Goal: Task Accomplishment & Management: Manage account settings

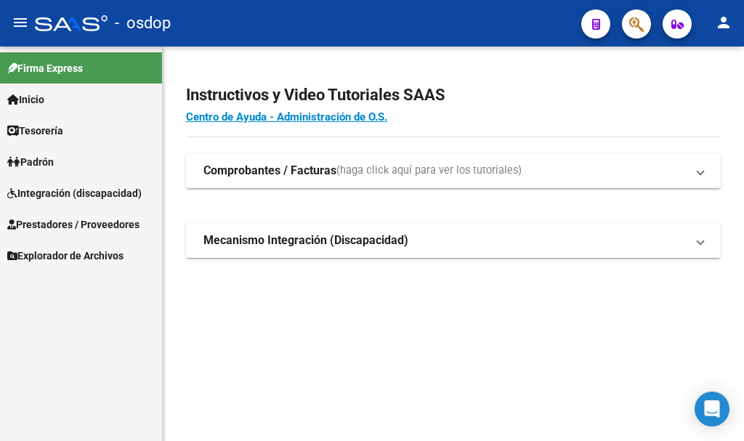
click at [79, 218] on span "Prestadores / Proveedores" at bounding box center [73, 224] width 132 height 16
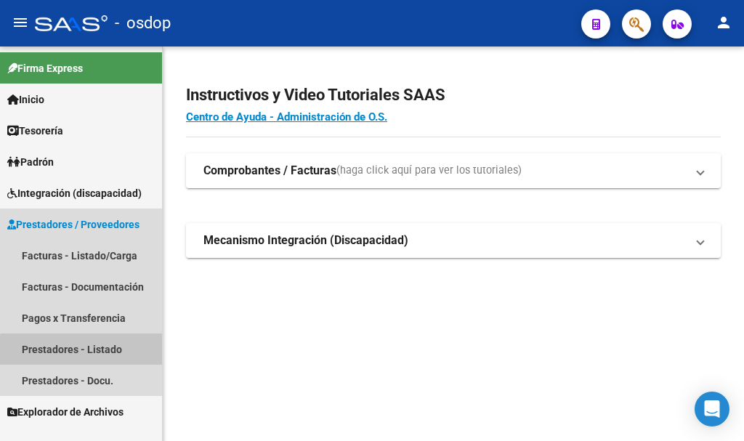
click at [91, 352] on link "Prestadores - Listado" at bounding box center [81, 348] width 162 height 31
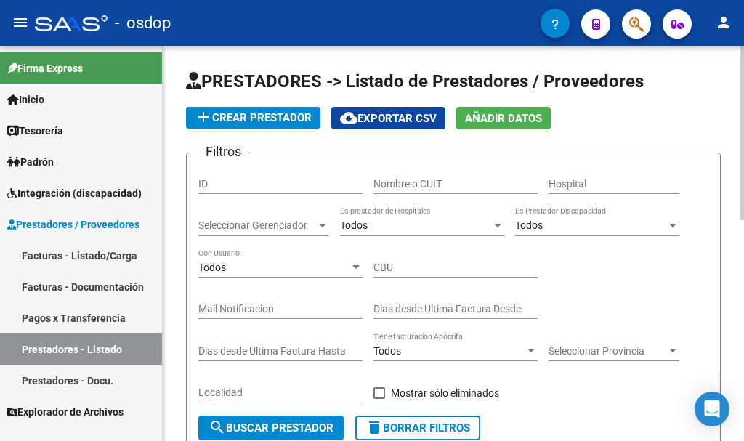
click at [421, 180] on input "Nombre o CUIT" at bounding box center [455, 184] width 164 height 12
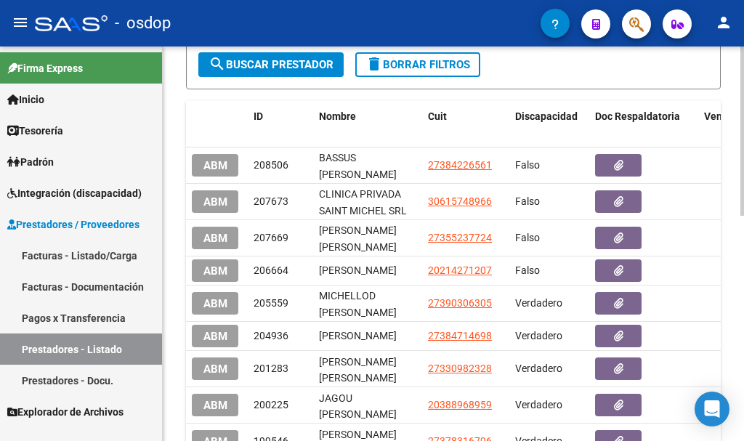
scroll to position [73, 0]
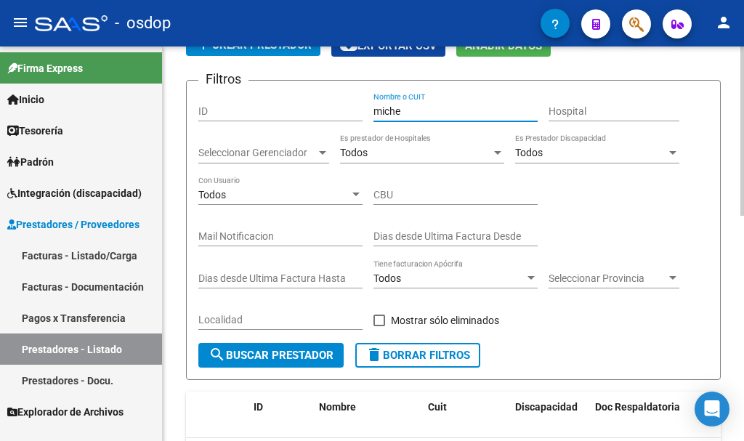
click at [415, 117] on div "miche Nombre o CUIT" at bounding box center [455, 106] width 164 height 29
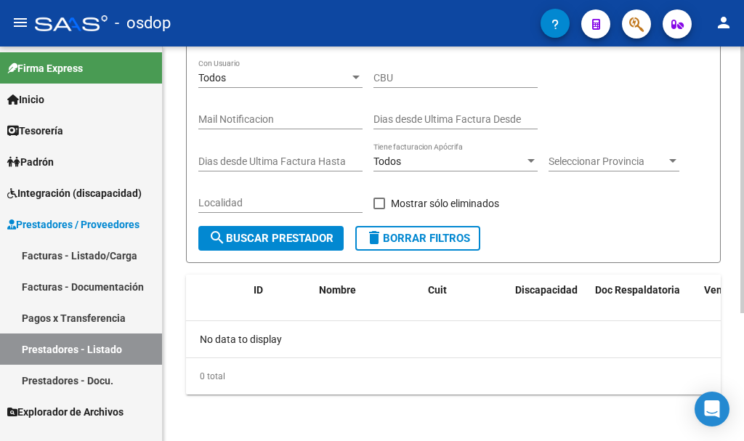
scroll to position [0, 0]
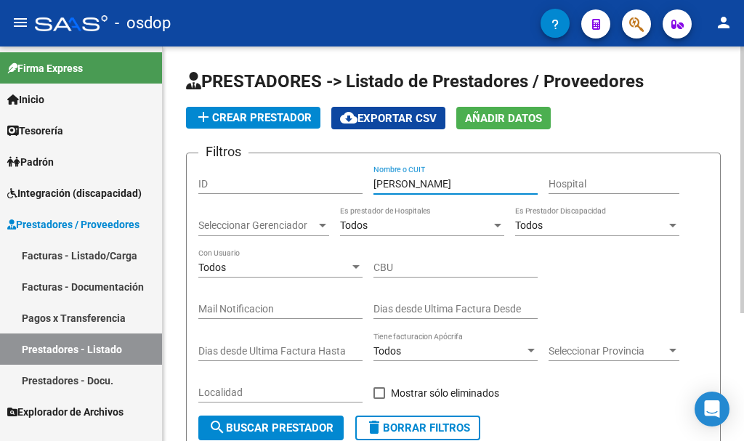
click at [447, 182] on input "micheloud ani" at bounding box center [455, 184] width 164 height 12
drag, startPoint x: 442, startPoint y: 182, endPoint x: 328, endPoint y: 183, distance: 113.3
click at [328, 183] on div "Filtros ID micheloud Nombre o CUIT Hospital Seleccionar Gerenciador Seleccionar…" at bounding box center [453, 290] width 510 height 251
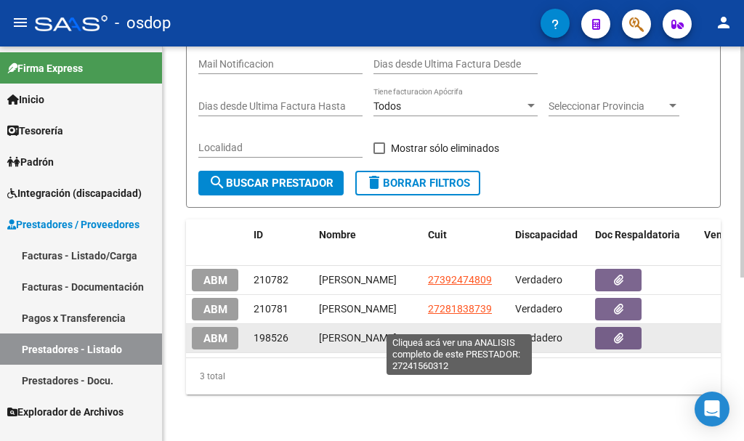
type input "pascuali"
click at [459, 332] on span "27241560312" at bounding box center [460, 338] width 64 height 12
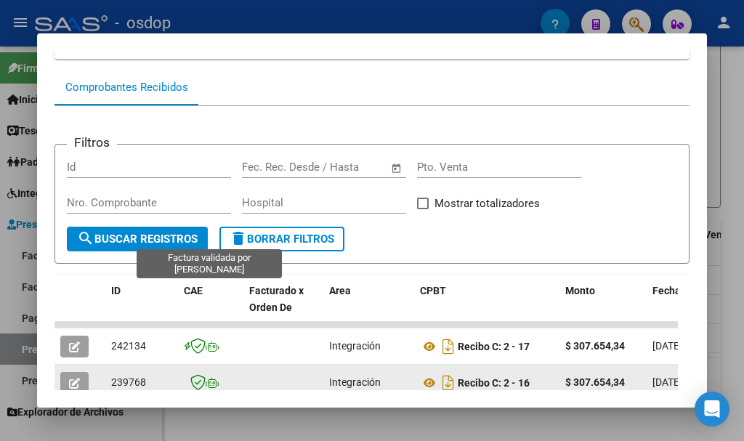
scroll to position [297, 0]
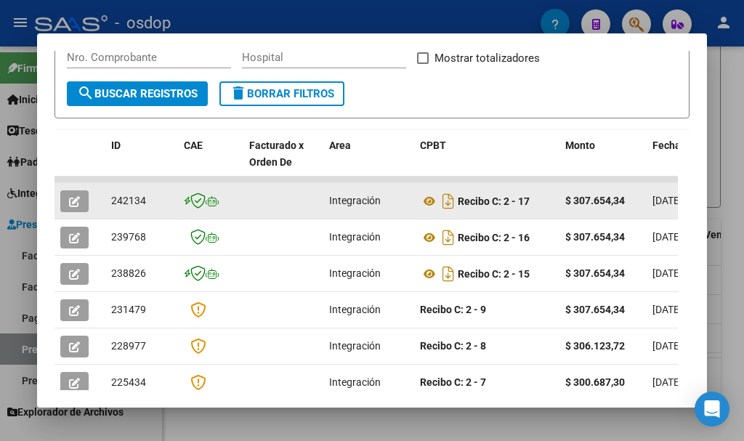
click at [70, 198] on icon "button" at bounding box center [74, 201] width 11 height 11
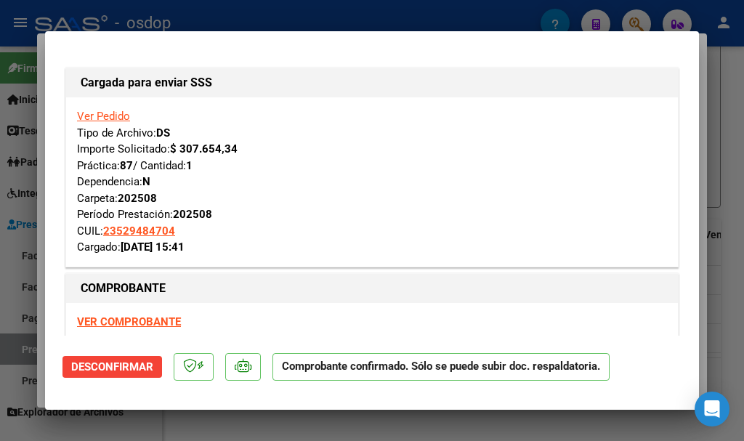
click at [334, 20] on div at bounding box center [372, 220] width 744 height 441
type input "$ 0,00"
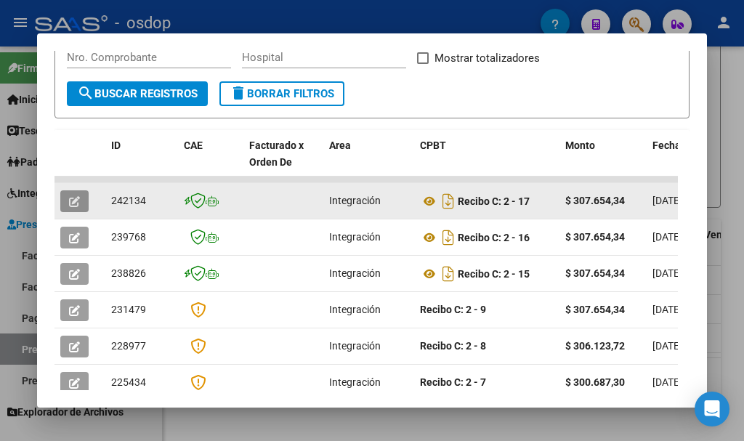
click at [79, 207] on icon "button" at bounding box center [74, 201] width 11 height 11
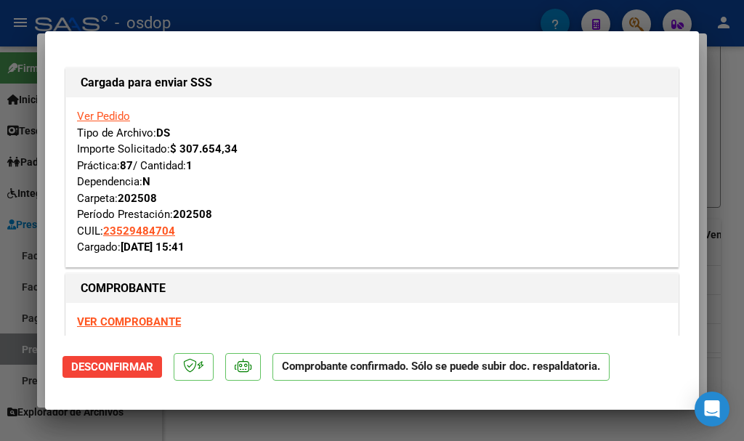
click at [307, 16] on div at bounding box center [372, 220] width 744 height 441
type input "$ 0,00"
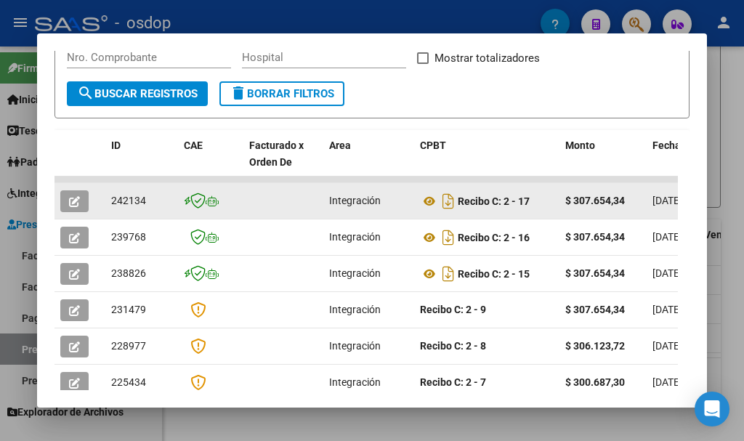
click at [81, 202] on button "button" at bounding box center [74, 201] width 28 height 22
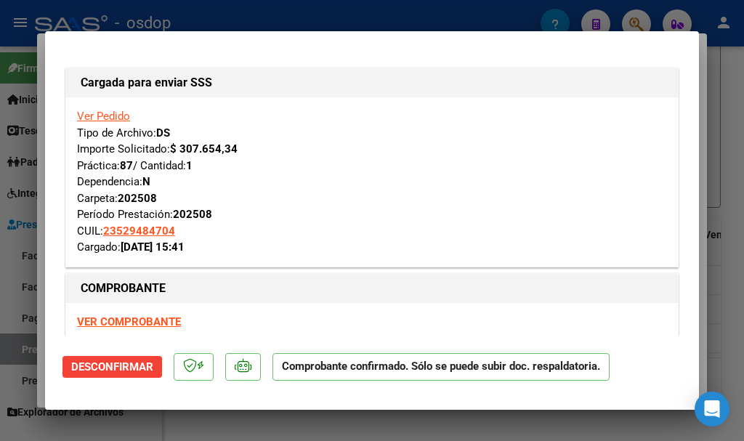
click at [106, 121] on link "Ver Pedido" at bounding box center [103, 116] width 53 height 13
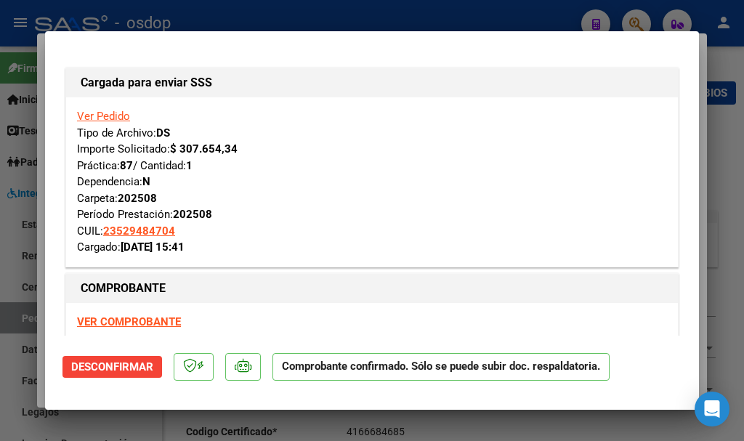
click at [161, 320] on strong "VER COMPROBANTE" at bounding box center [129, 321] width 104 height 13
type input "23529484704"
click at [331, 17] on div at bounding box center [372, 220] width 744 height 441
type input "$ 0,00"
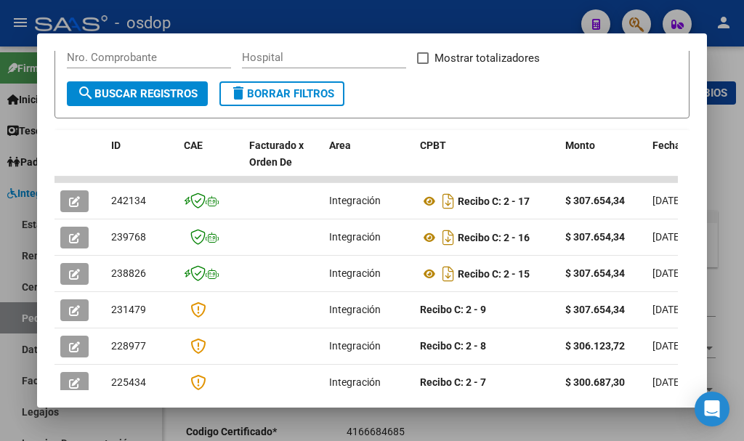
click at [331, 17] on div at bounding box center [372, 220] width 744 height 441
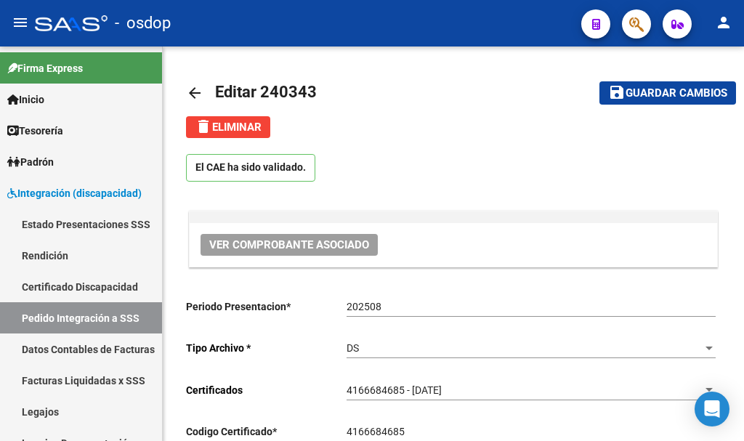
scroll to position [218, 0]
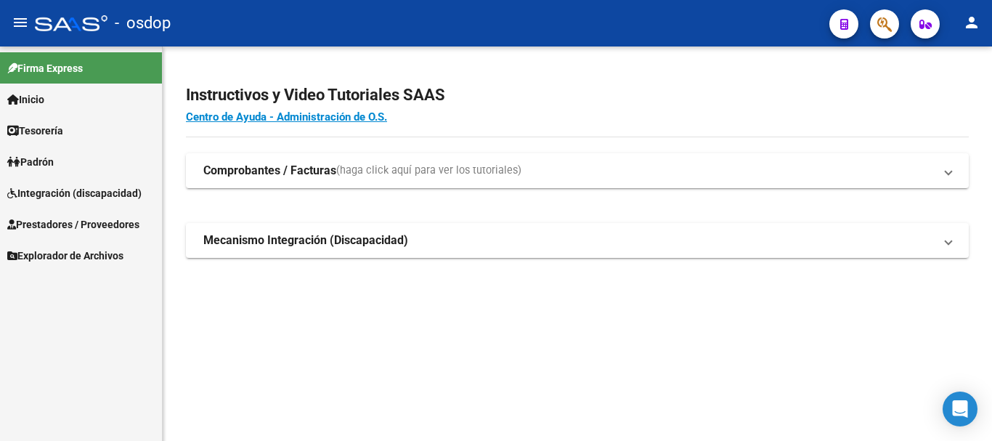
click at [92, 191] on span "Integración (discapacidad)" at bounding box center [74, 193] width 134 height 16
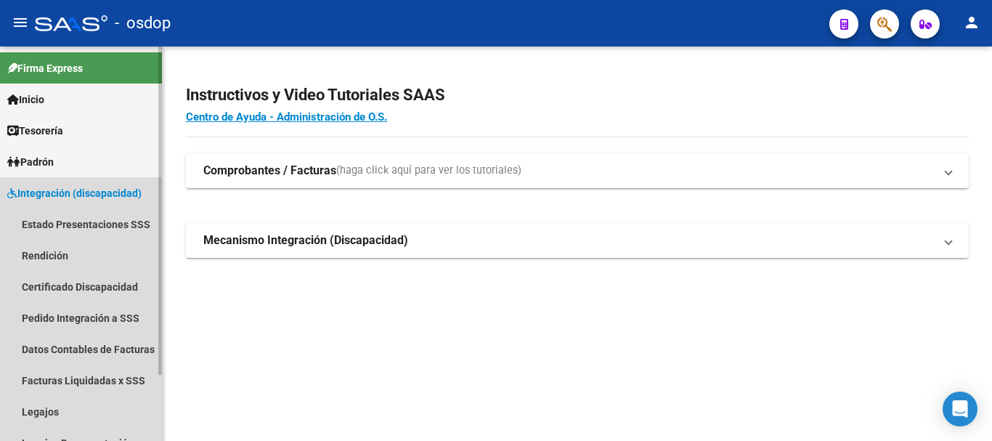
click at [82, 190] on span "Integración (discapacidad)" at bounding box center [74, 193] width 134 height 16
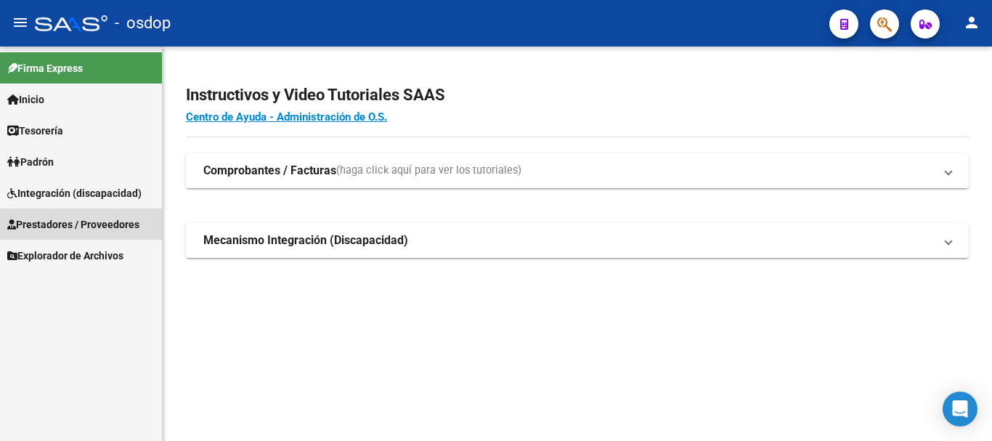
click at [102, 219] on span "Prestadores / Proveedores" at bounding box center [73, 224] width 132 height 16
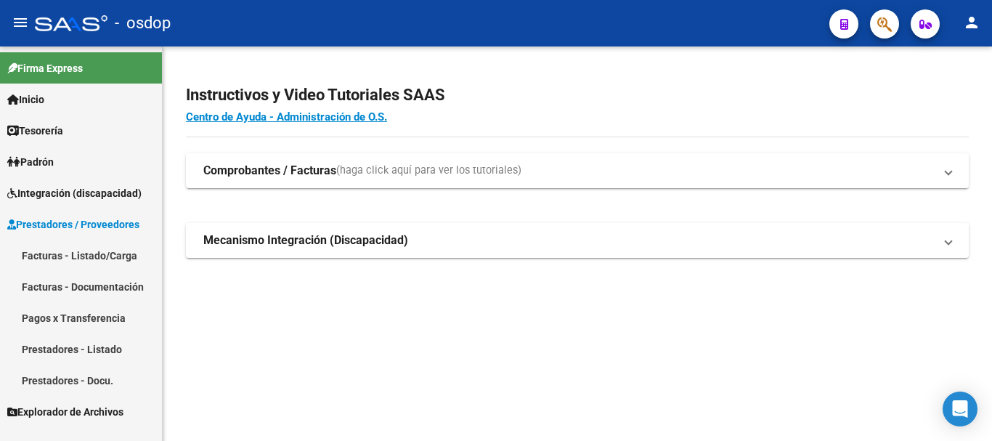
click at [104, 256] on link "Facturas - Listado/Carga" at bounding box center [81, 255] width 162 height 31
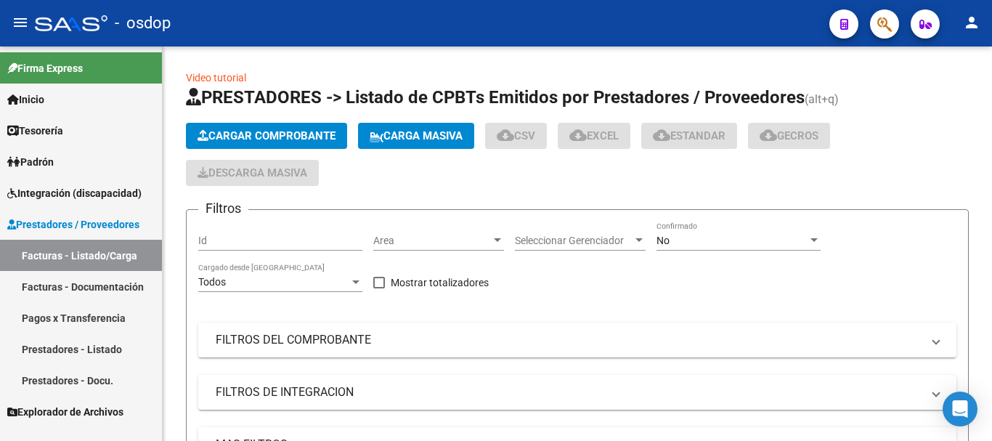
click at [94, 347] on link "Prestadores - Listado" at bounding box center [81, 348] width 162 height 31
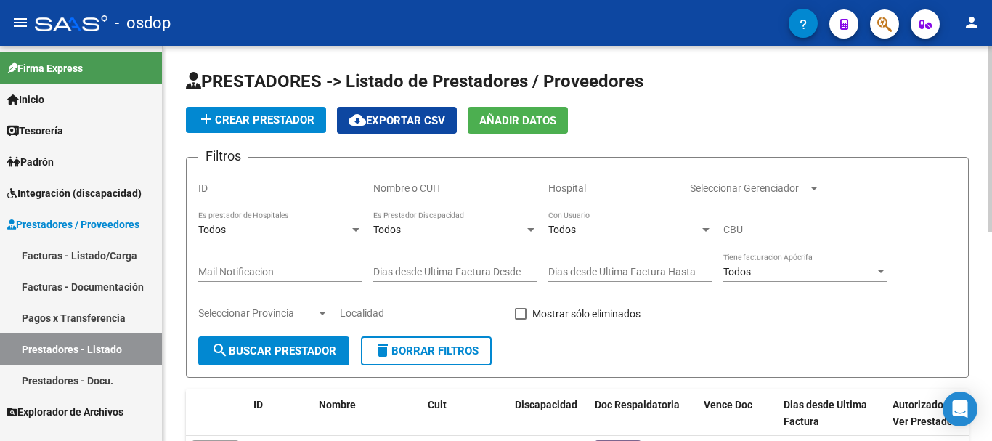
click at [440, 189] on input "Nombre o CUIT" at bounding box center [455, 188] width 164 height 12
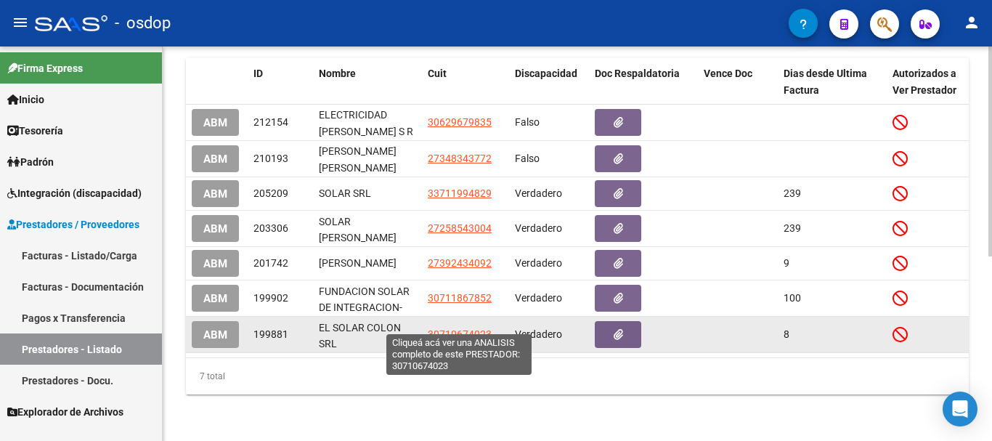
type input "solar"
click at [447, 328] on span "30710674023" at bounding box center [460, 334] width 64 height 12
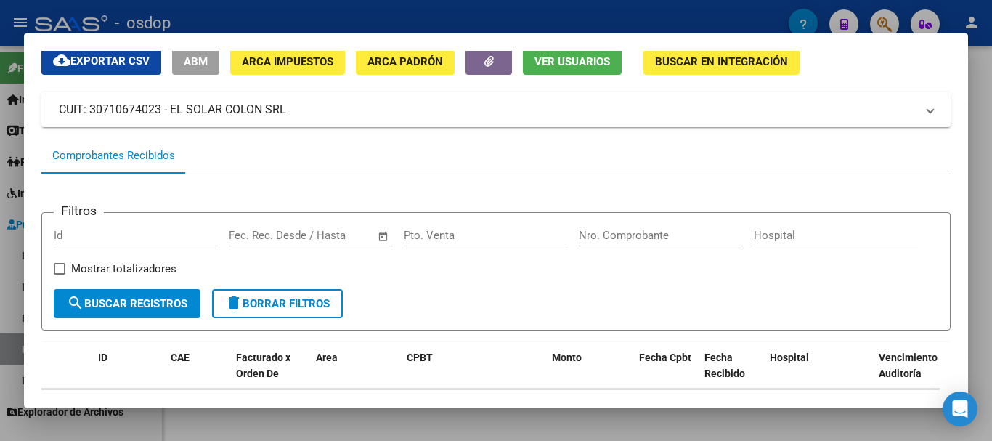
scroll to position [0, 0]
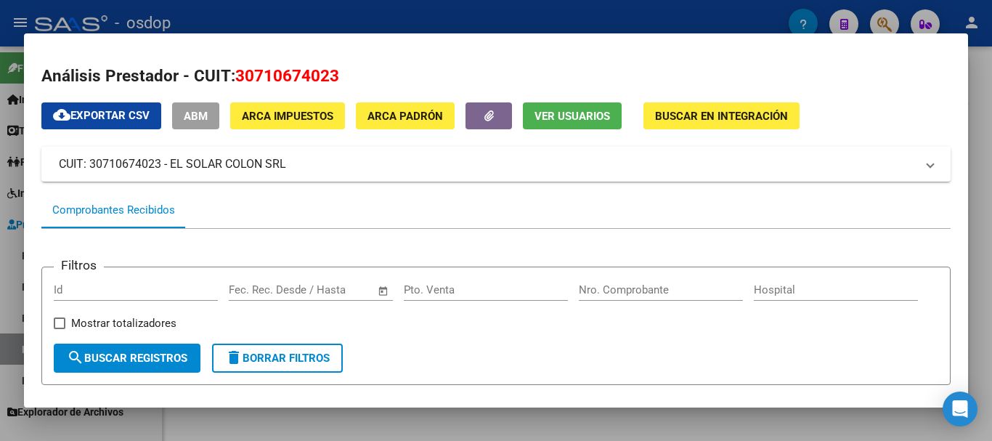
click at [299, 78] on span "30710674023" at bounding box center [287, 75] width 104 height 19
copy span "30710674023"
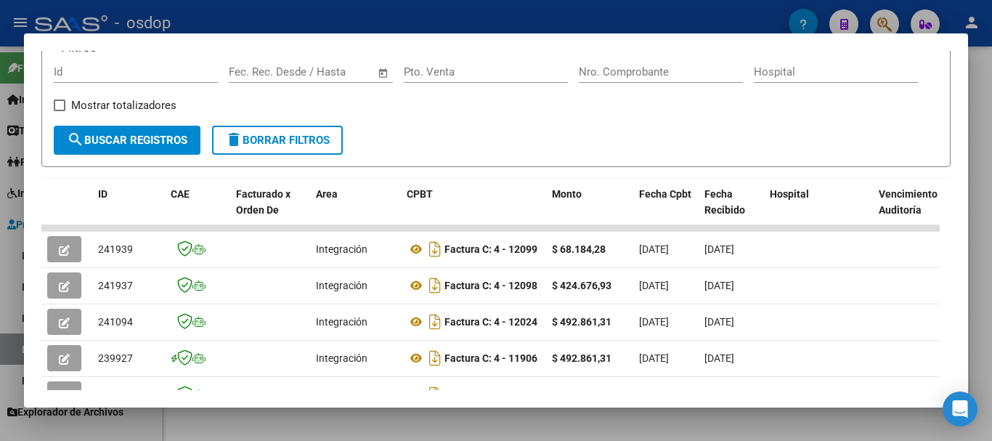
scroll to position [291, 0]
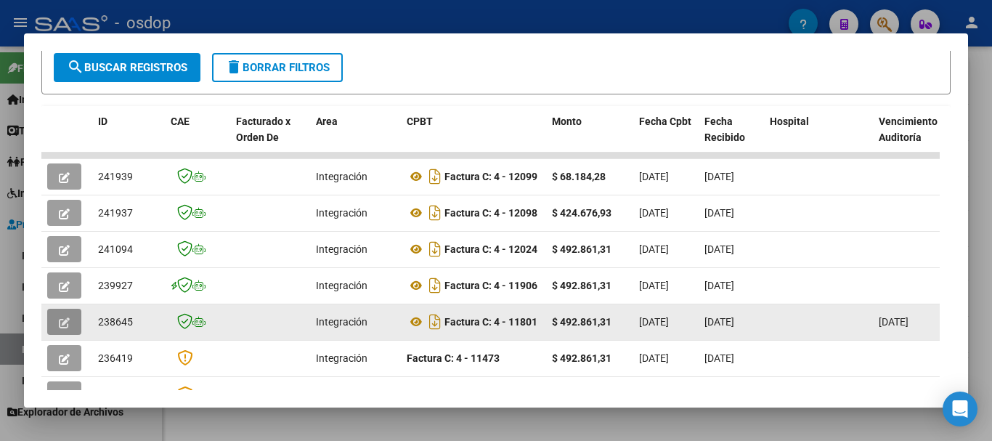
click at [68, 328] on icon "button" at bounding box center [64, 322] width 11 height 11
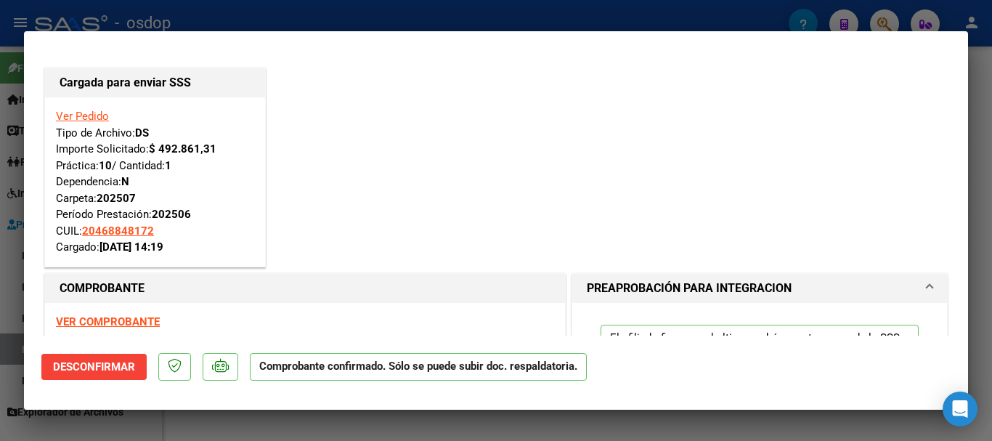
click at [367, 24] on div at bounding box center [496, 220] width 992 height 441
type input "$ 0,00"
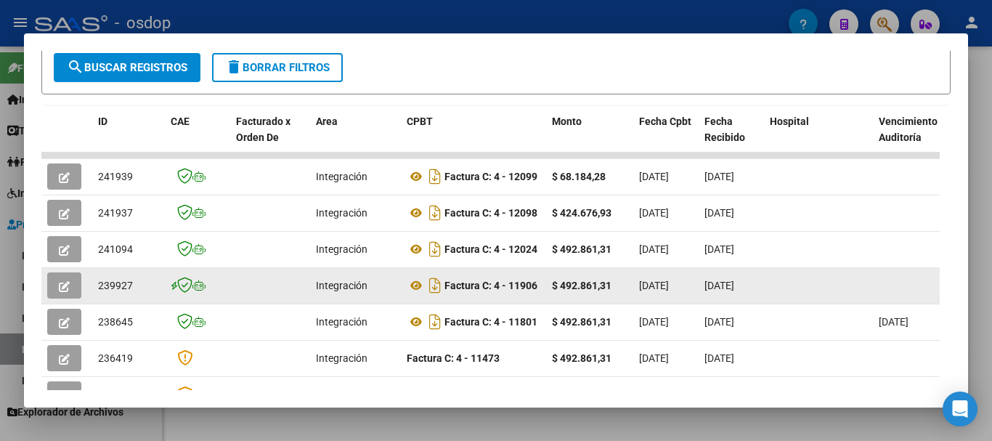
click at [60, 291] on icon "button" at bounding box center [64, 286] width 11 height 11
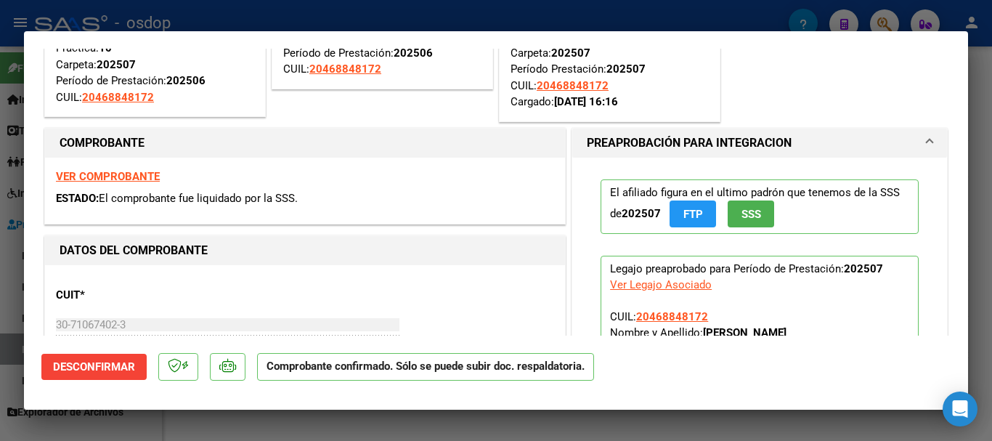
scroll to position [0, 0]
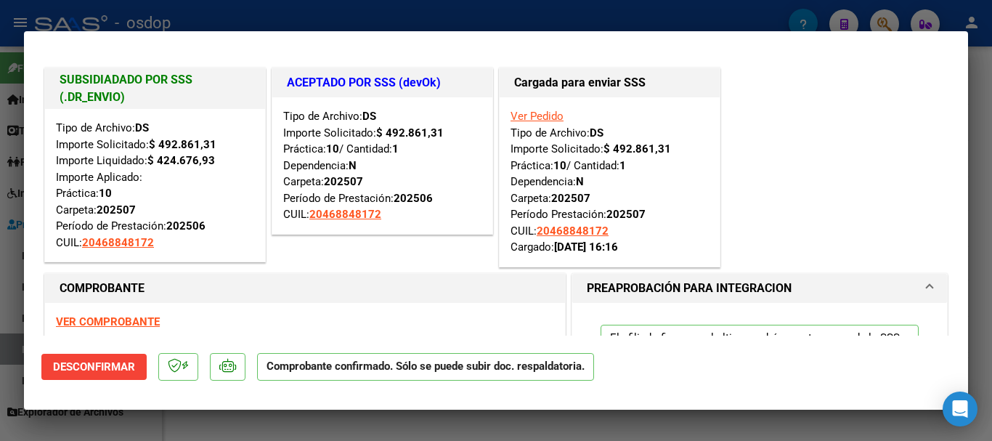
click at [413, 15] on div at bounding box center [496, 220] width 992 height 441
type input "$ 0,00"
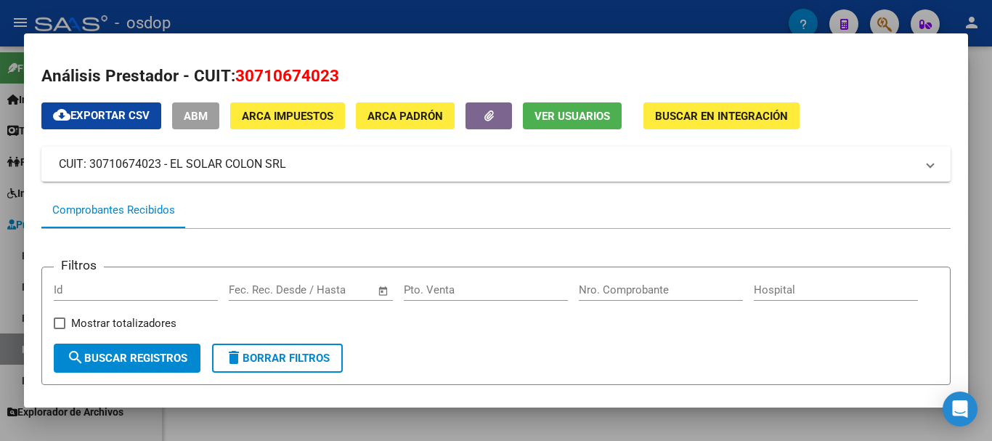
click at [277, 72] on span "30710674023" at bounding box center [287, 75] width 104 height 19
copy span "30710674023"
click at [286, 8] on div at bounding box center [496, 220] width 992 height 441
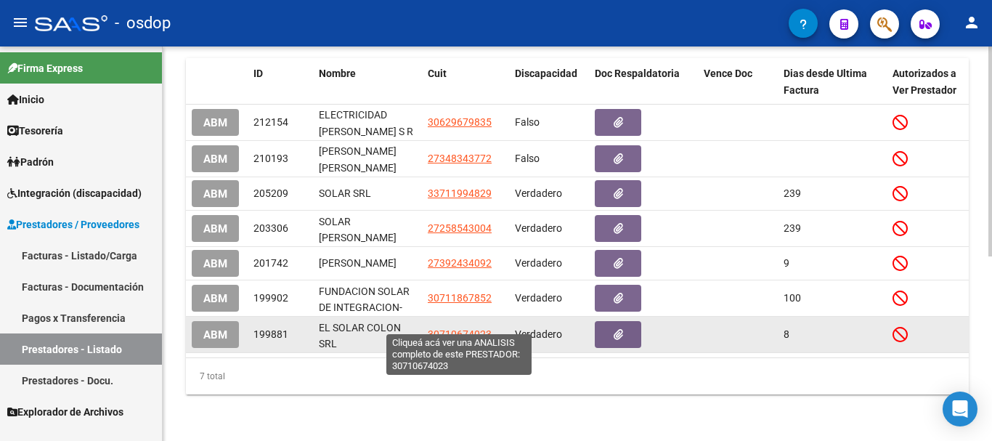
click at [458, 328] on span "30710674023" at bounding box center [460, 334] width 64 height 12
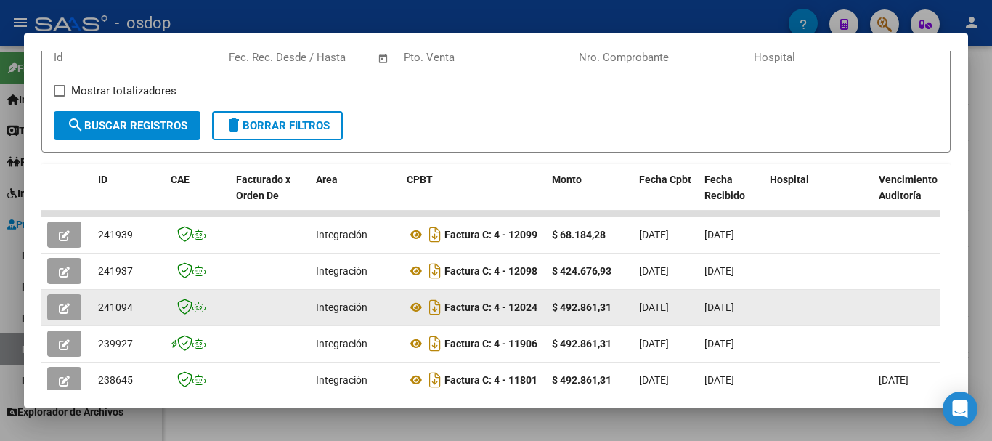
scroll to position [378, 0]
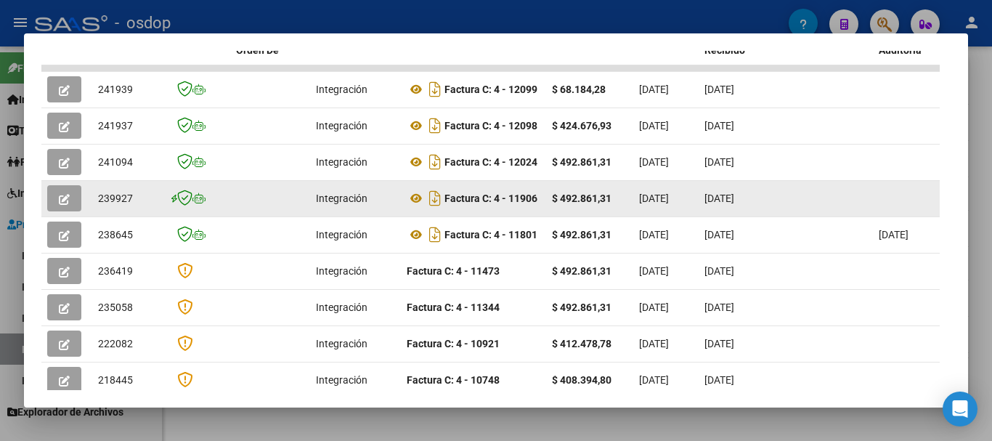
click at [68, 203] on icon "button" at bounding box center [64, 199] width 11 height 11
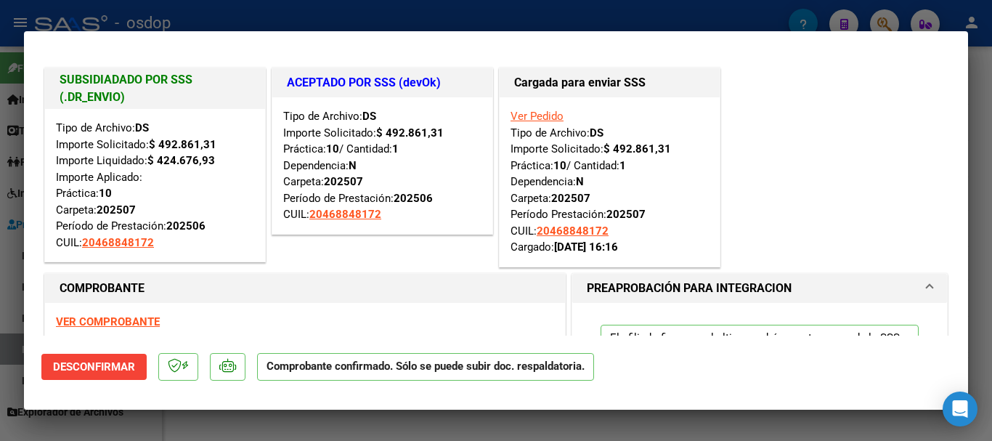
click at [564, 13] on div at bounding box center [496, 220] width 992 height 441
type input "$ 0,00"
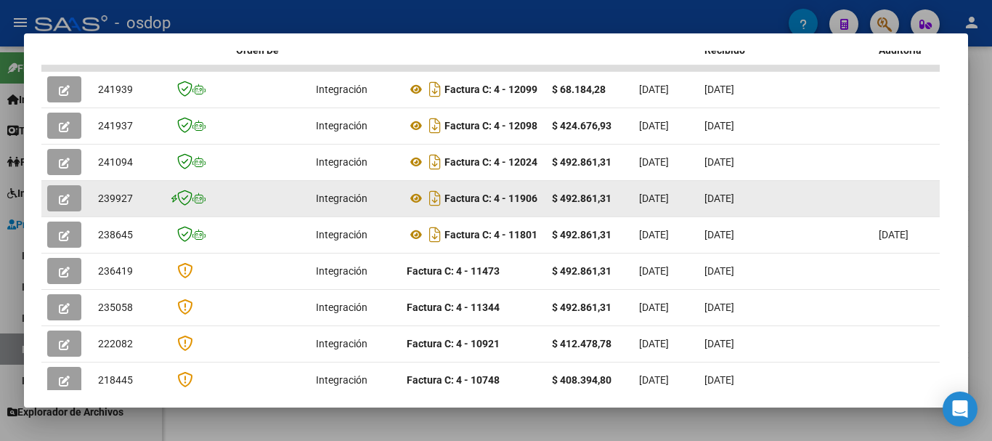
click at [246, 199] on datatable-body-cell at bounding box center [270, 199] width 80 height 36
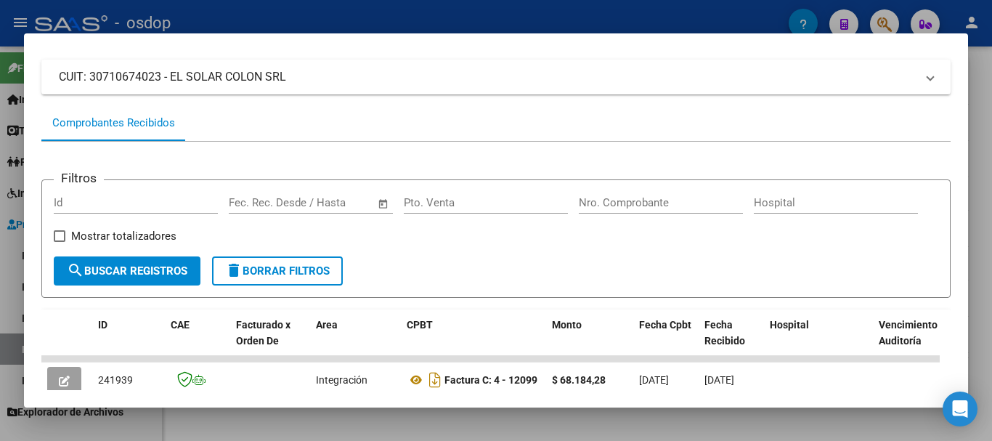
scroll to position [0, 0]
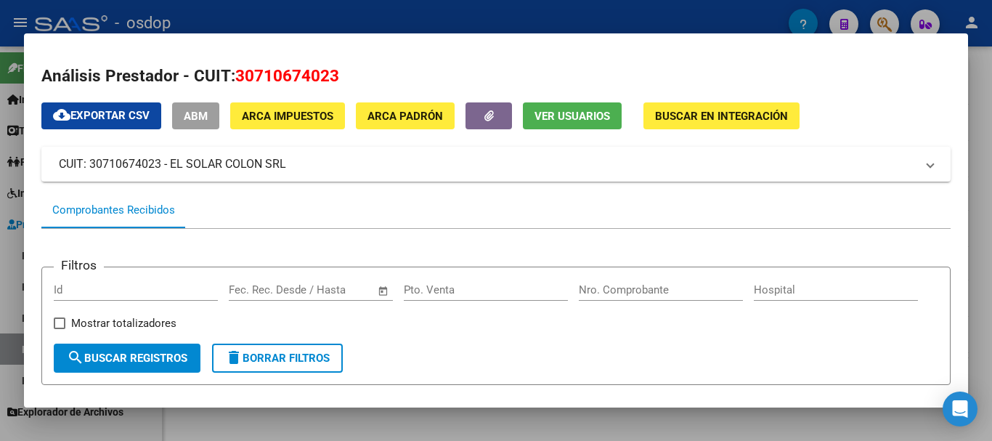
click at [295, 76] on span "30710674023" at bounding box center [287, 75] width 104 height 19
copy span "30710674023"
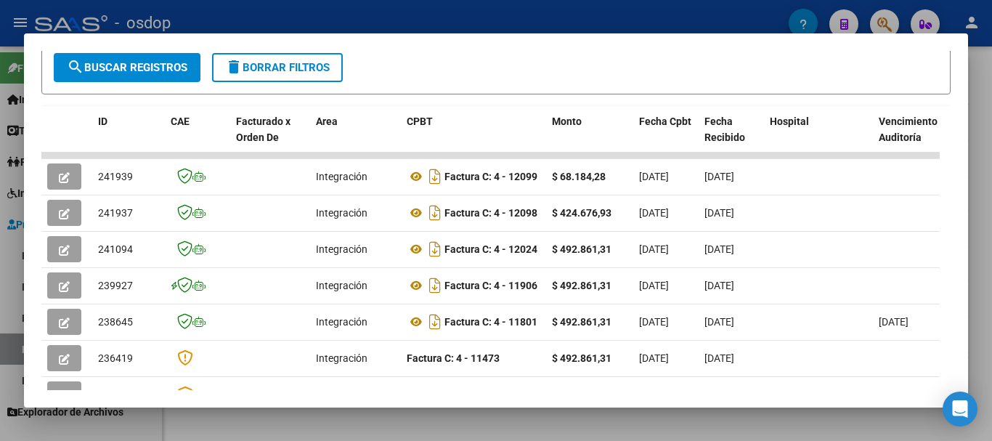
click at [293, 17] on div at bounding box center [496, 220] width 992 height 441
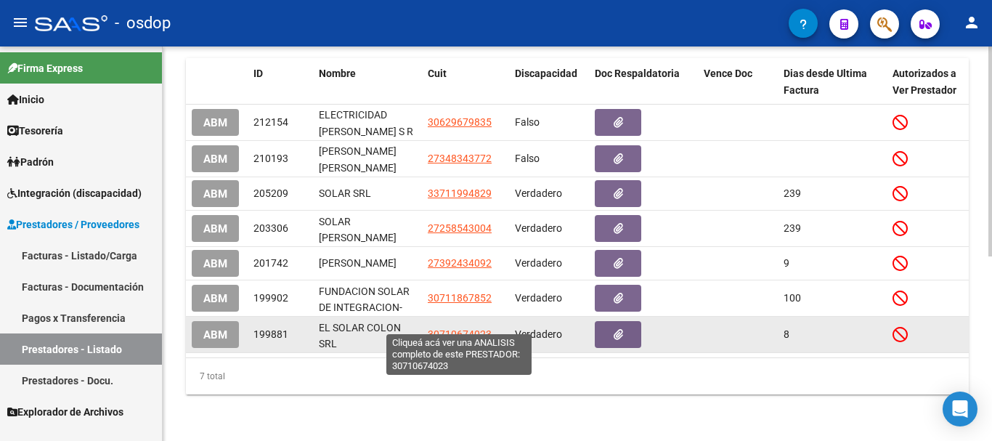
click at [461, 328] on span "30710674023" at bounding box center [460, 334] width 64 height 12
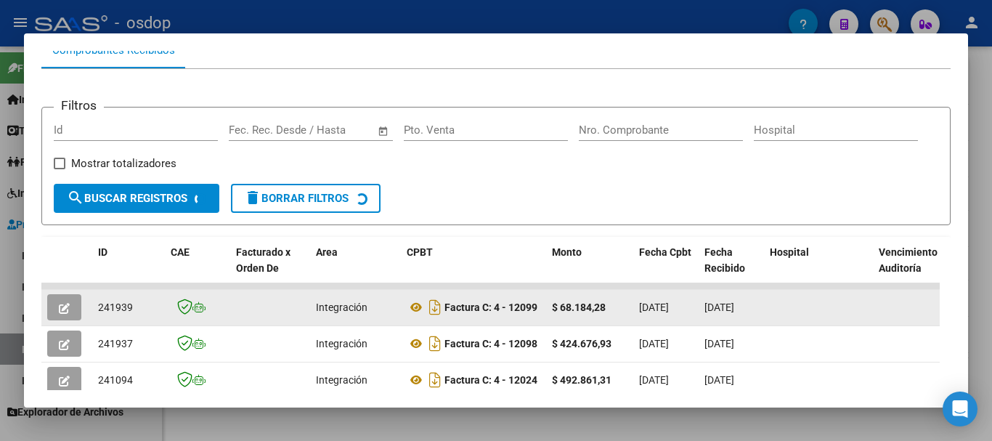
scroll to position [305, 0]
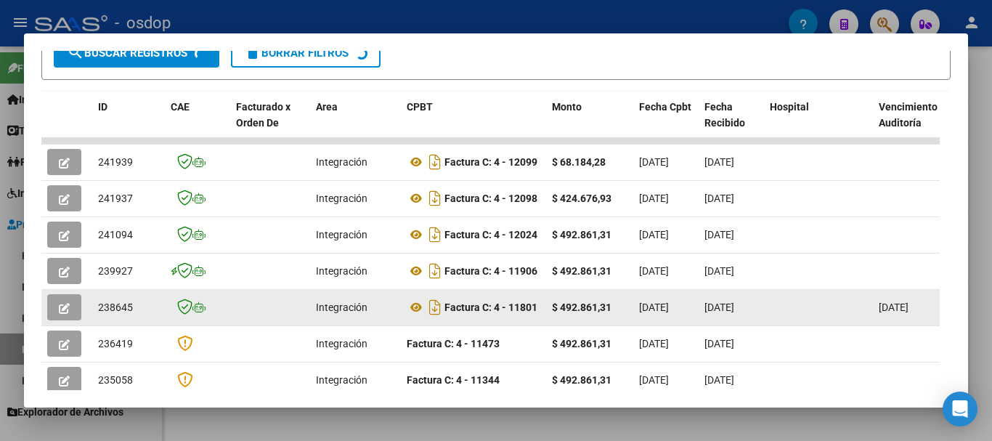
click at [74, 314] on button "button" at bounding box center [64, 307] width 34 height 26
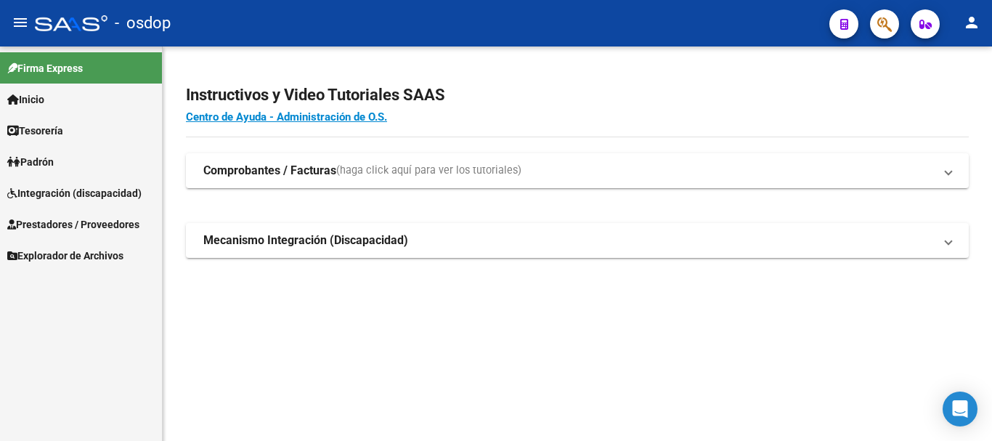
click at [96, 184] on link "Integración (discapacidad)" at bounding box center [81, 192] width 162 height 31
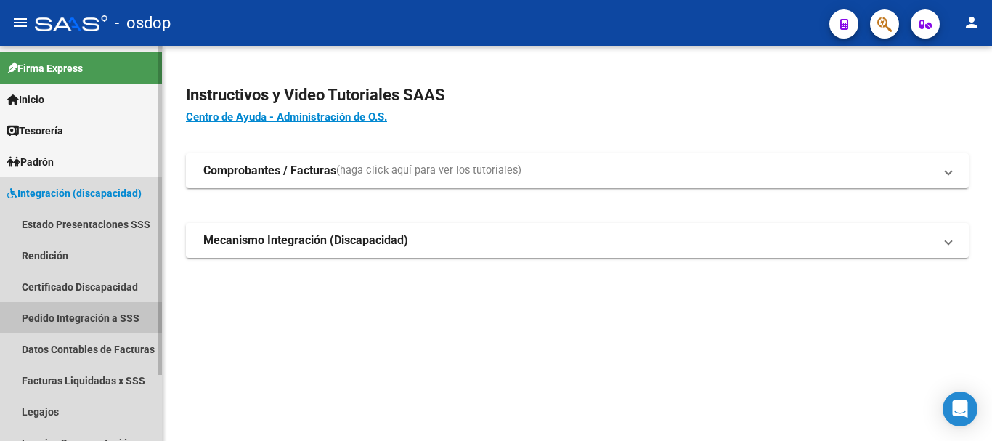
click at [98, 317] on link "Pedido Integración a SSS" at bounding box center [81, 317] width 162 height 31
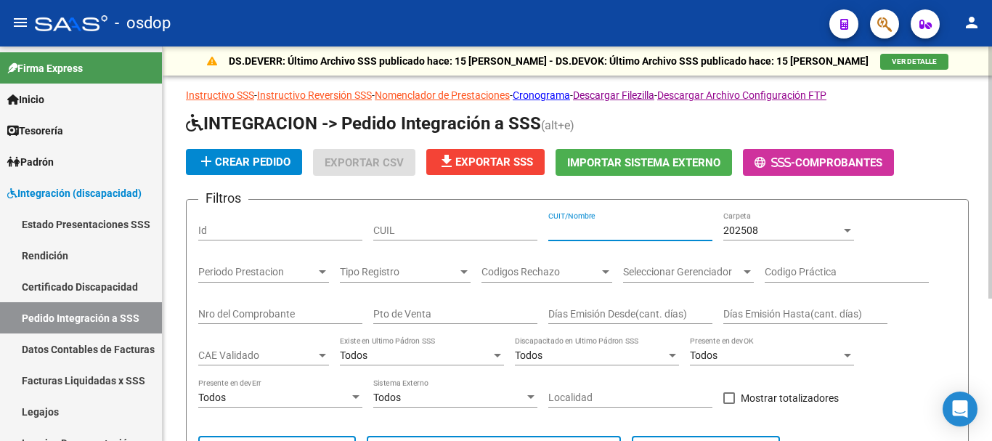
click at [619, 225] on input "CUIT/Nombre" at bounding box center [630, 230] width 164 height 12
paste input "30710674023"
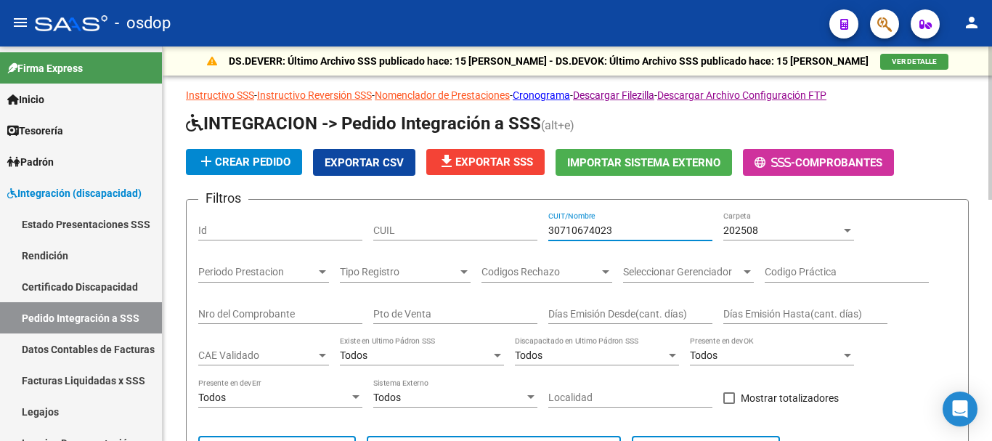
type input "30710674023"
click at [824, 227] on div "202508" at bounding box center [782, 230] width 118 height 12
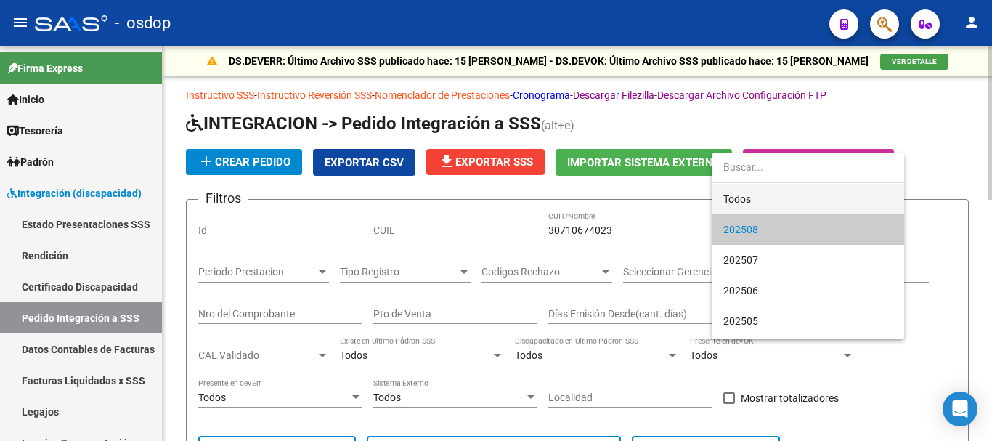
click at [776, 192] on span "Todos" at bounding box center [807, 199] width 169 height 31
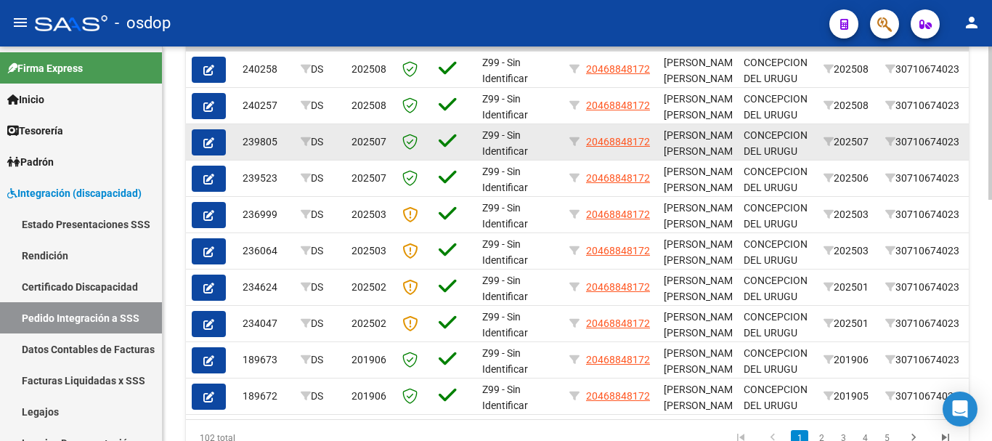
click at [213, 139] on icon "button" at bounding box center [208, 142] width 11 height 11
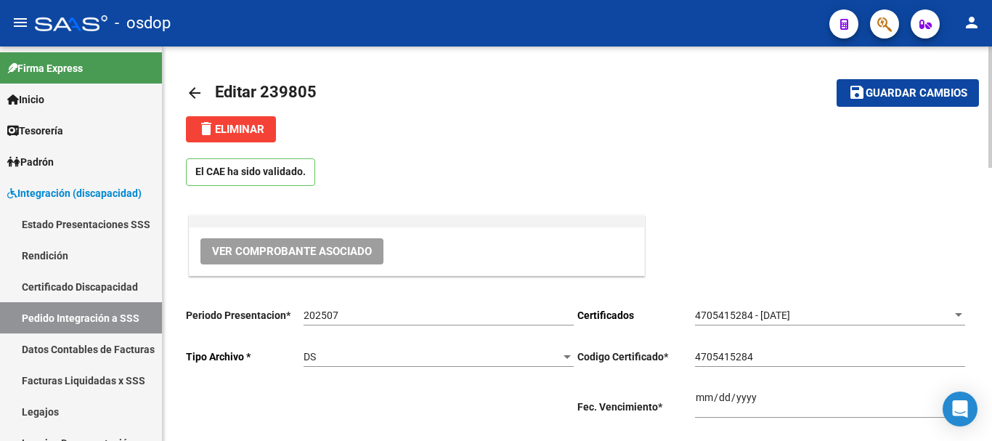
click at [250, 129] on span "delete Eliminar" at bounding box center [231, 129] width 67 height 13
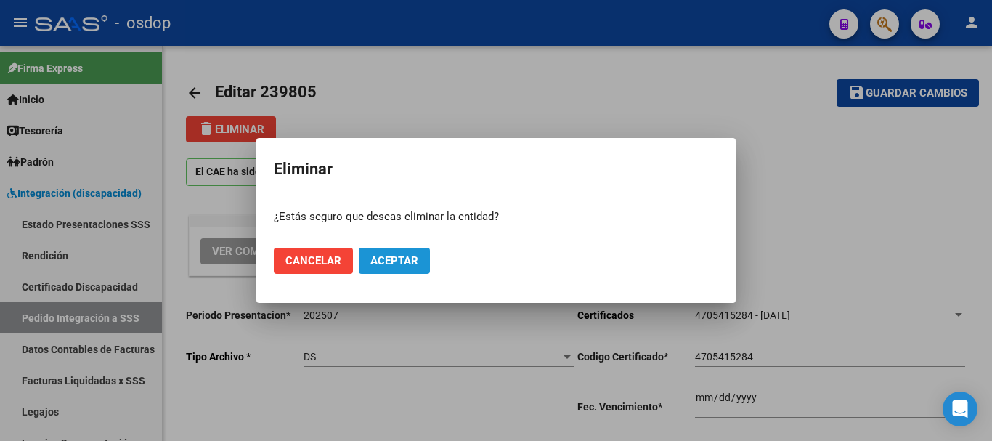
click at [389, 261] on span "Aceptar" at bounding box center [394, 260] width 48 height 13
type input "20468848172"
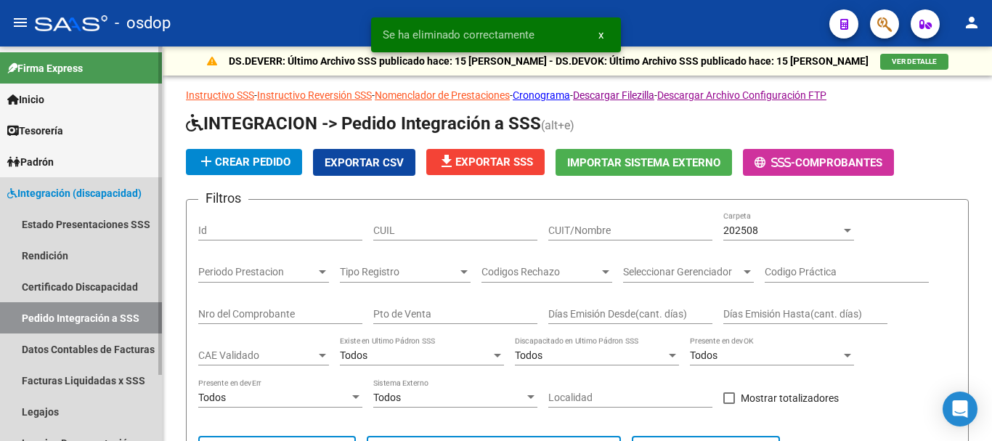
click at [101, 190] on span "Integración (discapacidad)" at bounding box center [74, 193] width 134 height 16
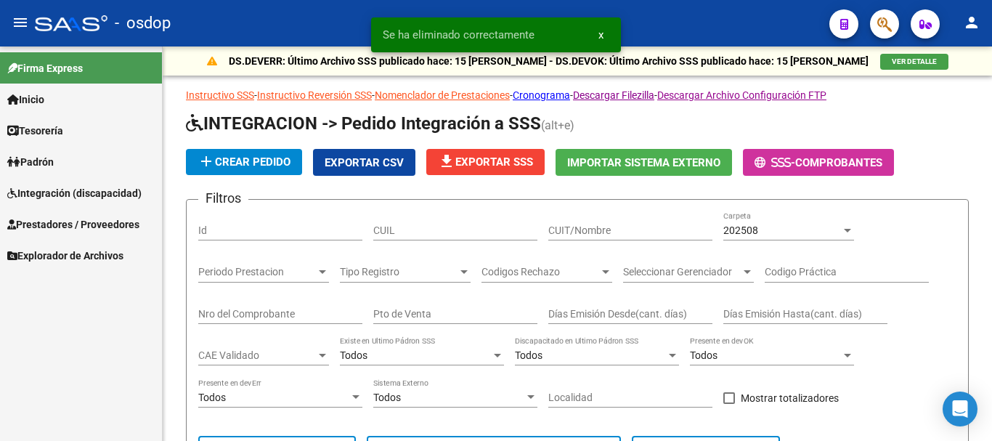
click at [93, 216] on span "Prestadores / Proveedores" at bounding box center [73, 224] width 132 height 16
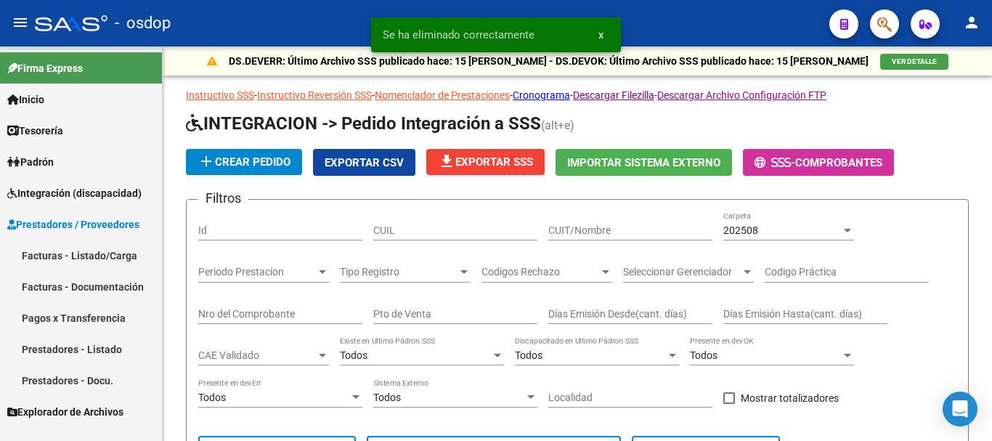
click at [117, 256] on link "Facturas - Listado/Carga" at bounding box center [81, 255] width 162 height 31
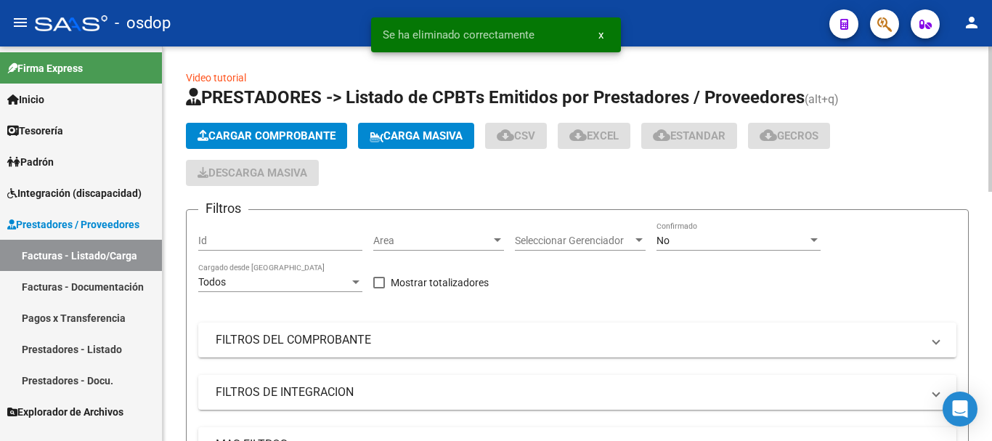
scroll to position [218, 0]
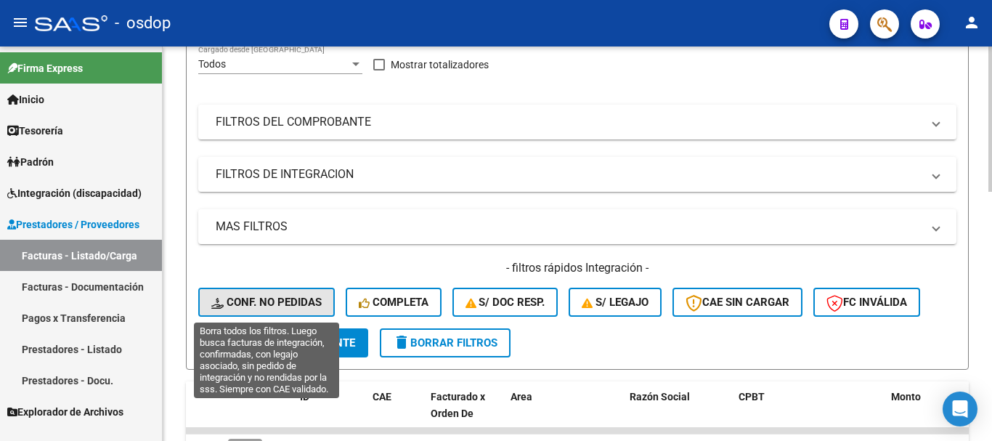
click at [294, 296] on span "Conf. no pedidas" at bounding box center [266, 302] width 110 height 13
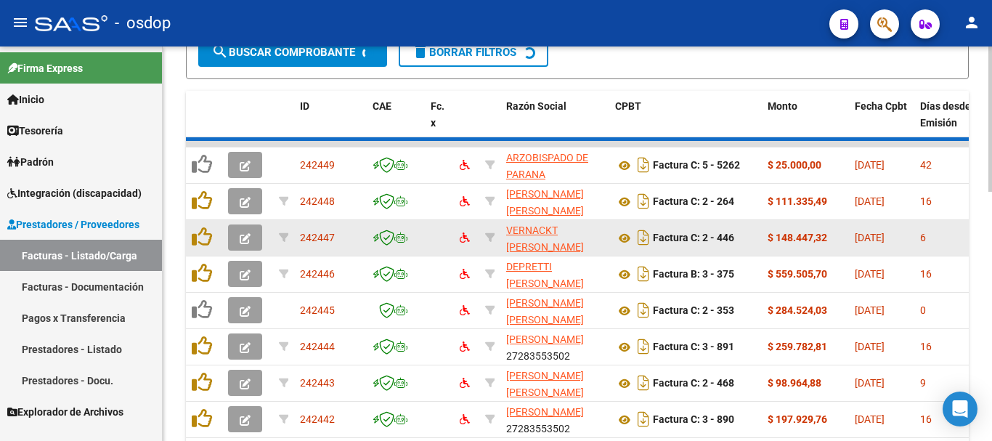
scroll to position [384, 0]
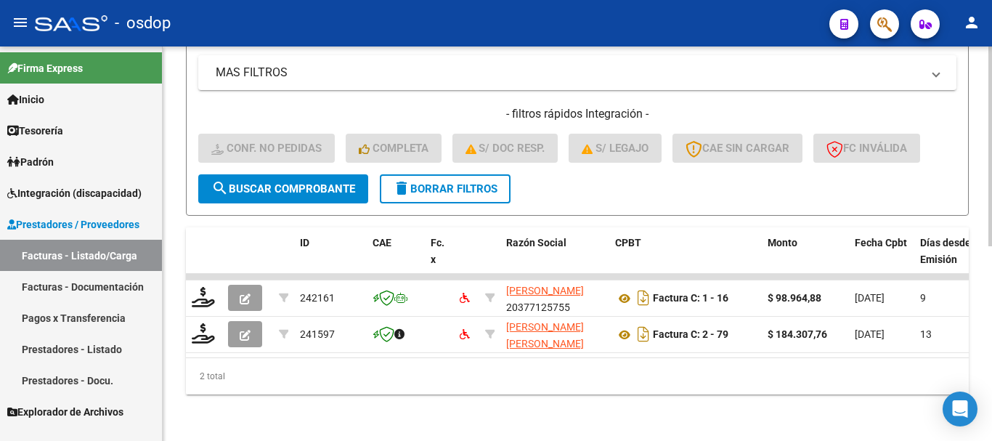
click at [460, 182] on span "delete Borrar Filtros" at bounding box center [445, 188] width 105 height 13
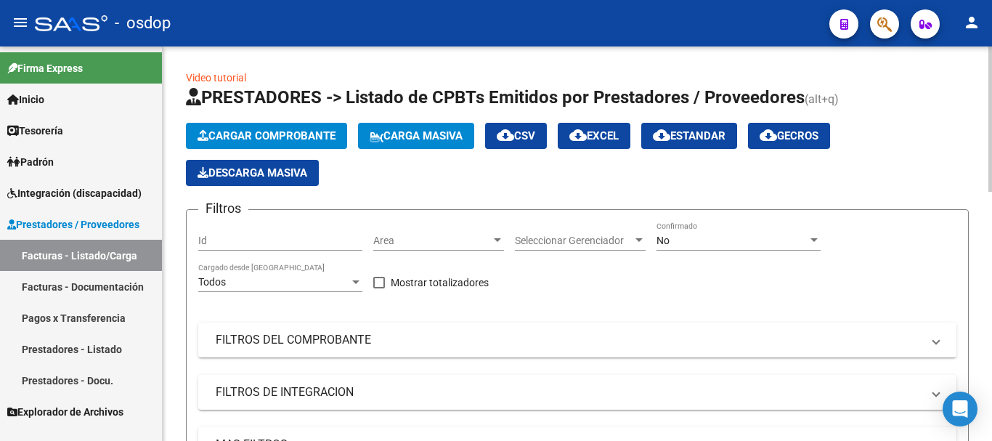
scroll to position [218, 0]
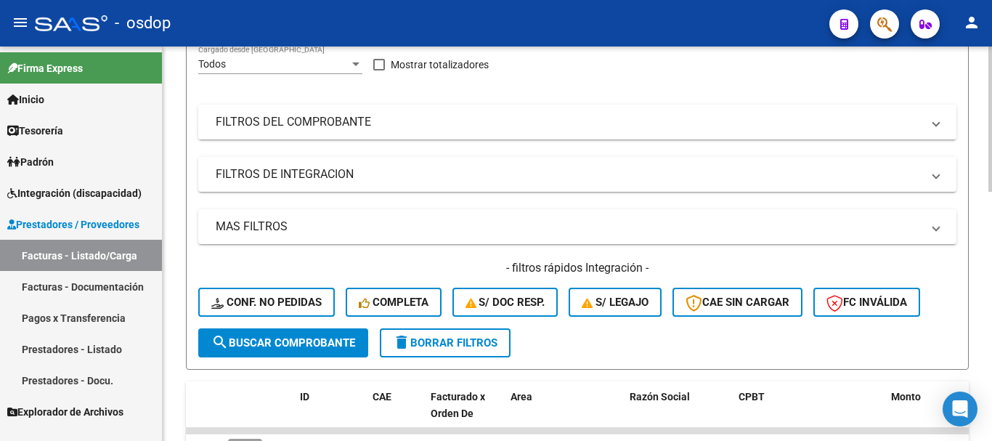
click at [391, 121] on mat-panel-title "FILTROS DEL COMPROBANTE" at bounding box center [569, 122] width 706 height 16
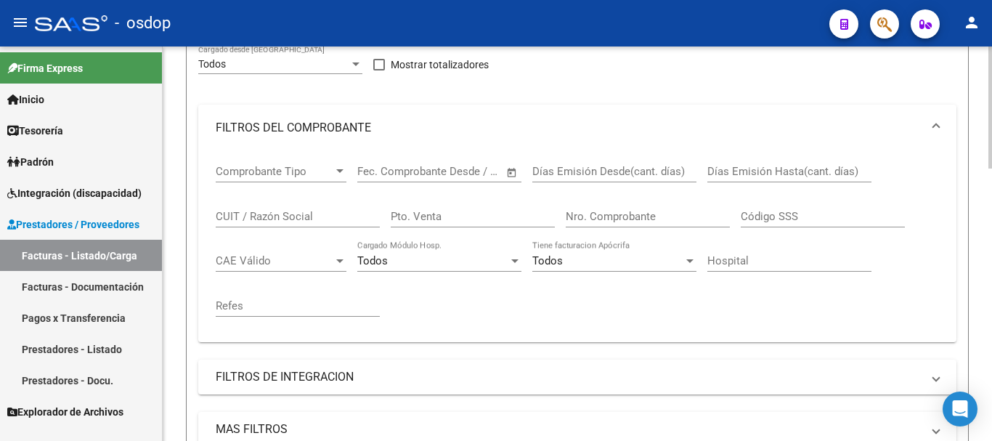
click at [289, 210] on input "CUIT / Razón Social" at bounding box center [298, 216] width 164 height 13
paste input "2378562"
drag, startPoint x: 311, startPoint y: 214, endPoint x: 152, endPoint y: 225, distance: 159.5
click at [152, 225] on mat-sidenav-container "Firma Express Inicio Calendario SSS Instructivos Contacto OS Tesorería Extracto…" at bounding box center [496, 243] width 992 height 394
paste input "30710674023"
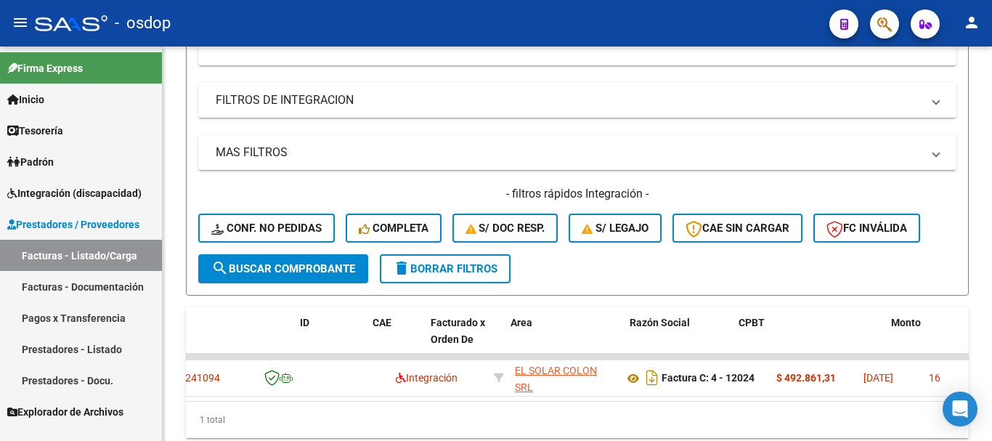
scroll to position [0, 0]
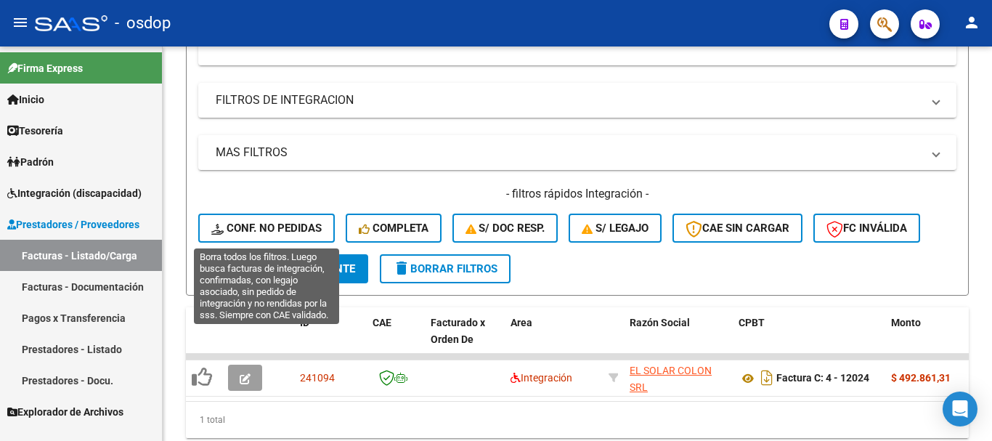
type input "30710674023"
click at [289, 230] on span "Conf. no pedidas" at bounding box center [266, 228] width 110 height 13
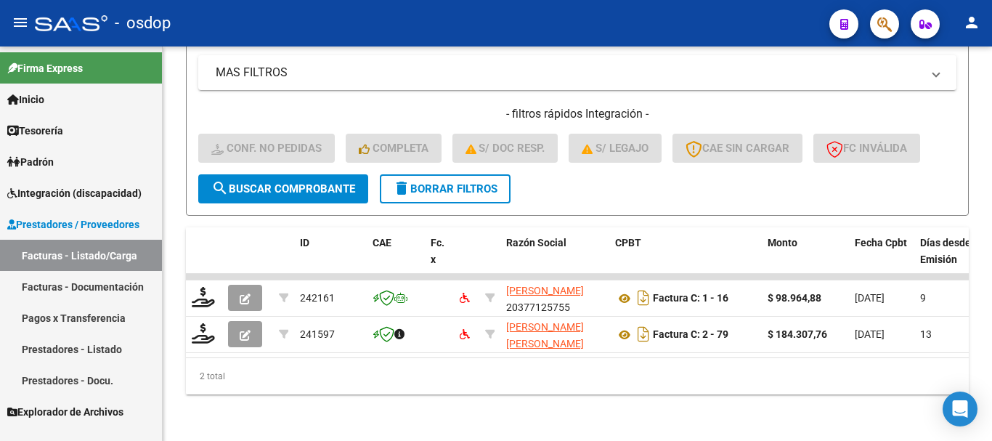
click at [485, 182] on span "delete Borrar Filtros" at bounding box center [445, 188] width 105 height 13
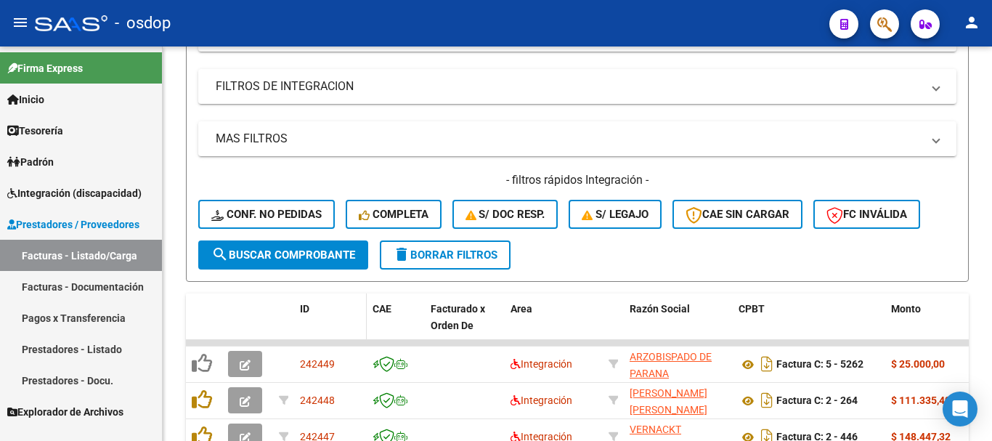
scroll to position [581, 0]
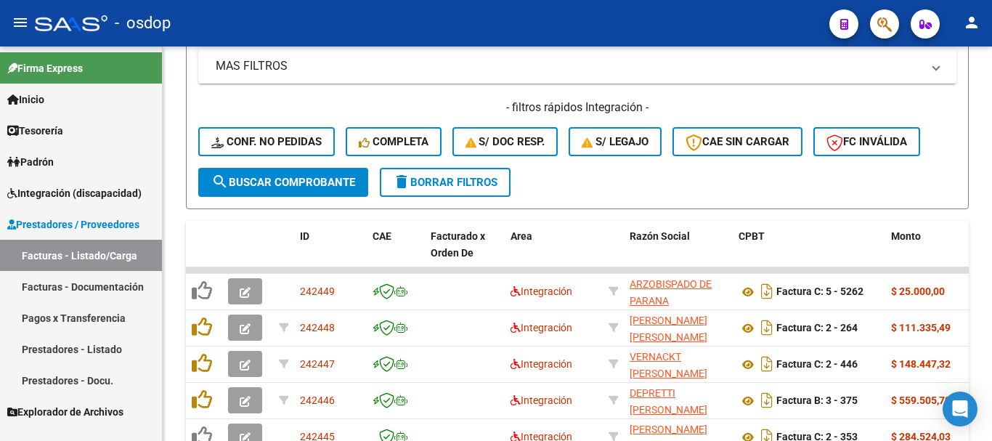
click at [99, 345] on link "Prestadores - Listado" at bounding box center [81, 348] width 162 height 31
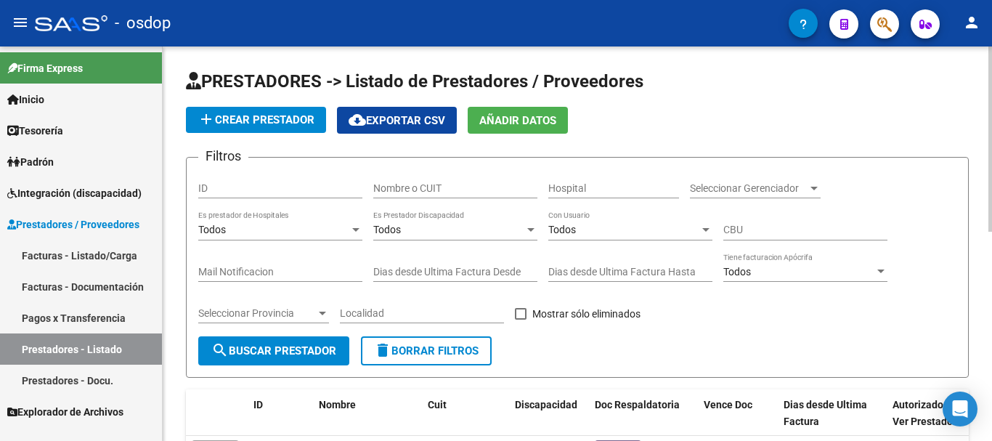
click at [456, 190] on input "Nombre o CUIT" at bounding box center [455, 188] width 164 height 12
paste input "30710674023"
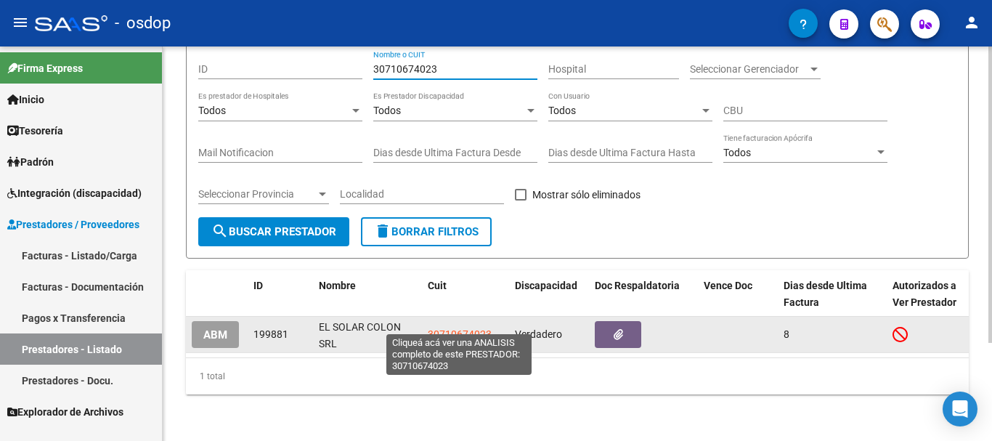
type input "30710674023"
click at [458, 328] on span "30710674023" at bounding box center [460, 334] width 64 height 12
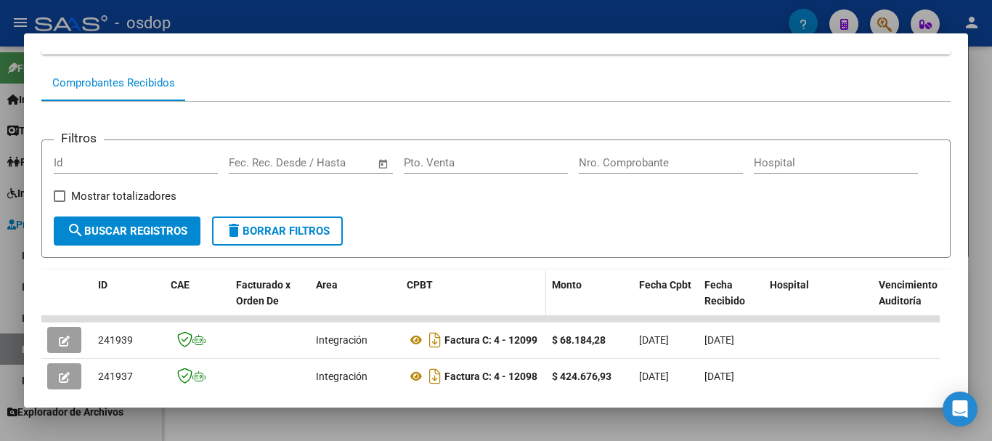
scroll to position [418, 0]
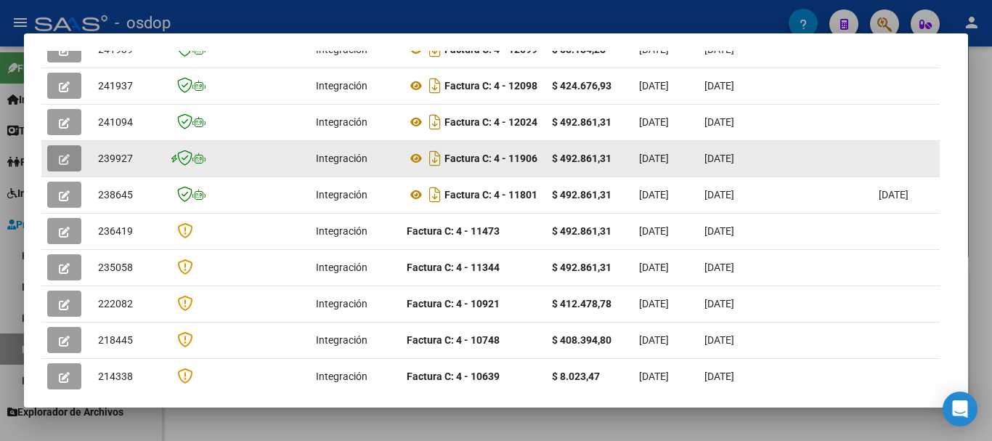
click at [64, 161] on icon "button" at bounding box center [64, 159] width 11 height 11
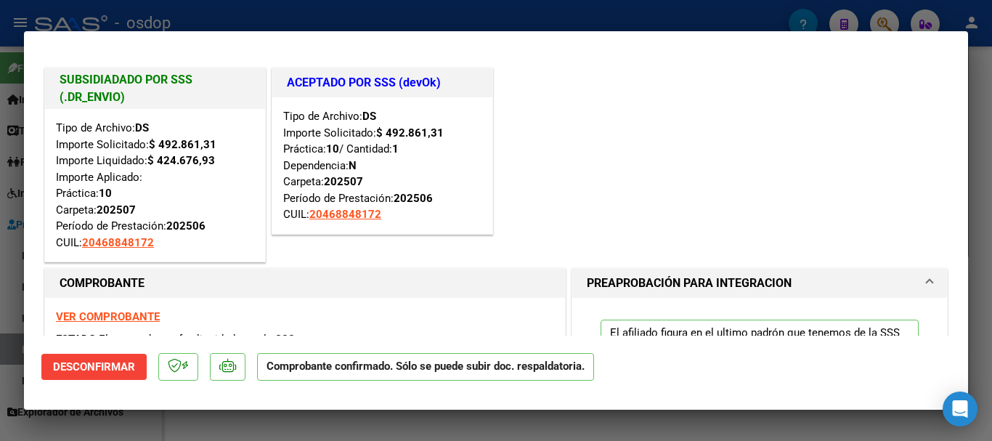
click at [399, 21] on div at bounding box center [496, 220] width 992 height 441
type input "$ 0,00"
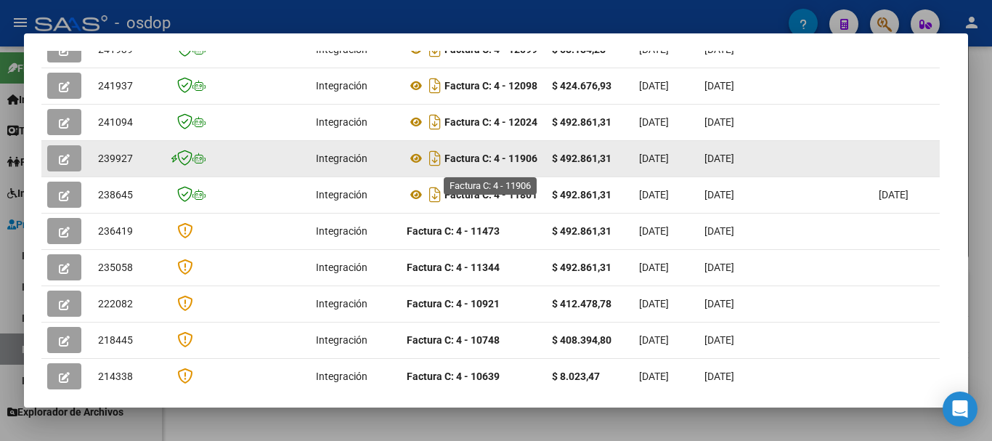
click at [523, 164] on strong "Factura C: 4 - 11906" at bounding box center [491, 159] width 93 height 12
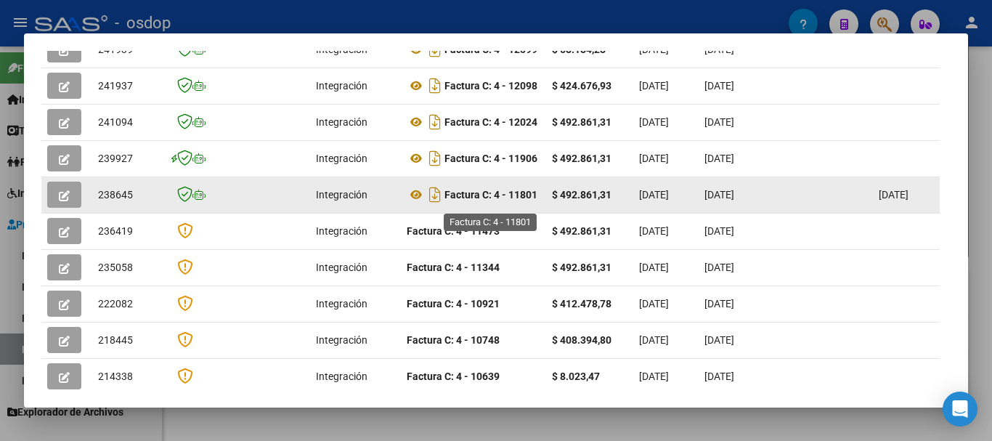
scroll to position [54, 0]
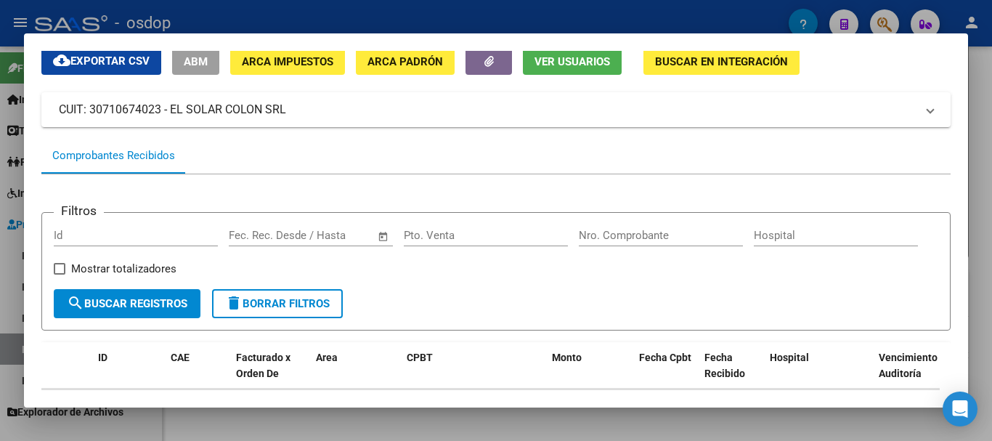
click at [441, 12] on div at bounding box center [496, 220] width 992 height 441
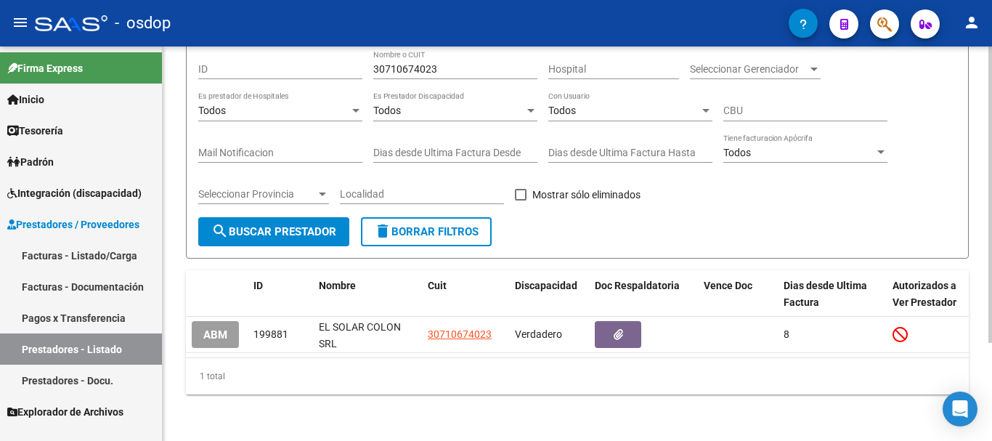
scroll to position [0, 0]
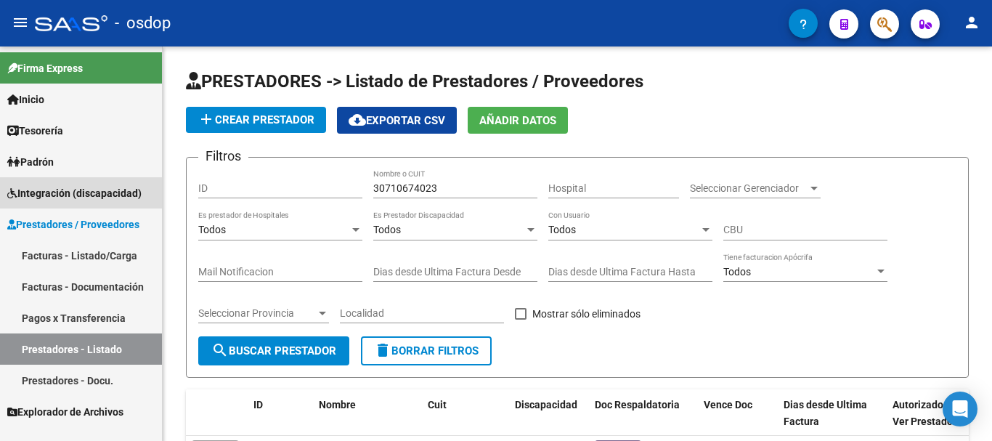
click at [118, 183] on link "Integración (discapacidad)" at bounding box center [81, 192] width 162 height 31
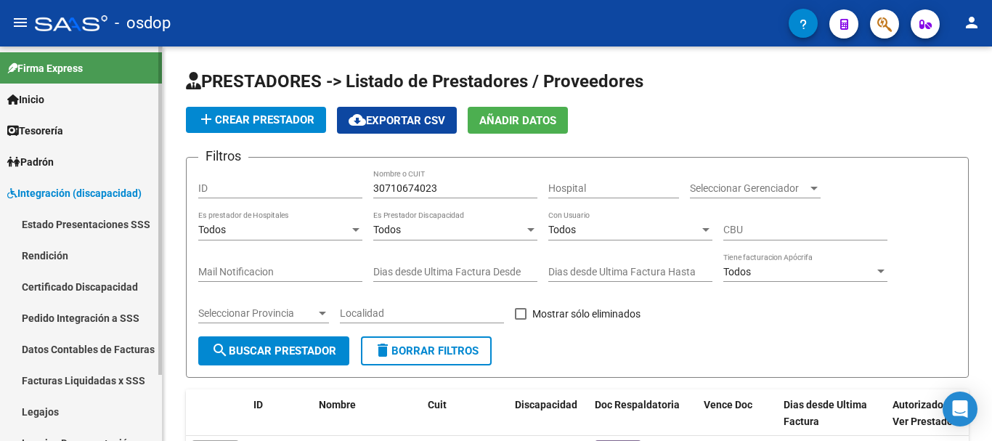
click at [103, 320] on link "Pedido Integración a SSS" at bounding box center [81, 317] width 162 height 31
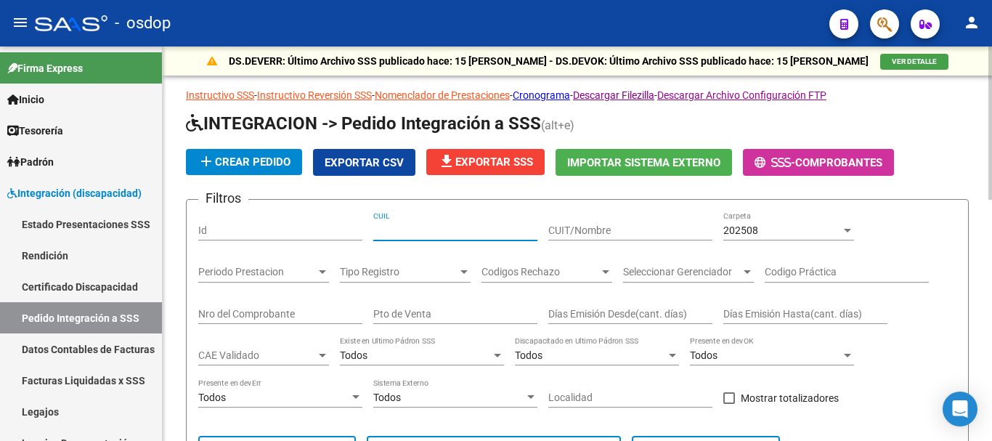
click at [478, 224] on input "CUIL" at bounding box center [455, 230] width 164 height 12
click at [589, 231] on input "CUIT/Nombre" at bounding box center [630, 230] width 164 height 12
paste input "30710674023"
type input "30710674023"
click at [804, 231] on div "202508" at bounding box center [782, 230] width 118 height 12
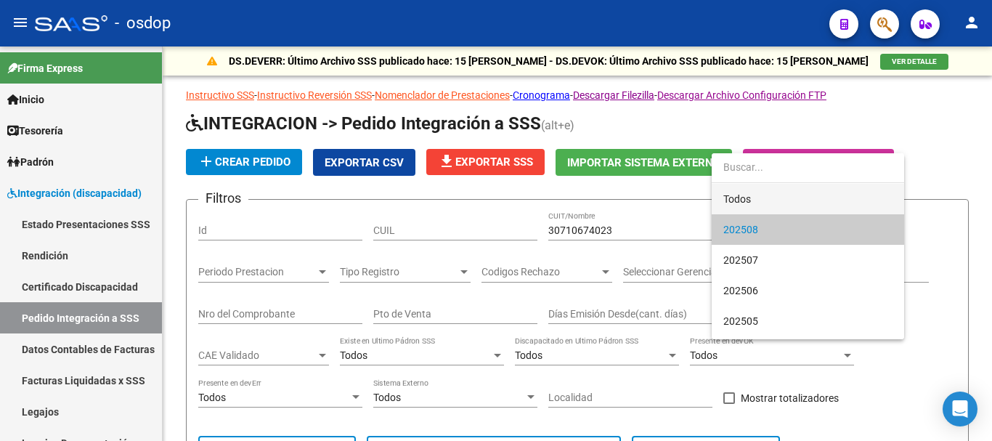
click at [767, 204] on span "Todos" at bounding box center [807, 199] width 169 height 31
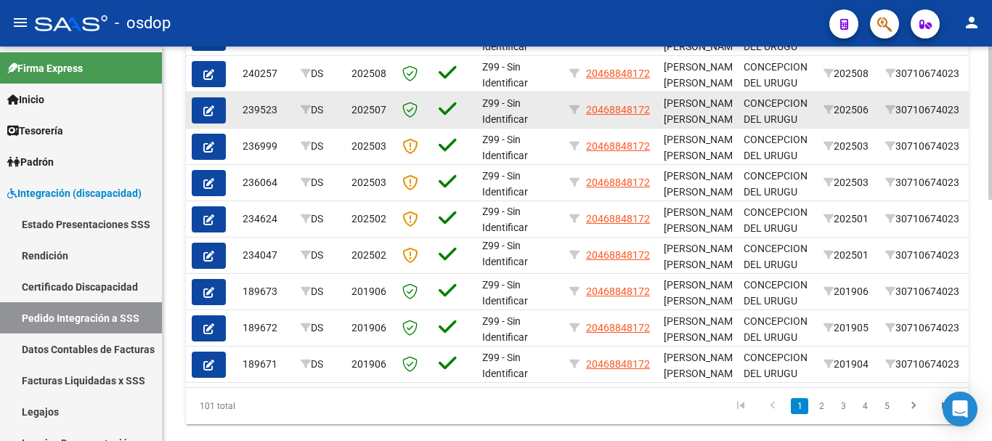
click at [224, 106] on button "button" at bounding box center [209, 110] width 34 height 26
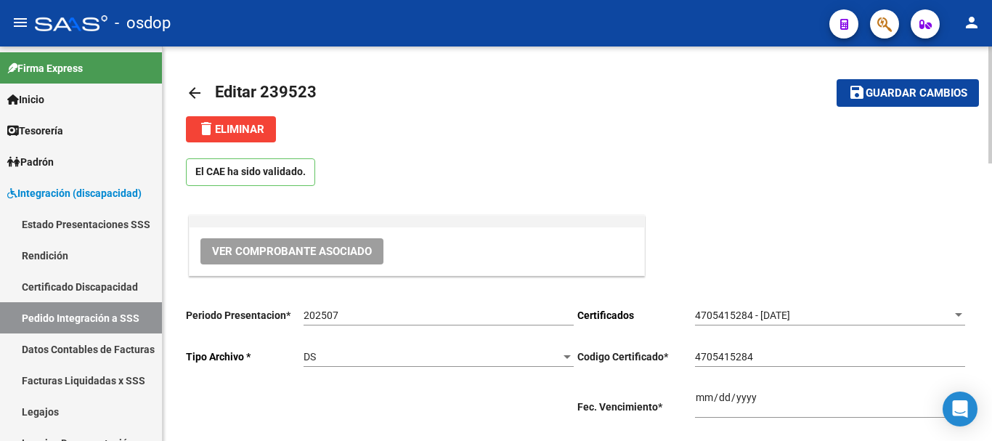
click at [224, 128] on span "delete Eliminar" at bounding box center [231, 129] width 67 height 13
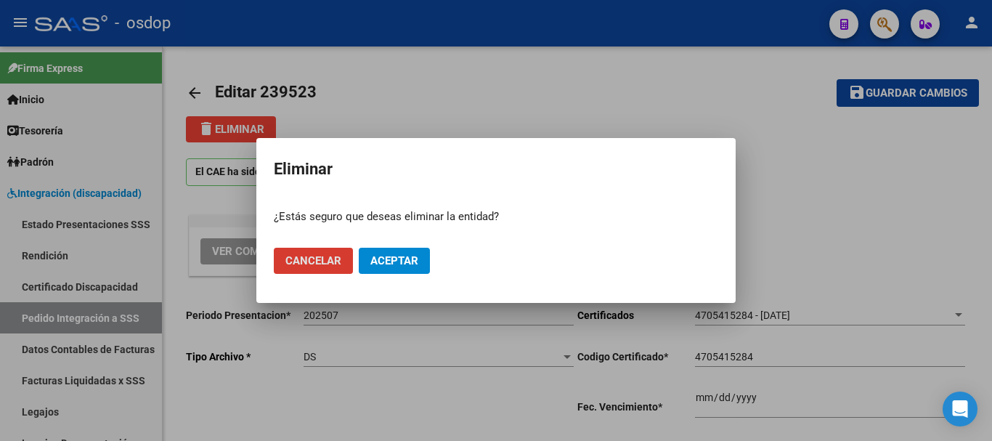
type input "20468848172"
click at [386, 266] on span "Aceptar" at bounding box center [394, 260] width 48 height 13
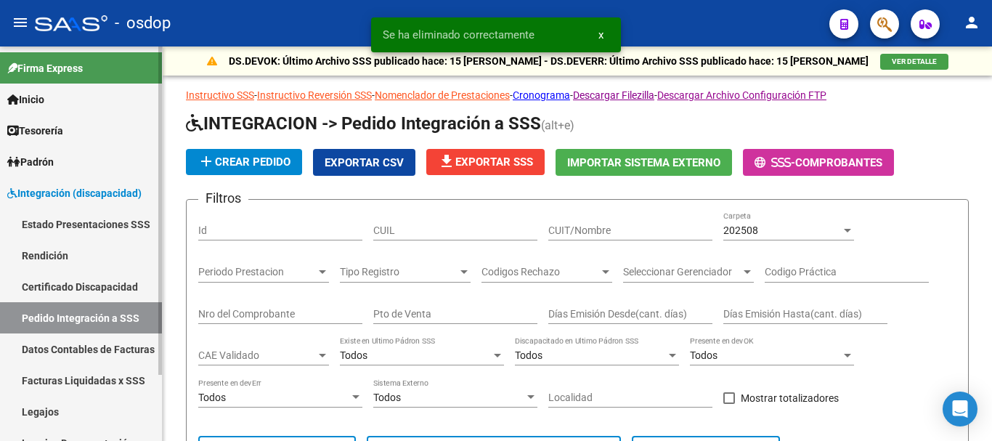
click at [115, 196] on span "Integración (discapacidad)" at bounding box center [74, 193] width 134 height 16
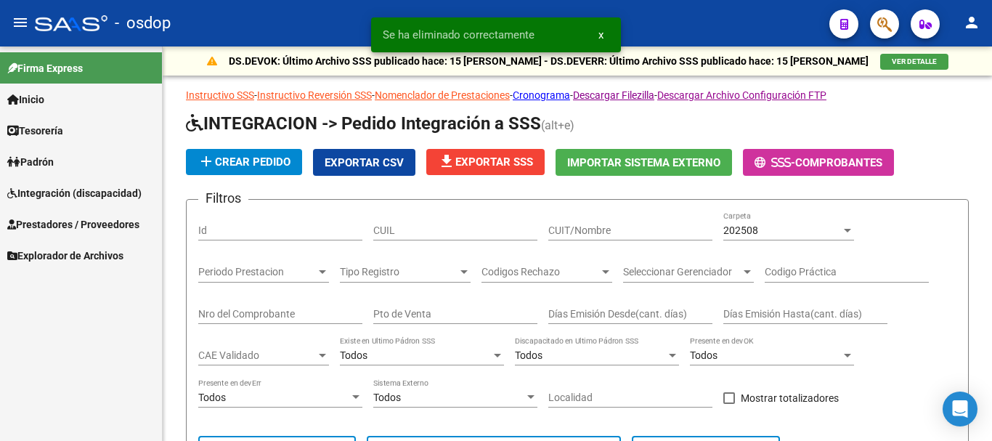
click at [111, 224] on span "Prestadores / Proveedores" at bounding box center [73, 224] width 132 height 16
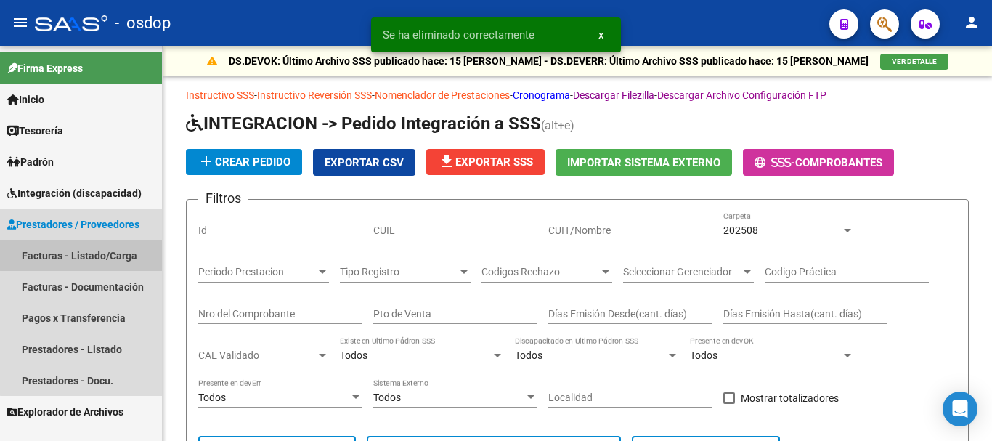
click at [101, 250] on link "Facturas - Listado/Carga" at bounding box center [81, 255] width 162 height 31
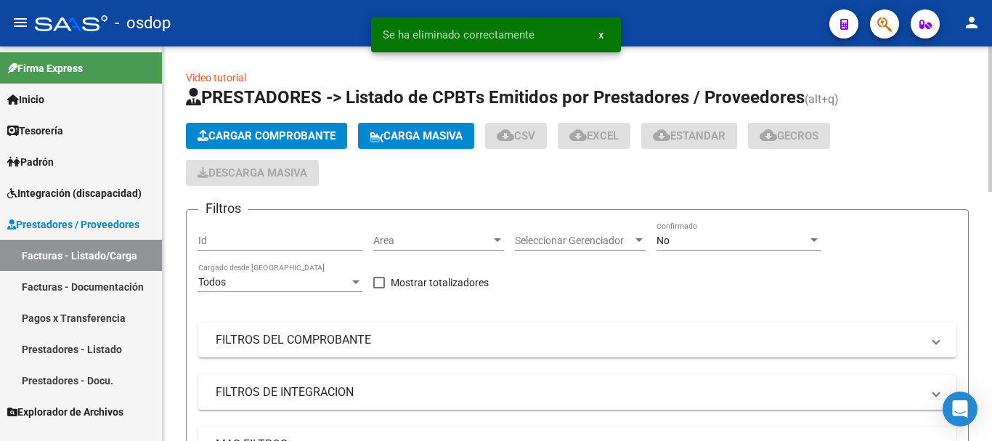
scroll to position [218, 0]
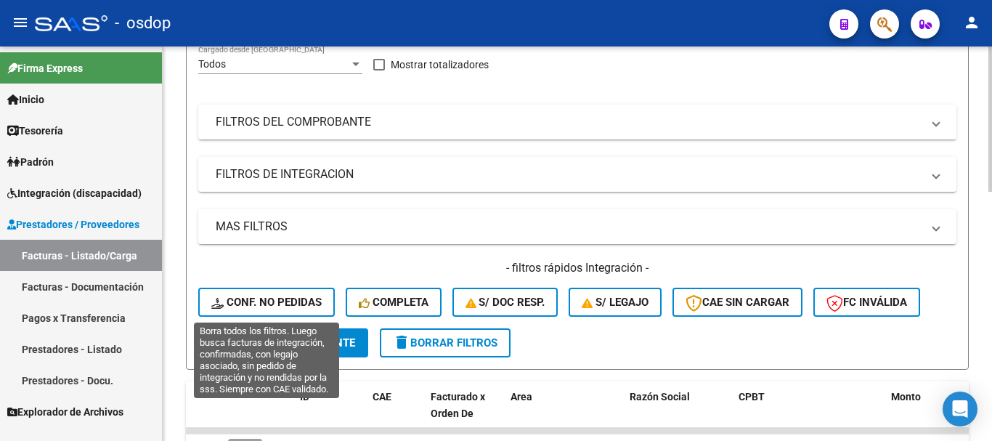
click at [304, 293] on button "Conf. no pedidas" at bounding box center [266, 302] width 137 height 29
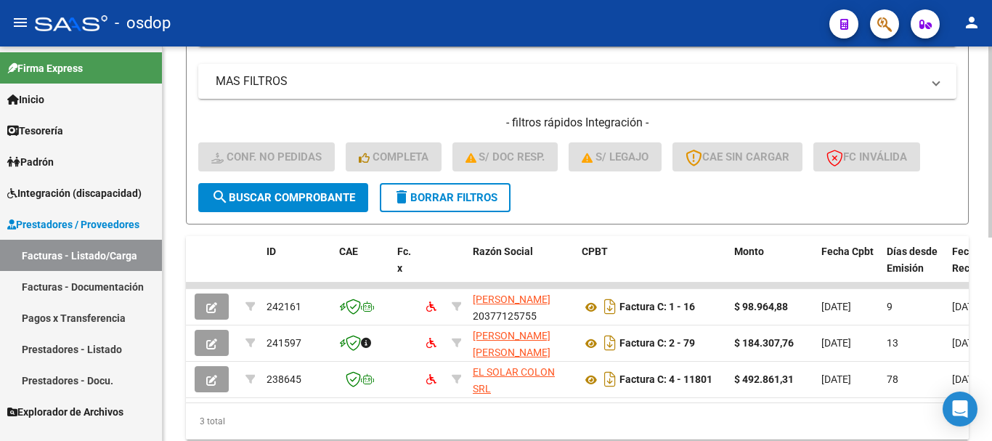
scroll to position [0, 0]
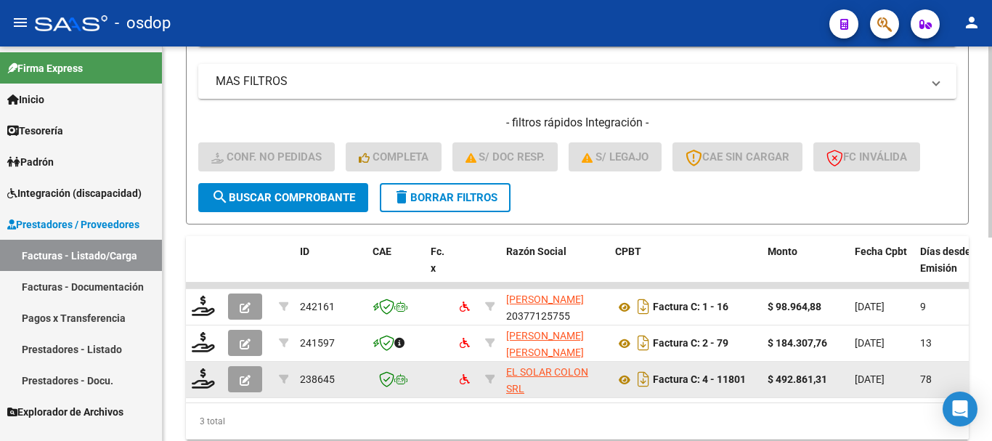
click at [248, 381] on icon "button" at bounding box center [245, 380] width 11 height 11
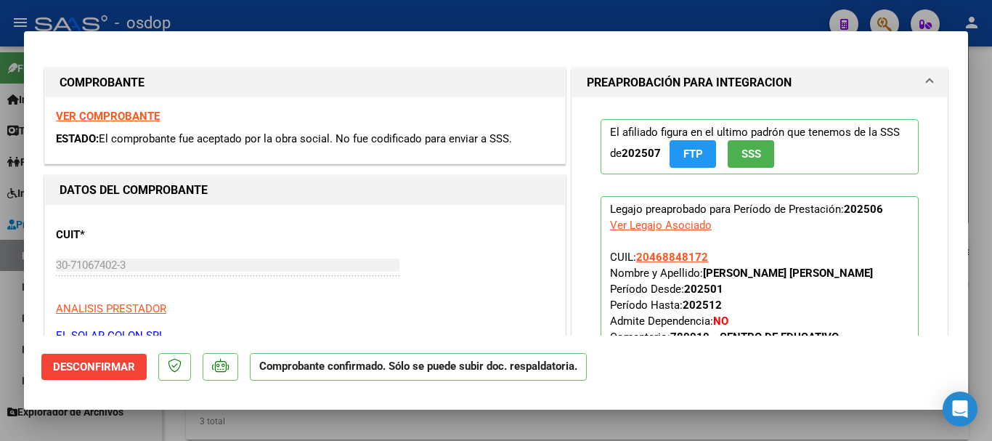
click at [105, 373] on button "Desconfirmar" at bounding box center [93, 367] width 105 height 26
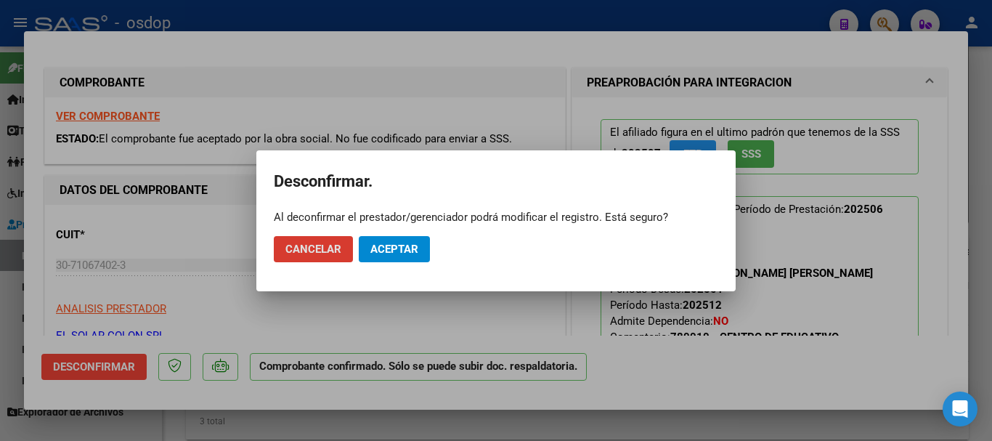
click at [394, 255] on span "Aceptar" at bounding box center [394, 249] width 48 height 13
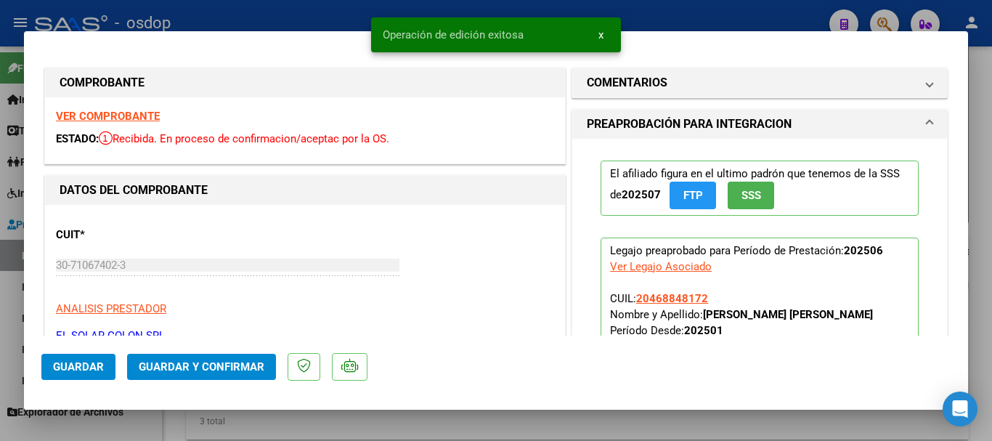
scroll to position [218, 0]
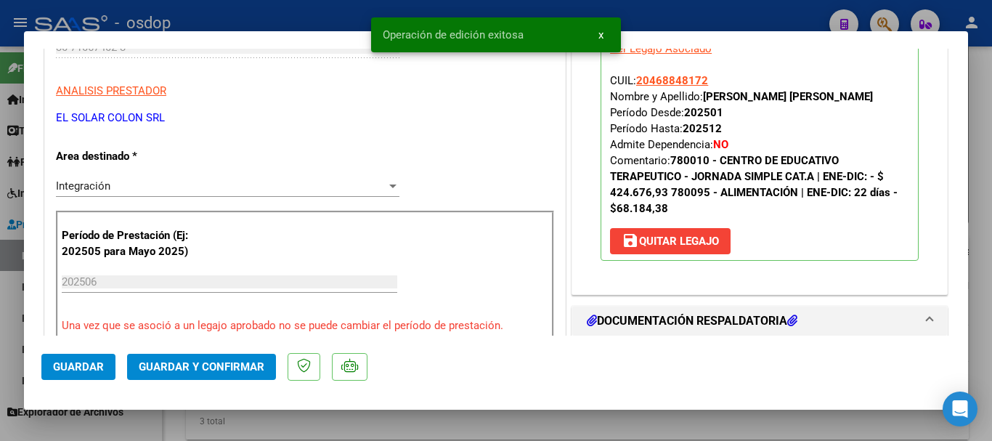
click at [673, 239] on span "save Quitar Legajo" at bounding box center [670, 241] width 97 height 13
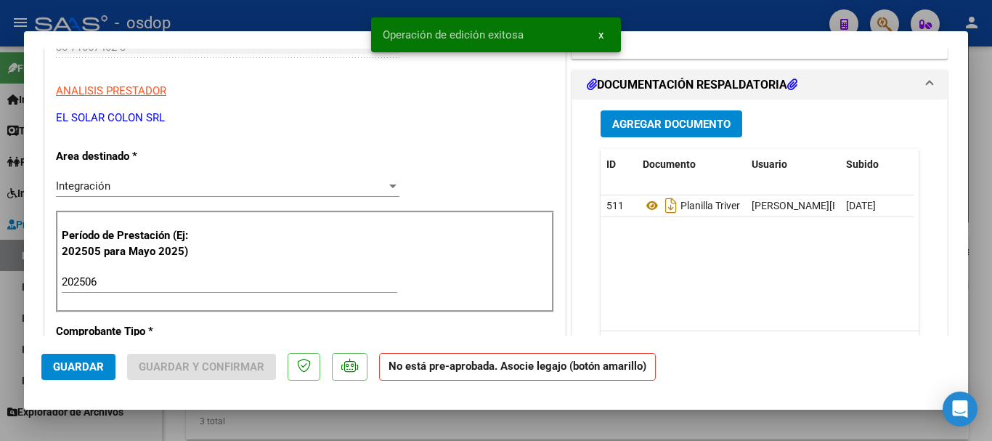
scroll to position [291, 0]
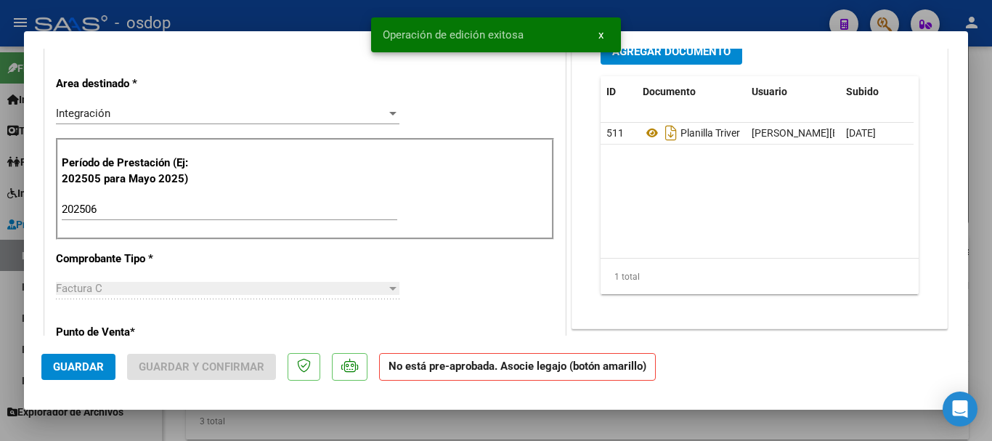
click at [148, 210] on input "202506" at bounding box center [230, 209] width 336 height 13
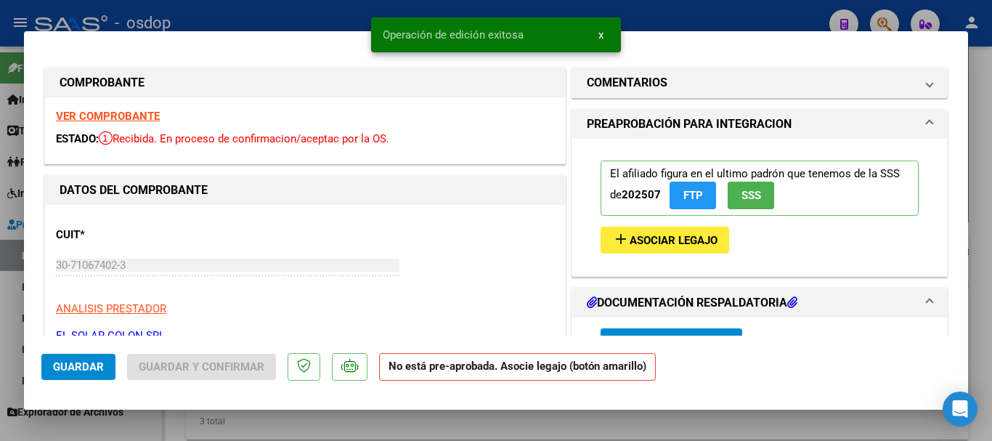
type input "202507"
click at [670, 246] on span "Asociar Legajo" at bounding box center [674, 240] width 88 height 13
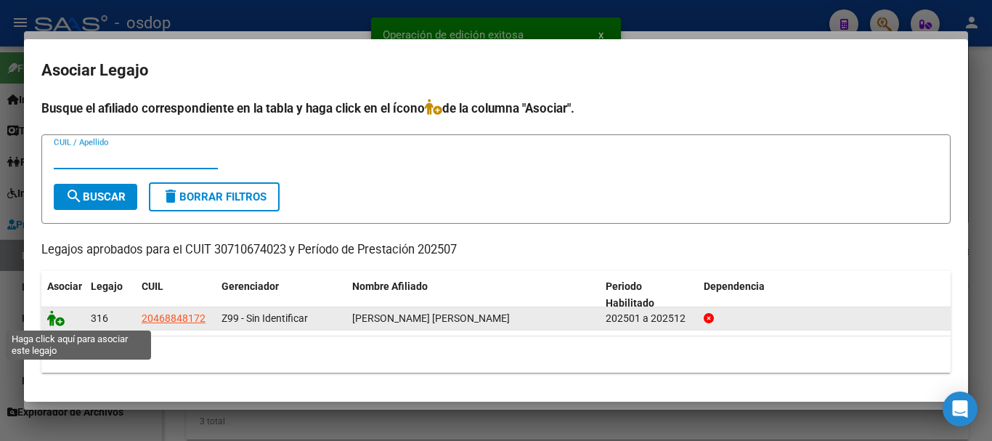
click at [59, 319] on icon at bounding box center [55, 318] width 17 height 16
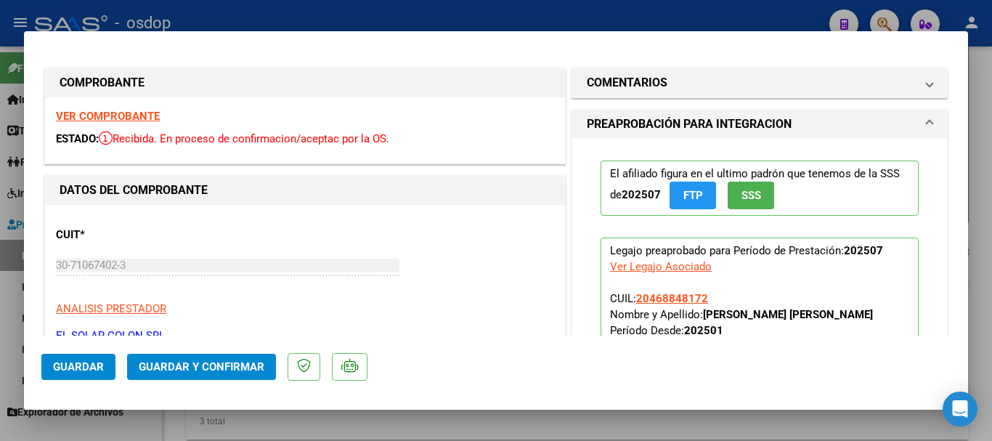
click at [189, 373] on button "Guardar y Confirmar" at bounding box center [201, 367] width 149 height 26
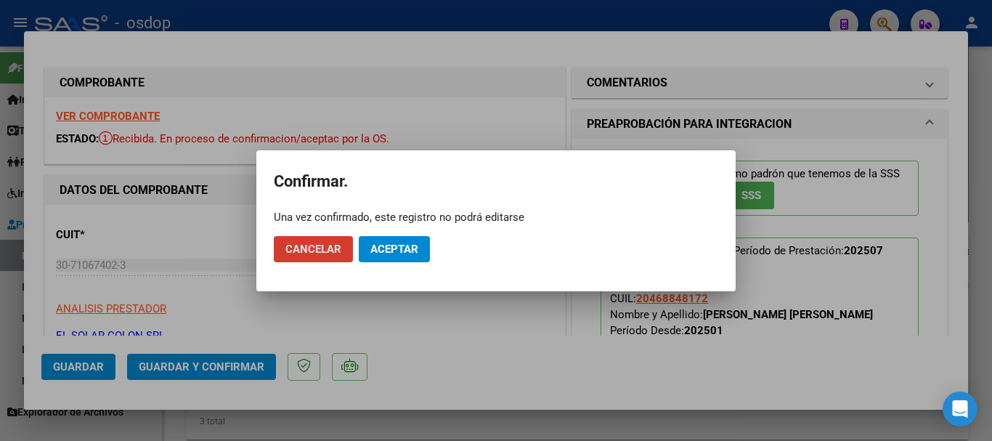
click at [394, 243] on span "Aceptar" at bounding box center [394, 249] width 48 height 13
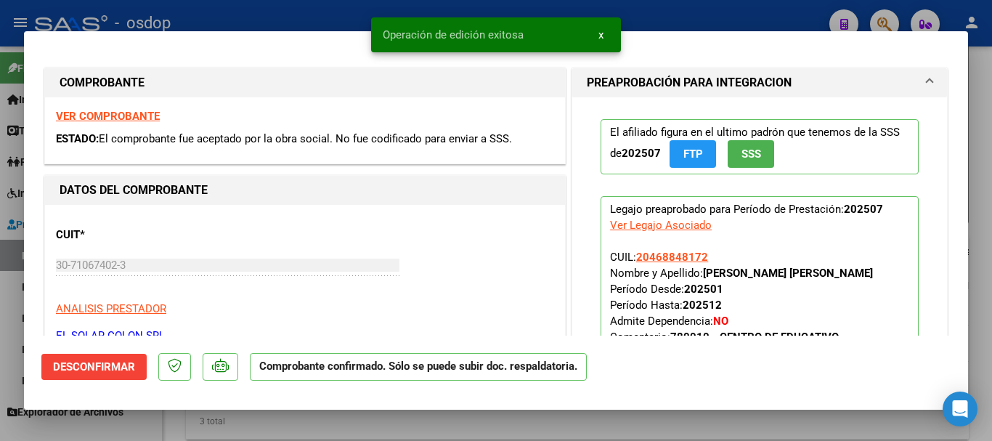
click at [405, 417] on div at bounding box center [496, 220] width 992 height 441
type input "$ 0,00"
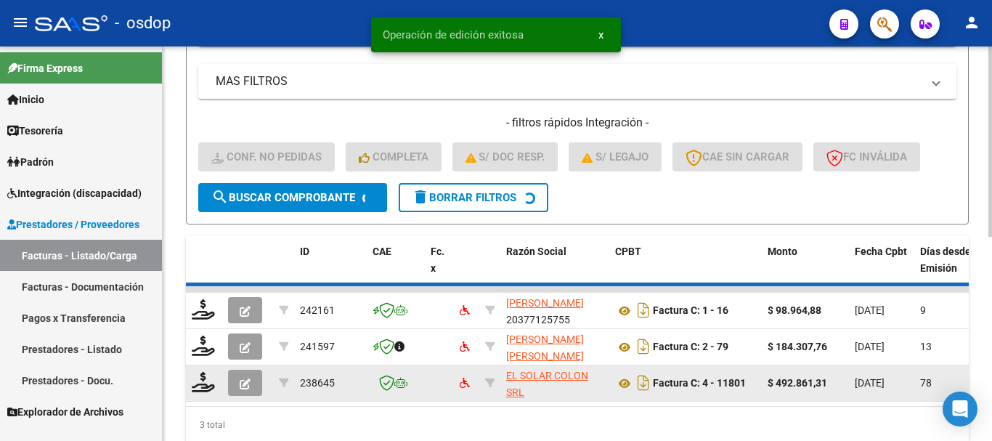
scroll to position [363, 0]
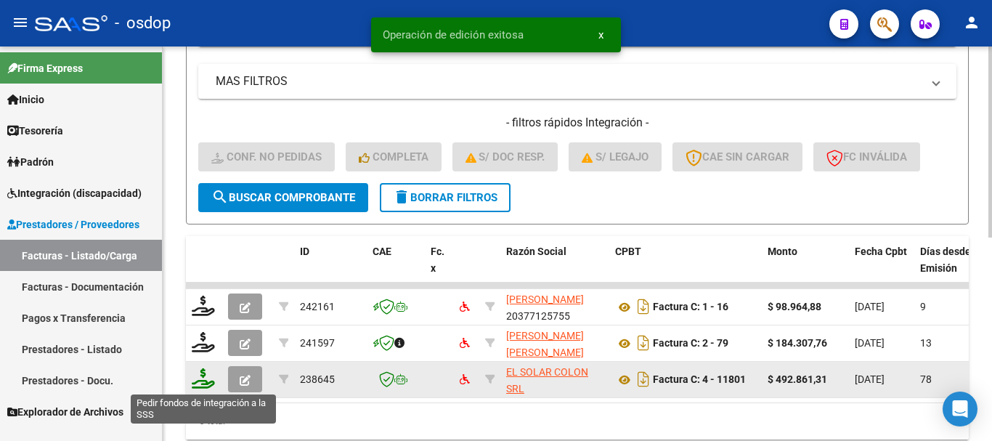
click at [207, 379] on icon at bounding box center [203, 378] width 23 height 20
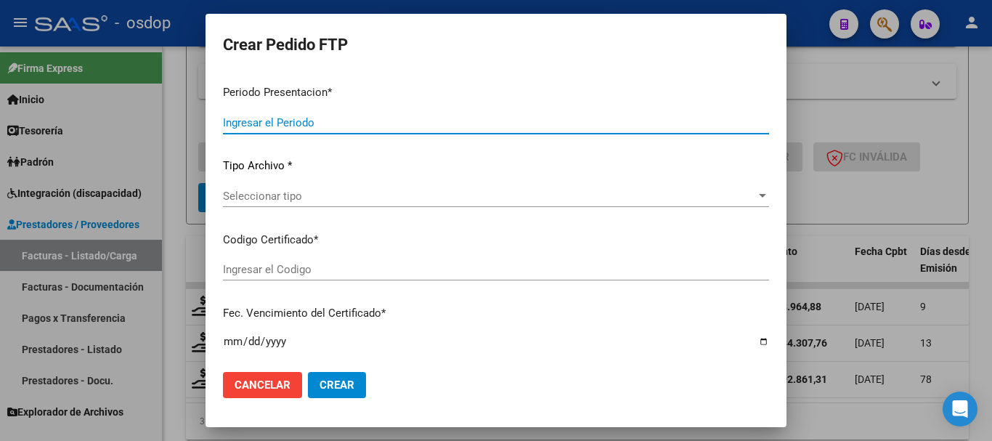
type input "202508"
type input "202507"
type input "$ 492.861,31"
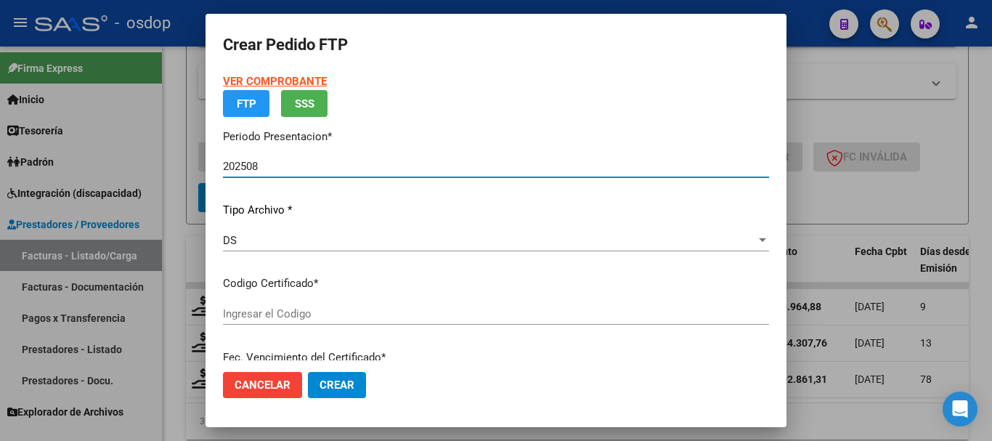
type input "4705415284"
type input "2025-09-21"
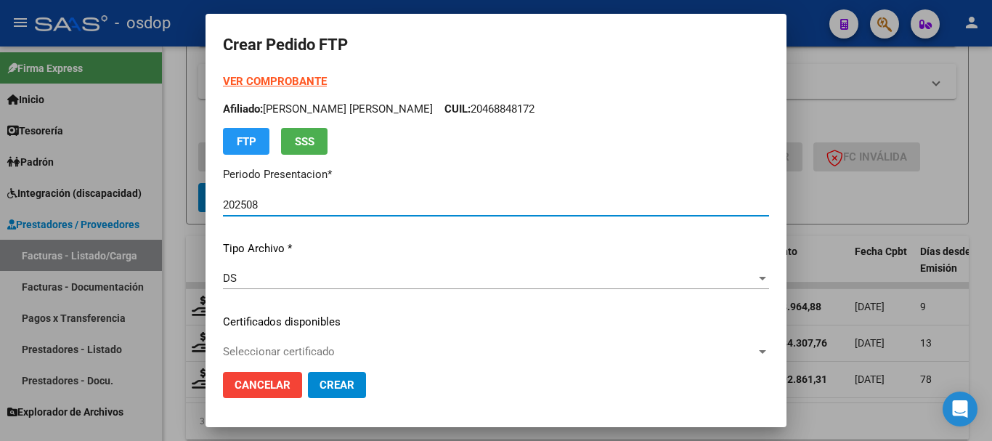
scroll to position [73, 0]
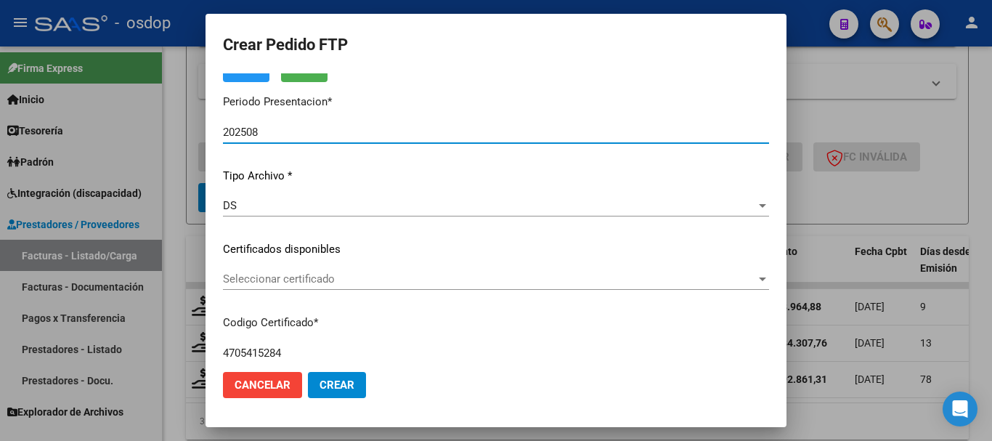
click at [296, 285] on span "Seleccionar certificado" at bounding box center [489, 278] width 533 height 13
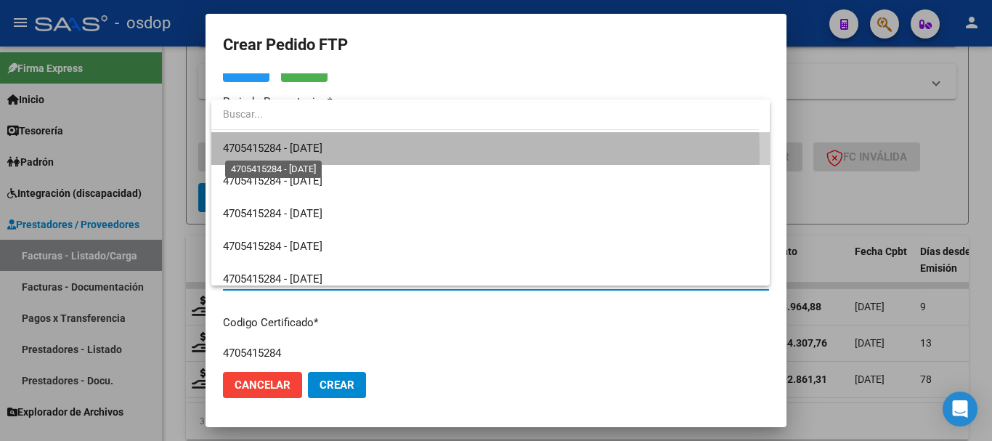
click at [322, 152] on span "4705415284 - 2025-09-21" at bounding box center [273, 148] width 100 height 13
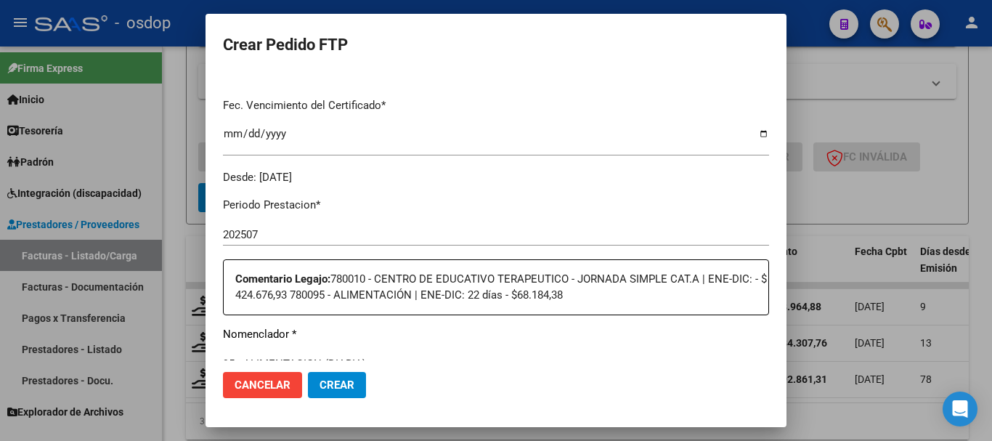
scroll to position [581, 0]
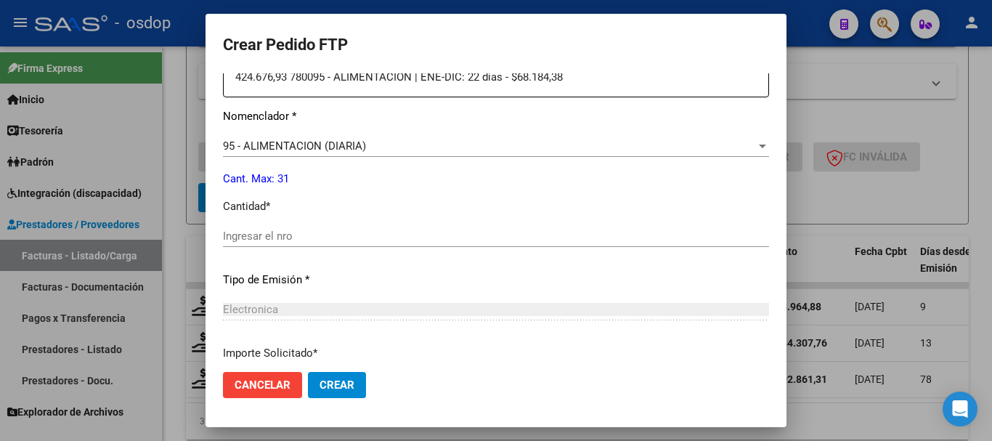
click at [312, 237] on input "Ingresar el nro" at bounding box center [496, 236] width 546 height 13
click at [398, 160] on div "95 - ALIMENTACION (DIARIA) Seleccionar nomenclador" at bounding box center [496, 153] width 546 height 36
click at [401, 149] on div "95 - ALIMENTACION (DIARIA)" at bounding box center [489, 145] width 533 height 13
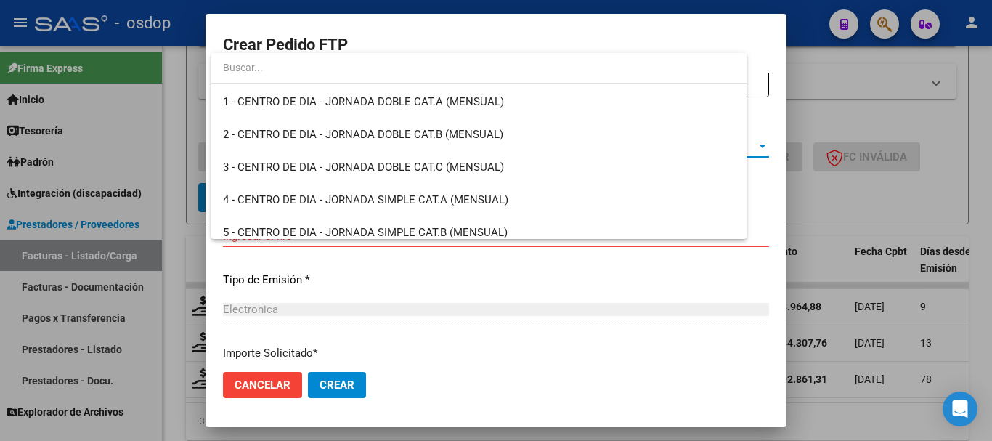
scroll to position [3029, 0]
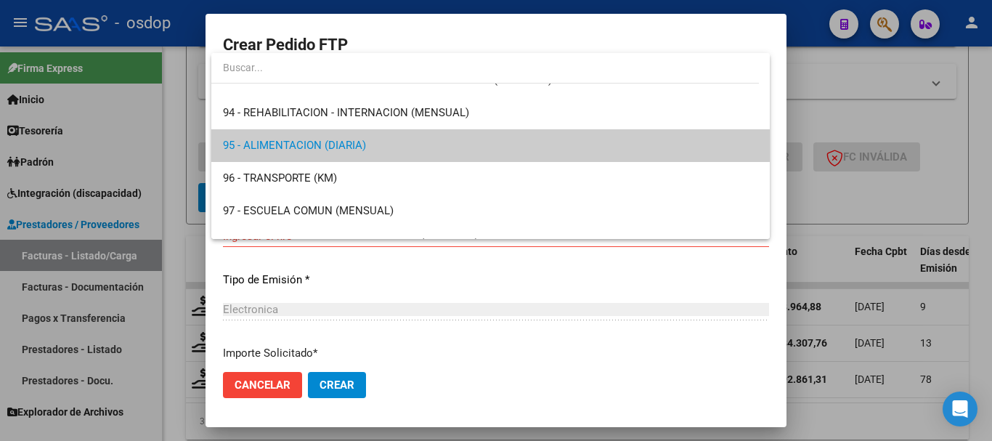
click at [592, 299] on div at bounding box center [496, 220] width 992 height 441
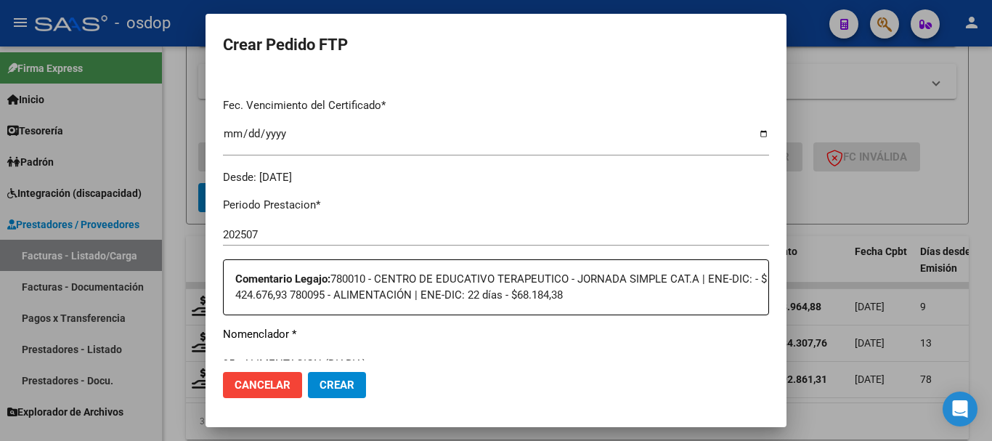
scroll to position [508, 0]
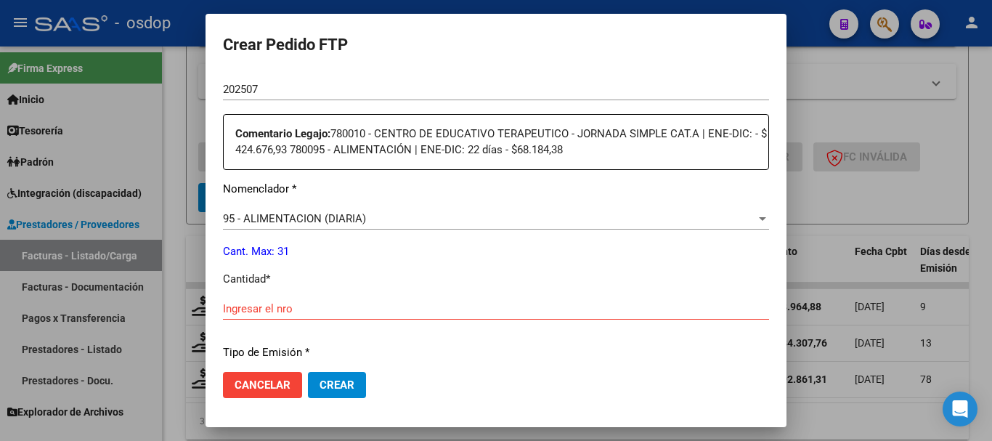
click at [328, 216] on span "95 - ALIMENTACION (DIARIA)" at bounding box center [294, 218] width 143 height 13
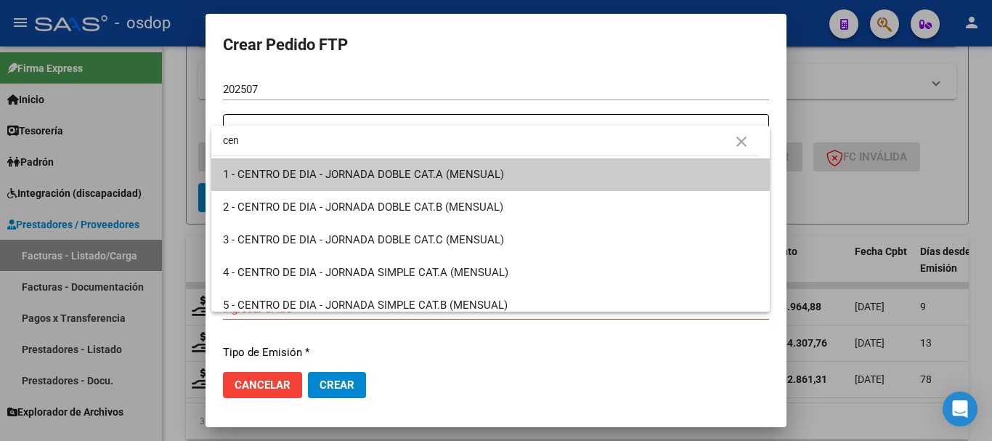
scroll to position [0, 0]
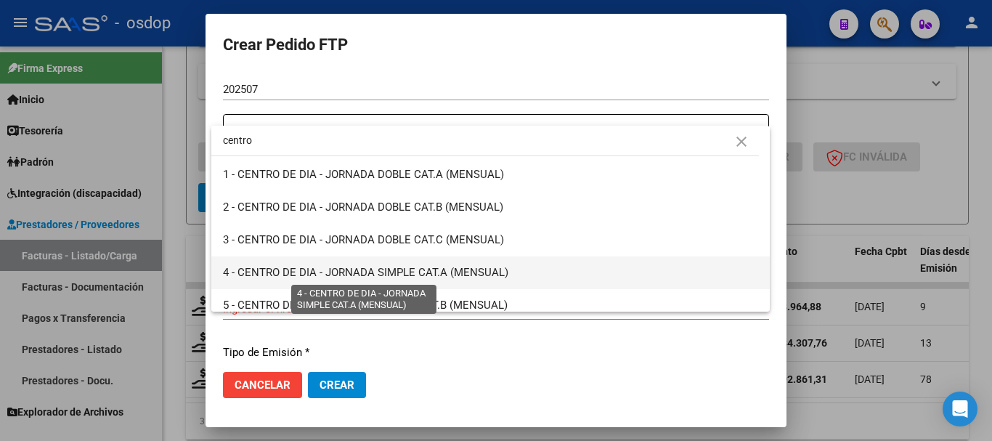
type input "centro"
click at [360, 269] on span "4 - CENTRO DE DIA - JORNADA SIMPLE CAT.A (MENSUAL)" at bounding box center [365, 272] width 285 height 13
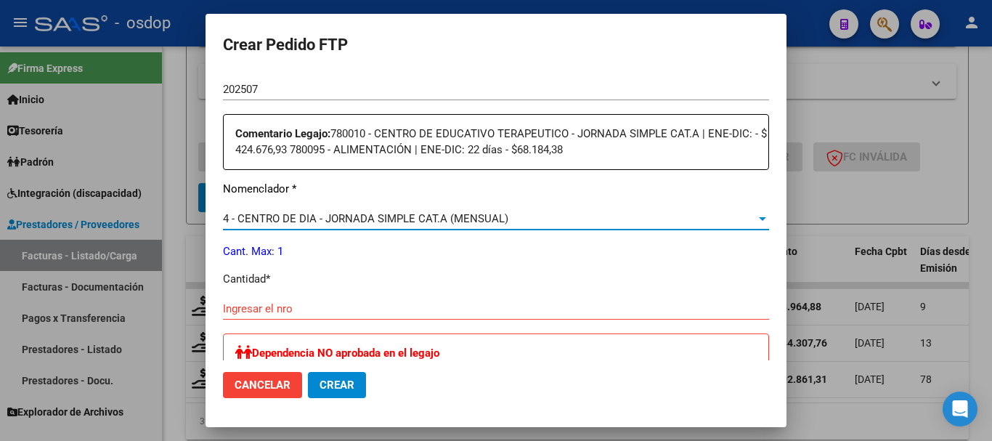
click at [316, 309] on input "Ingresar el nro" at bounding box center [496, 308] width 546 height 13
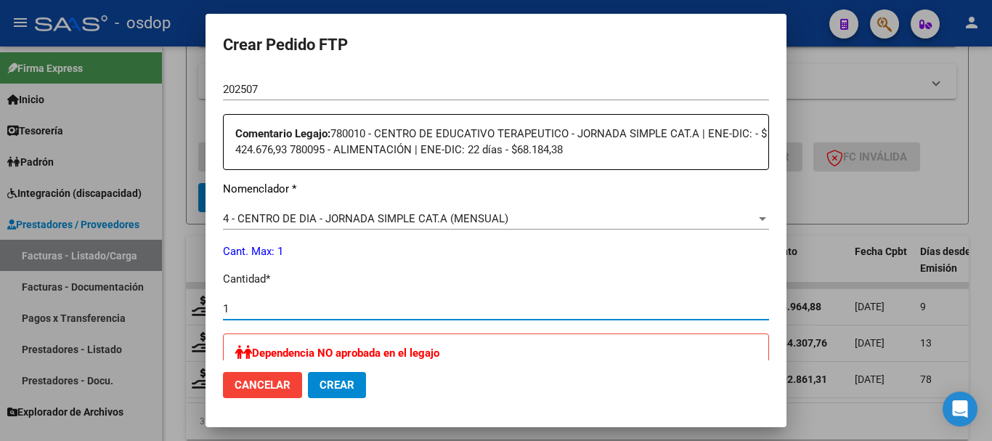
type input "1"
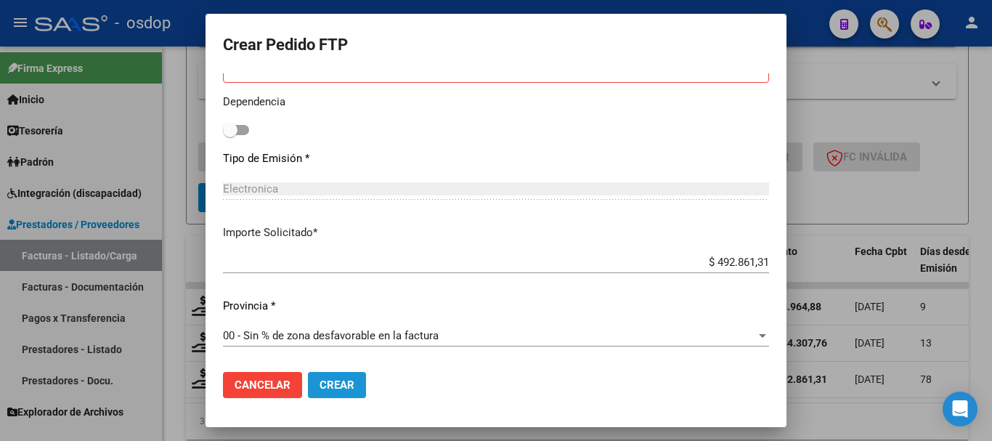
click at [346, 380] on span "Crear" at bounding box center [337, 384] width 35 height 13
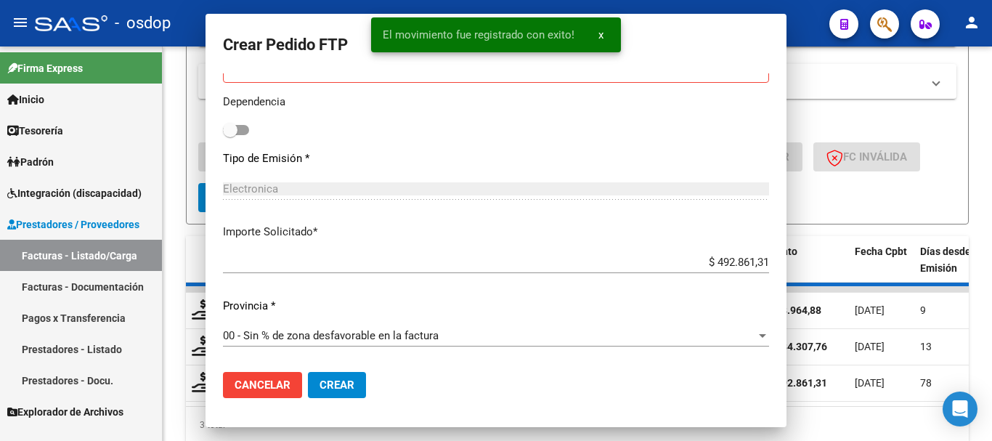
scroll to position [0, 0]
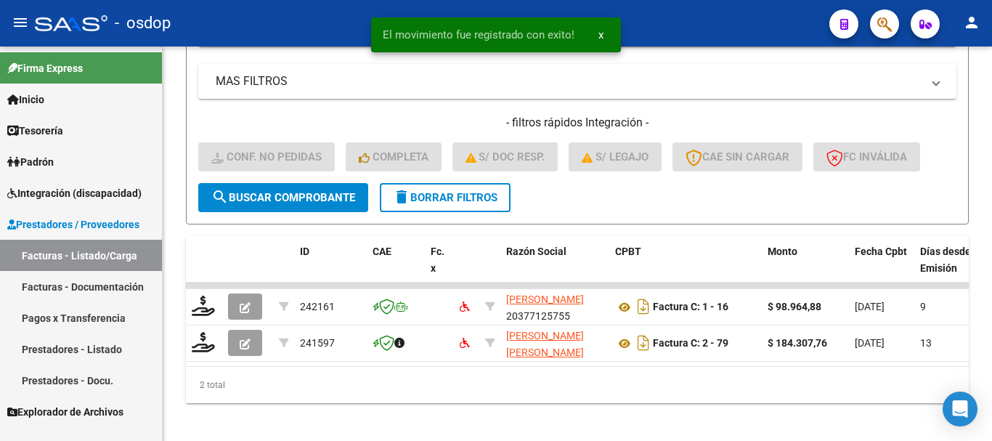
click at [99, 197] on span "Integración (discapacidad)" at bounding box center [74, 193] width 134 height 16
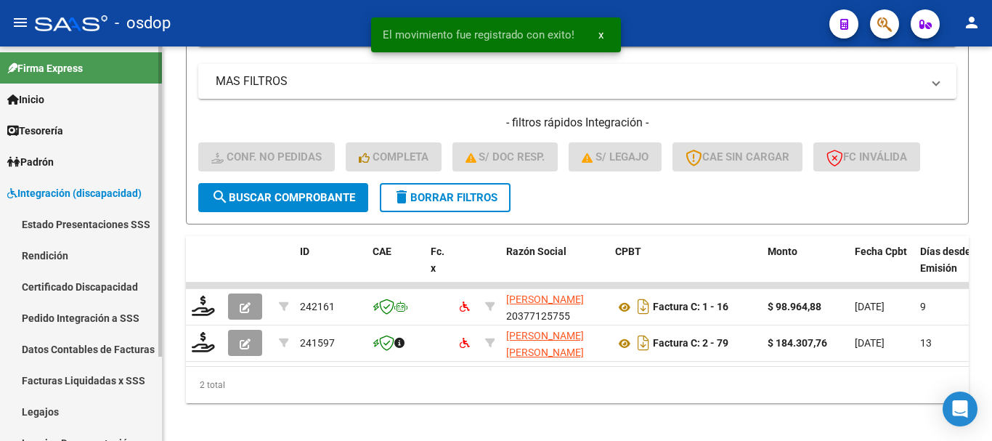
click at [99, 197] on span "Integración (discapacidad)" at bounding box center [74, 193] width 134 height 16
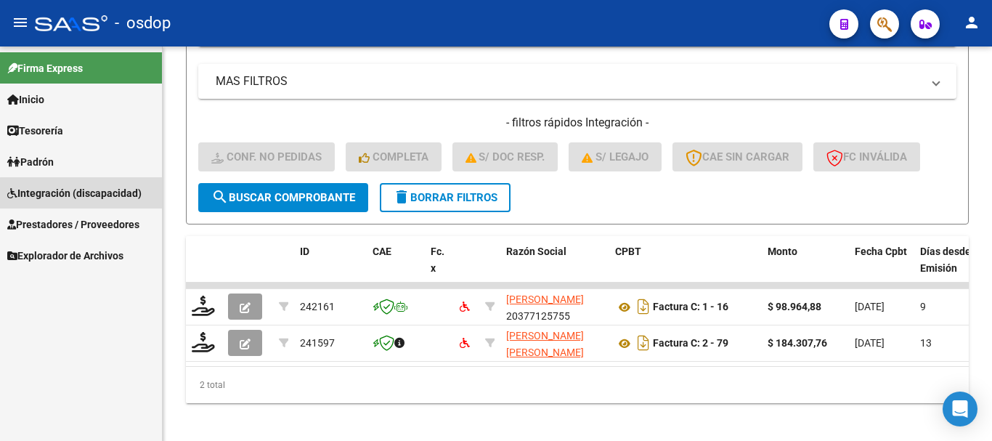
click at [102, 195] on span "Integración (discapacidad)" at bounding box center [74, 193] width 134 height 16
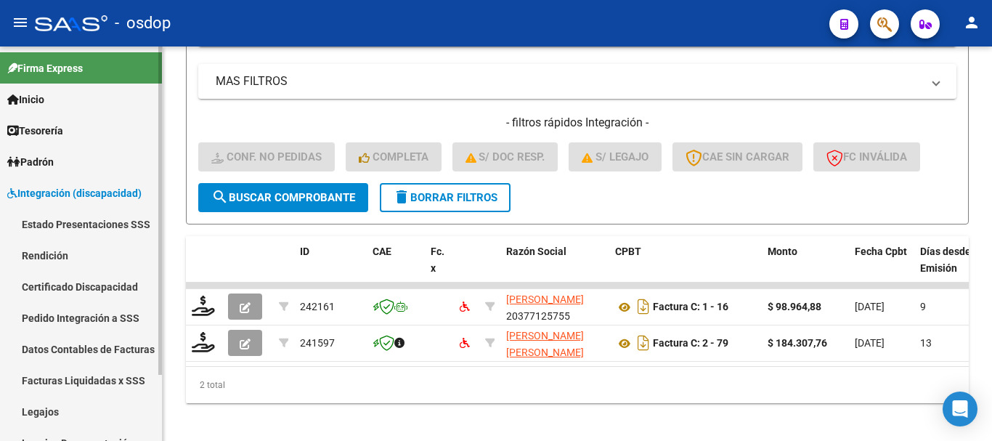
click at [100, 309] on link "Pedido Integración a SSS" at bounding box center [81, 317] width 162 height 31
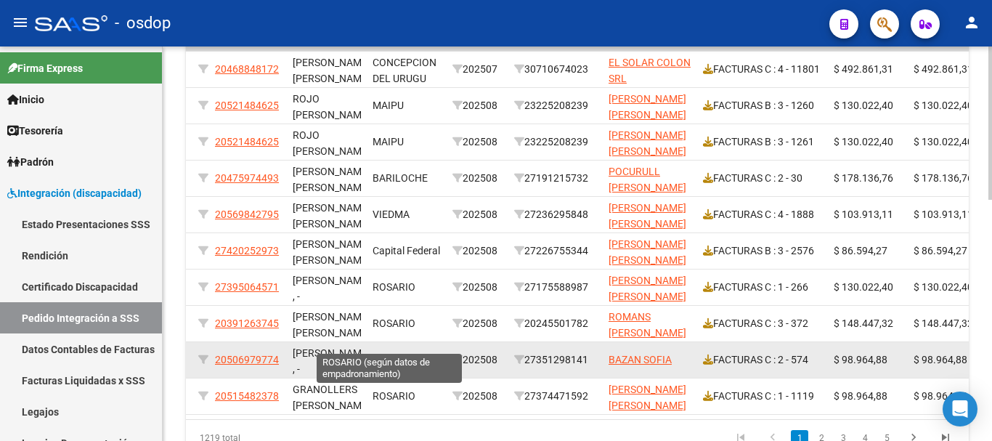
scroll to position [0, 325]
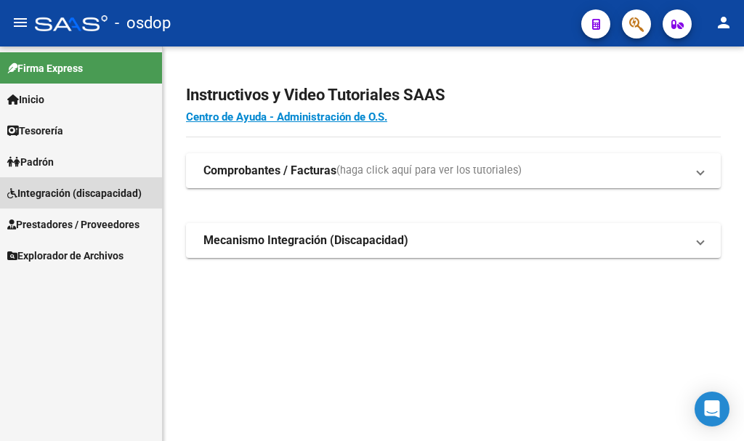
click at [103, 189] on span "Integración (discapacidad)" at bounding box center [74, 193] width 134 height 16
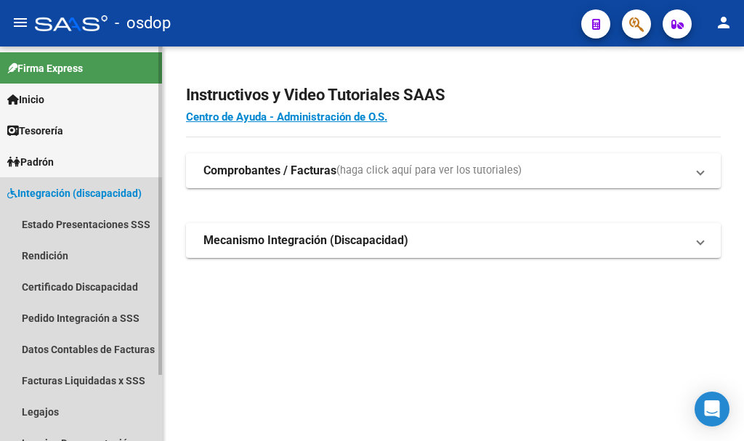
click at [103, 189] on span "Integración (discapacidad)" at bounding box center [74, 193] width 134 height 16
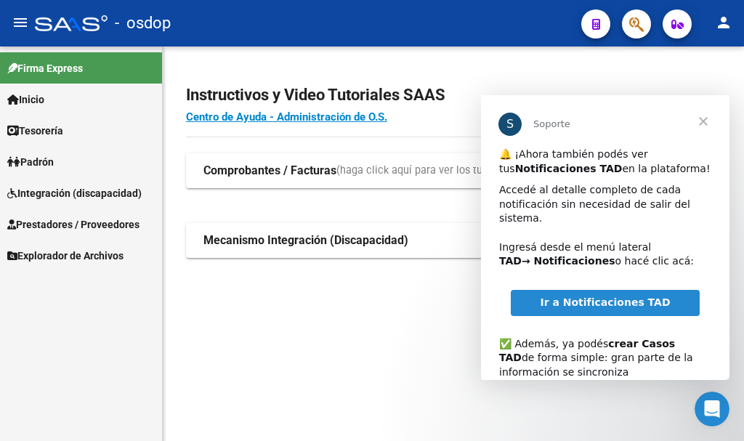
click at [705, 121] on span "Cerrar" at bounding box center [703, 121] width 52 height 52
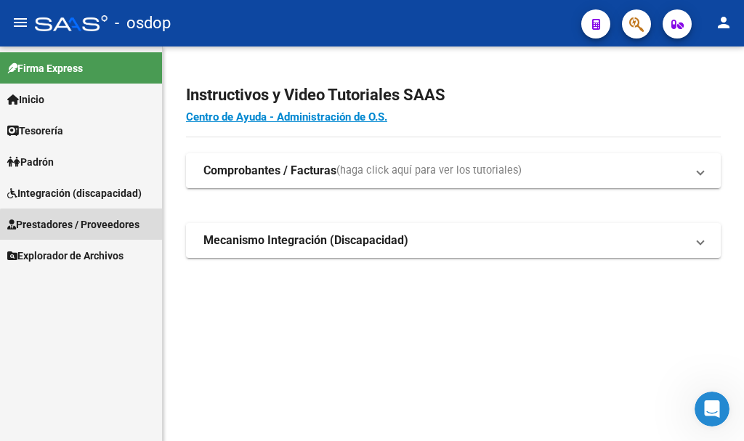
click at [100, 231] on span "Prestadores / Proveedores" at bounding box center [73, 224] width 132 height 16
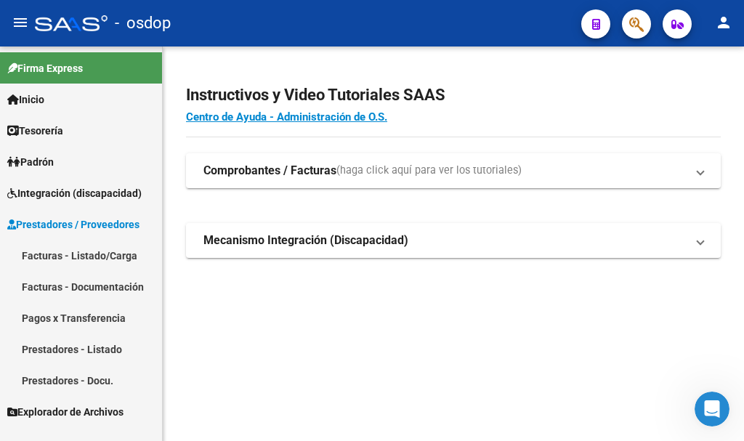
click at [105, 347] on link "Prestadores - Listado" at bounding box center [81, 348] width 162 height 31
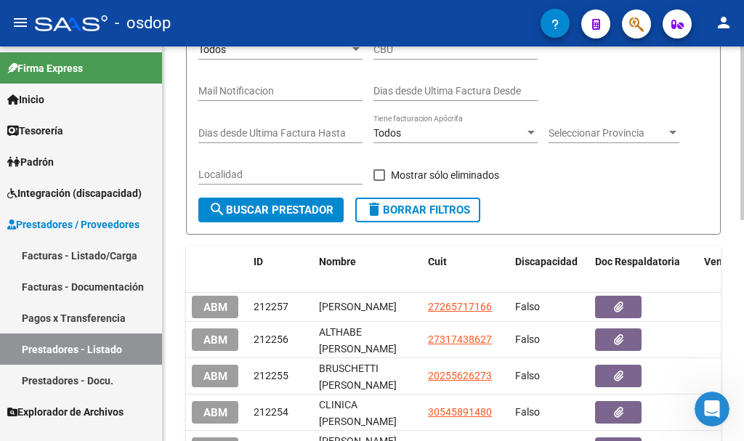
scroll to position [73, 0]
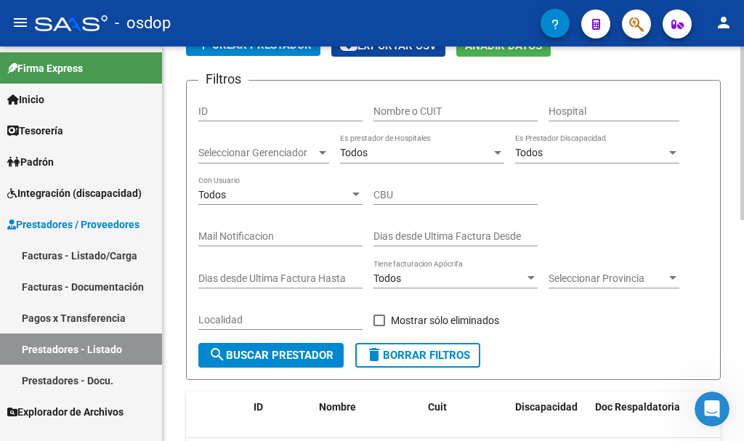
click at [418, 114] on input "Nombre o CUIT" at bounding box center [455, 111] width 164 height 12
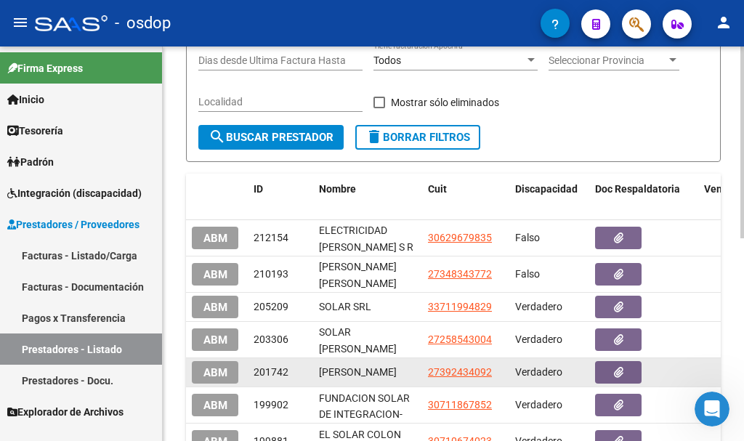
scroll to position [416, 0]
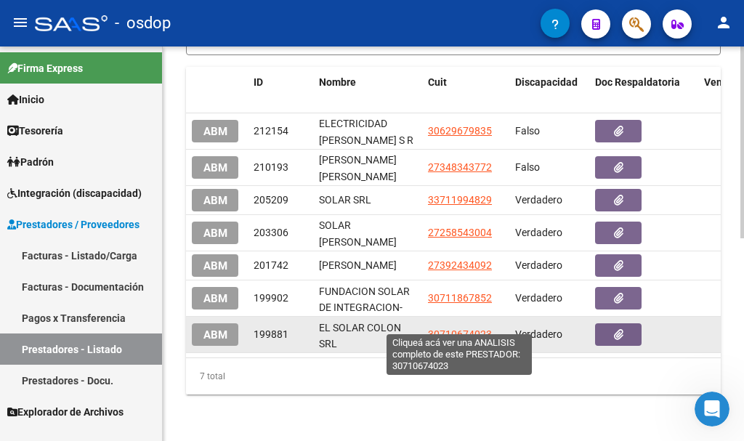
type input "solar"
click at [447, 328] on span "30710674023" at bounding box center [460, 334] width 64 height 12
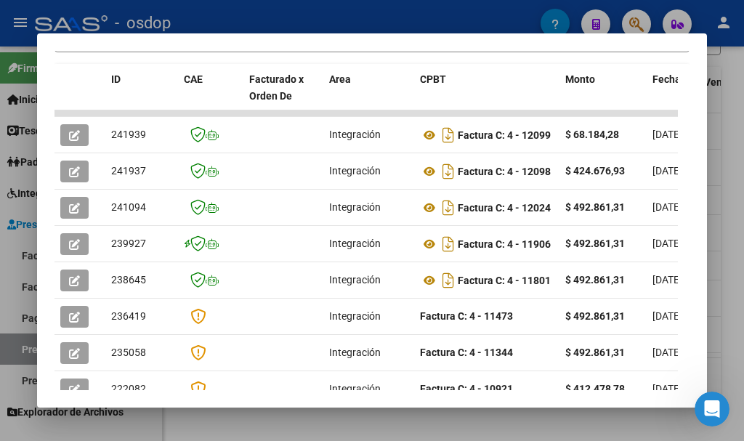
scroll to position [0, 0]
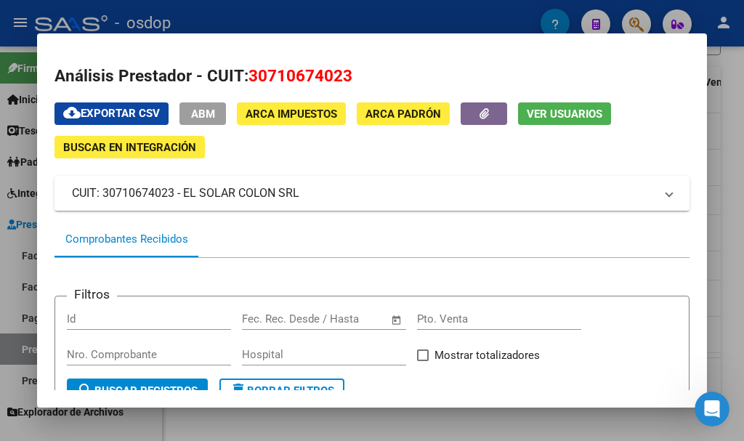
click at [288, 72] on span "30710674023" at bounding box center [300, 75] width 104 height 19
copy span "30710674023"
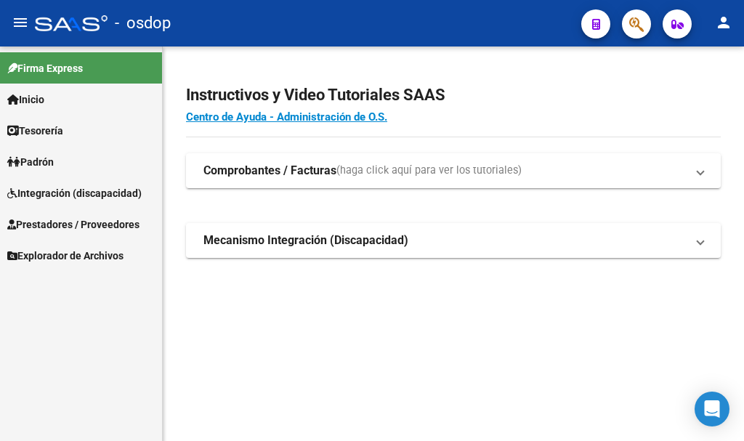
click at [105, 192] on span "Integración (discapacidad)" at bounding box center [74, 193] width 134 height 16
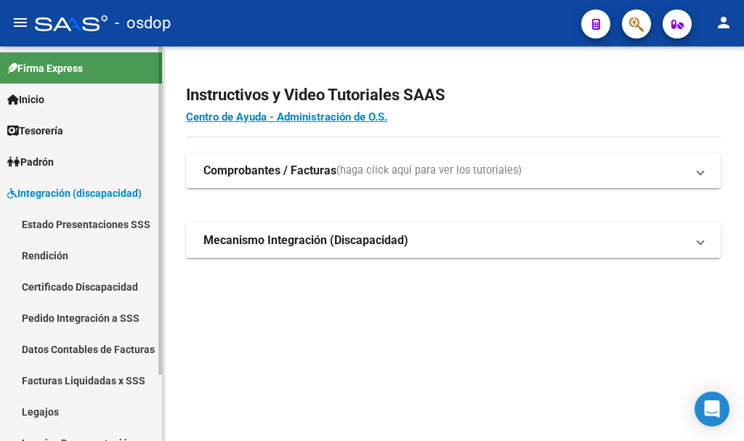
click at [102, 321] on link "Pedido Integración a SSS" at bounding box center [81, 317] width 162 height 31
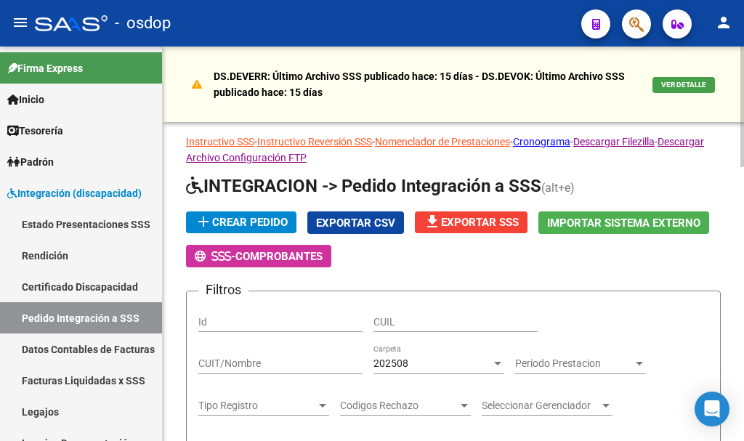
scroll to position [73, 0]
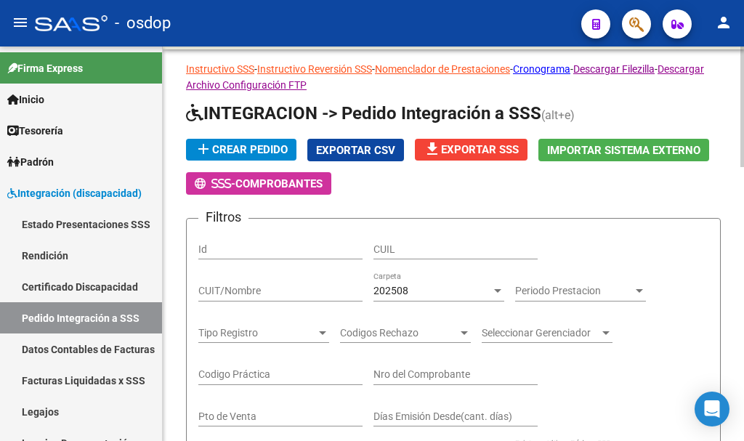
click at [269, 292] on input "CUIT/Nombre" at bounding box center [280, 291] width 164 height 12
paste input "30710674023"
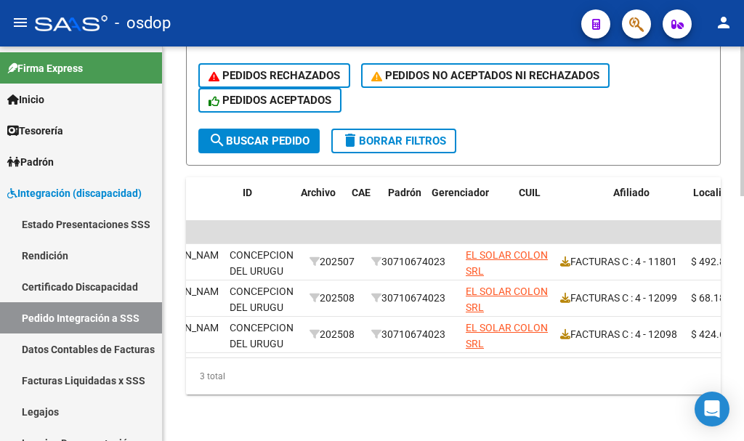
scroll to position [0, 0]
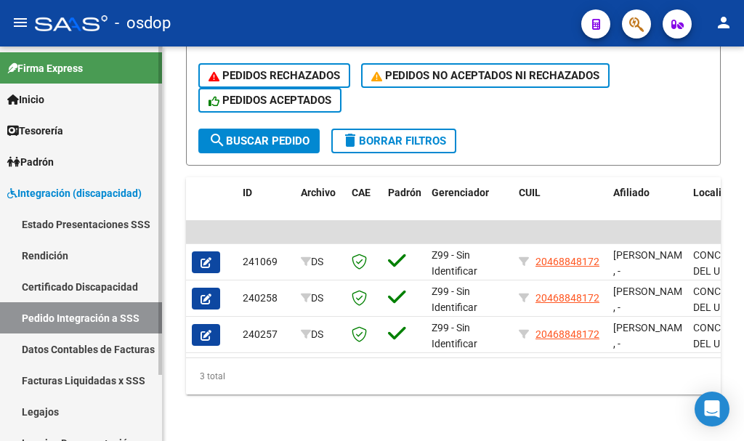
type input "30710674023"
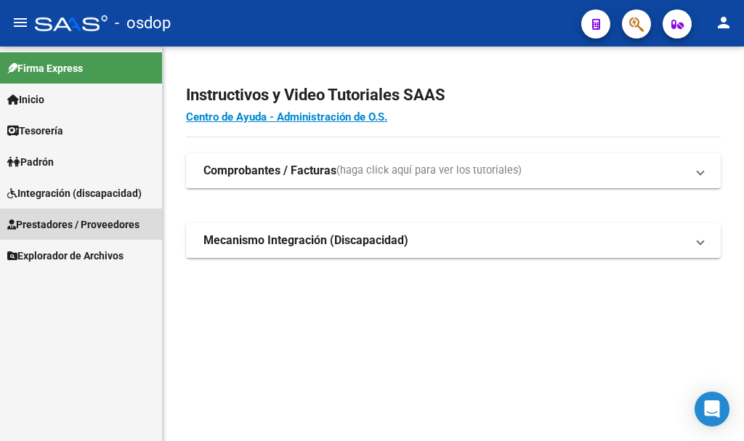
click at [86, 212] on link "Prestadores / Proveedores" at bounding box center [81, 223] width 162 height 31
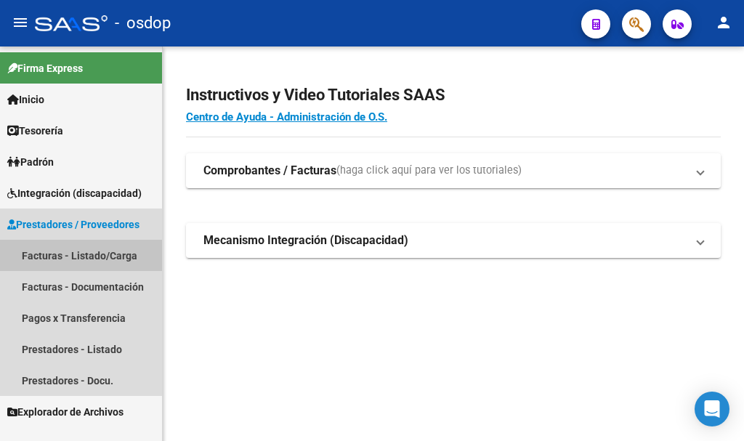
click at [109, 256] on link "Facturas - Listado/Carga" at bounding box center [81, 255] width 162 height 31
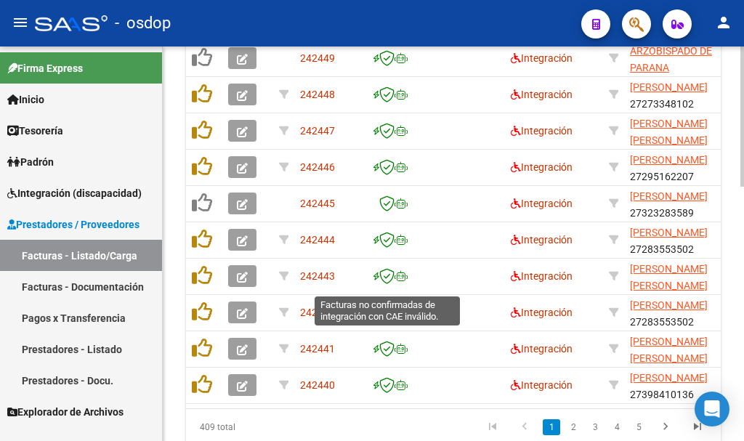
scroll to position [716, 0]
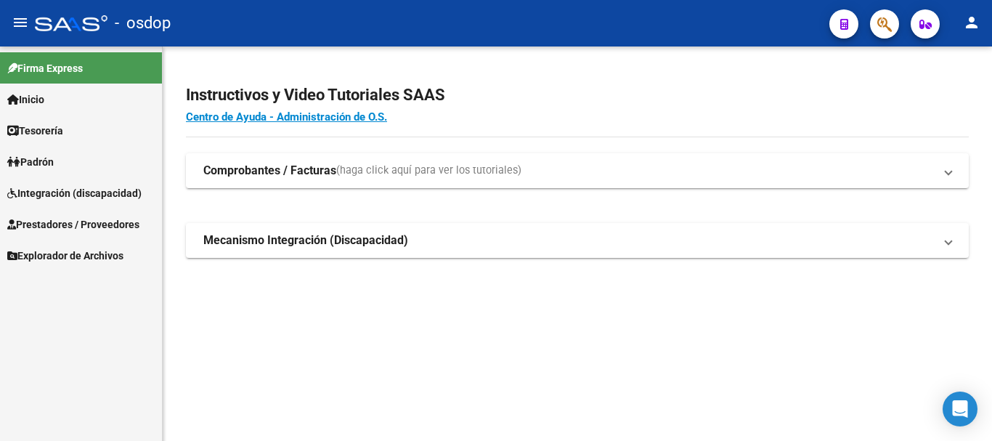
click at [102, 220] on span "Prestadores / Proveedores" at bounding box center [73, 224] width 132 height 16
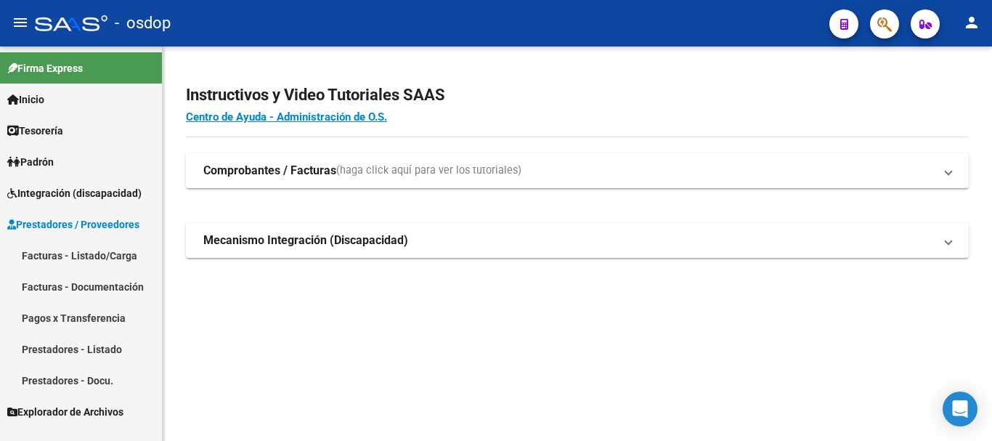
click at [103, 340] on link "Prestadores - Listado" at bounding box center [81, 348] width 162 height 31
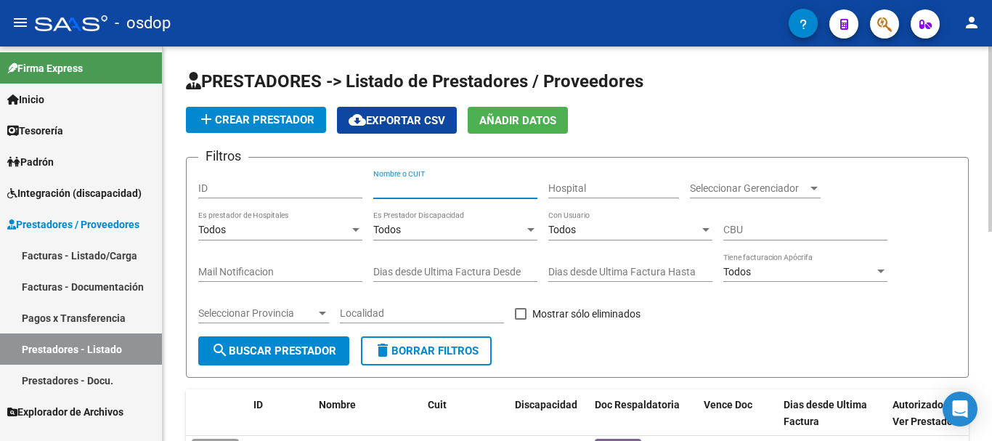
click at [450, 184] on input "Nombre o CUIT" at bounding box center [455, 188] width 164 height 12
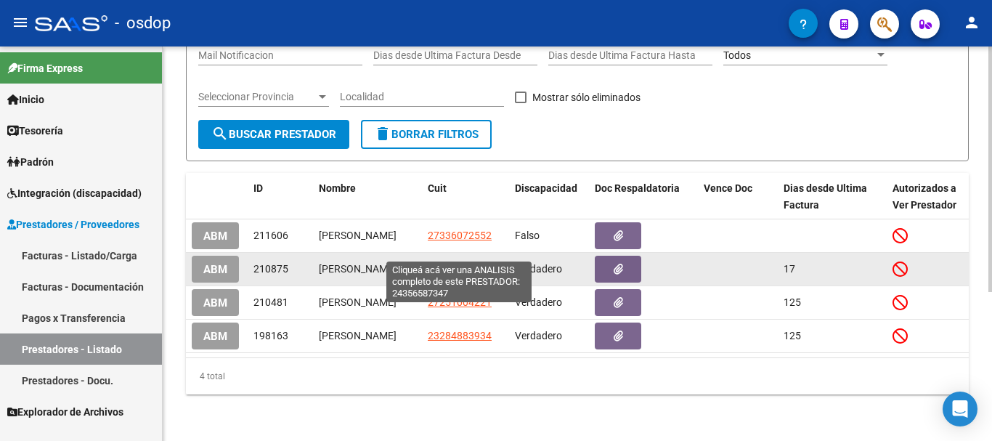
type input "pereiro"
click at [441, 263] on span "24356587347" at bounding box center [460, 269] width 64 height 12
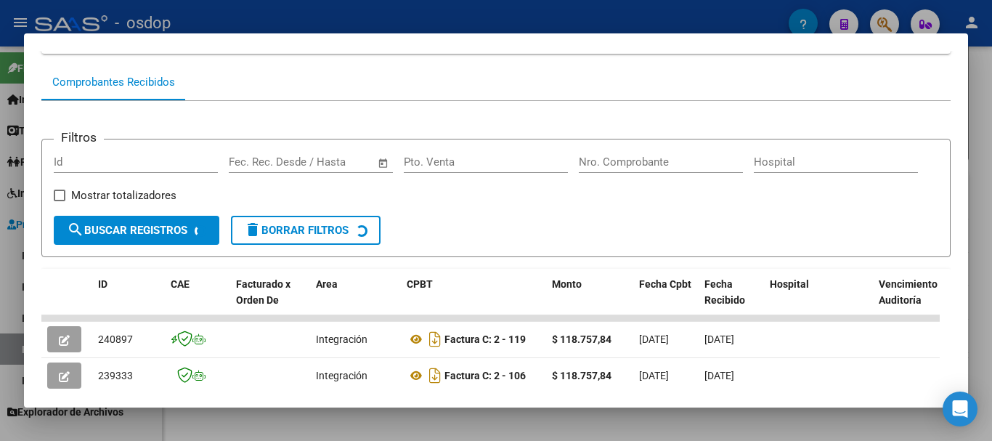
scroll to position [273, 0]
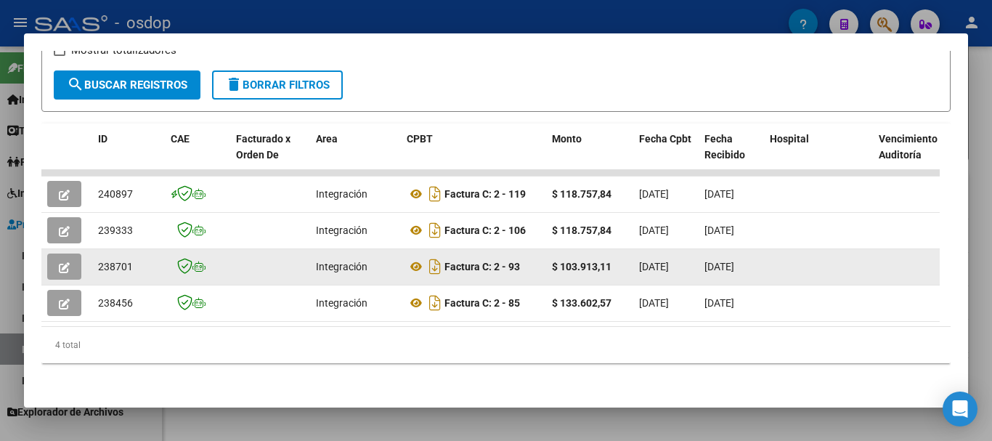
drag, startPoint x: 512, startPoint y: 271, endPoint x: 492, endPoint y: 273, distance: 20.5
click at [530, 270] on div "Factura C: 2 - 93" at bounding box center [474, 266] width 134 height 23
click at [64, 269] on icon "button" at bounding box center [64, 267] width 11 height 11
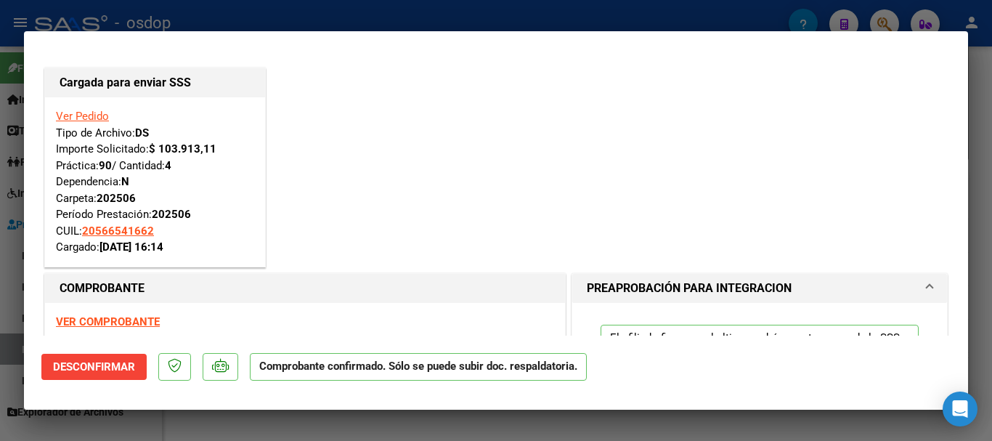
drag, startPoint x: 105, startPoint y: 248, endPoint x: 754, endPoint y: 186, distance: 651.6
click at [163, 248] on strong "[DATE] 16:14" at bounding box center [132, 246] width 64 height 13
click at [313, 17] on div at bounding box center [496, 220] width 992 height 441
type input "$ 0,00"
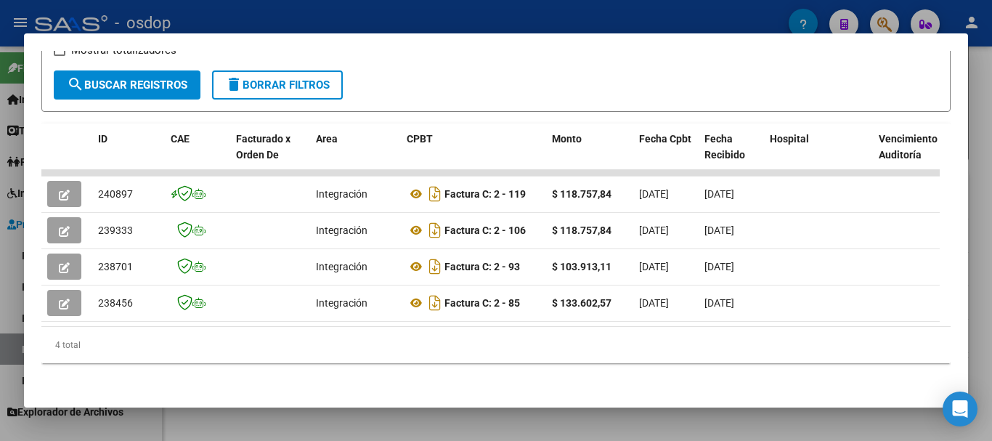
scroll to position [0, 0]
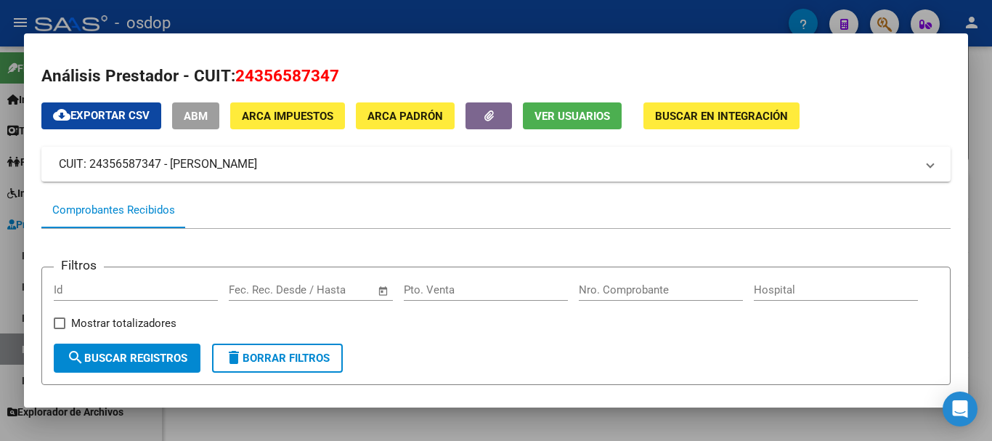
click at [307, 70] on span "24356587347" at bounding box center [287, 75] width 104 height 19
copy span "24356587347"
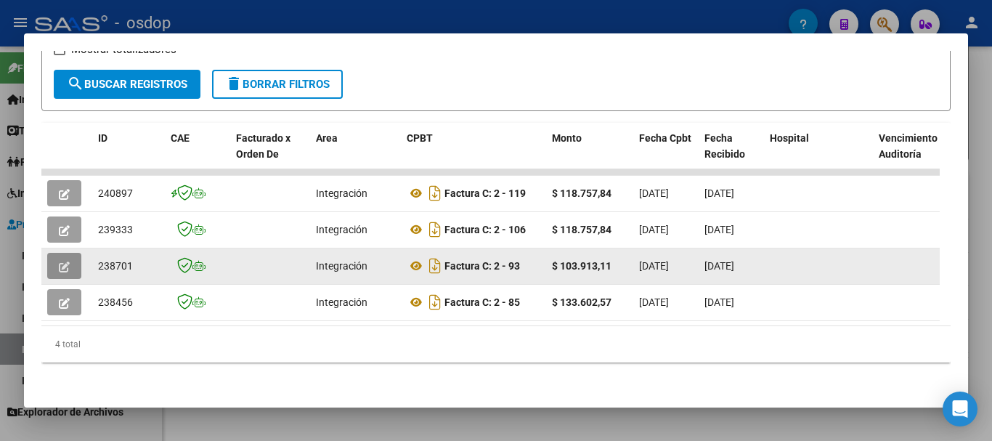
click at [60, 261] on icon "button" at bounding box center [64, 266] width 11 height 11
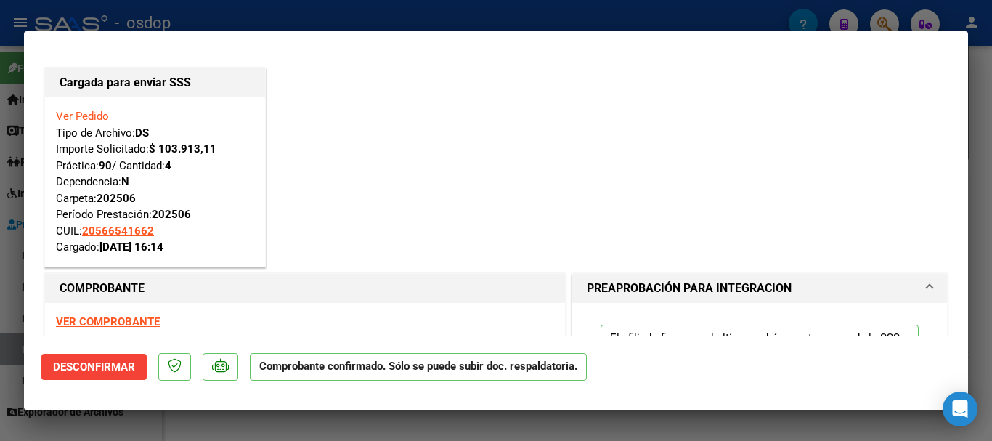
drag, startPoint x: 105, startPoint y: 246, endPoint x: 222, endPoint y: 249, distance: 117.0
click at [222, 249] on div "Ver Pedido Tipo de Archivo: DS Importe Solicitado: $ 103.913,11 Práctica: 90 / …" at bounding box center [155, 181] width 198 height 147
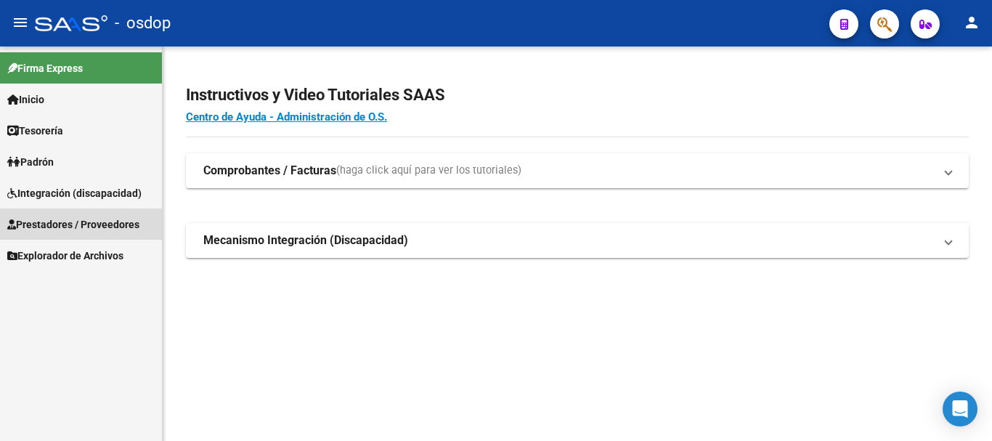
click at [106, 212] on link "Prestadores / Proveedores" at bounding box center [81, 223] width 162 height 31
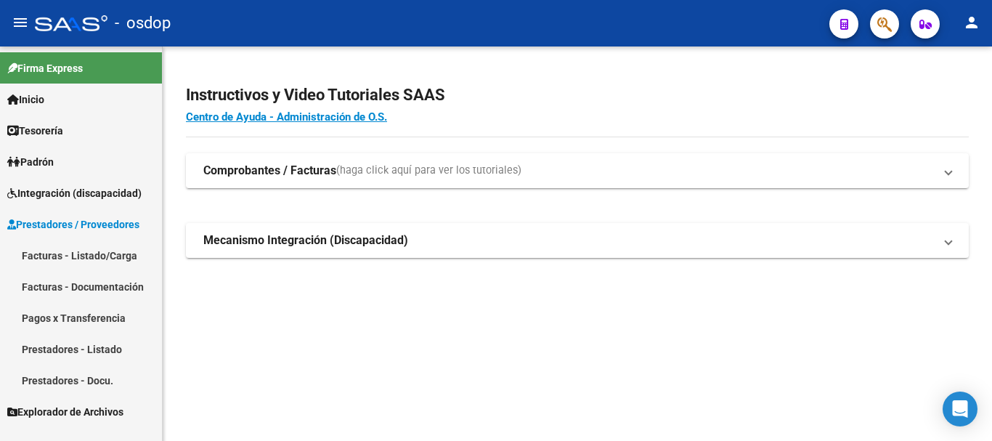
click at [92, 346] on link "Prestadores - Listado" at bounding box center [81, 348] width 162 height 31
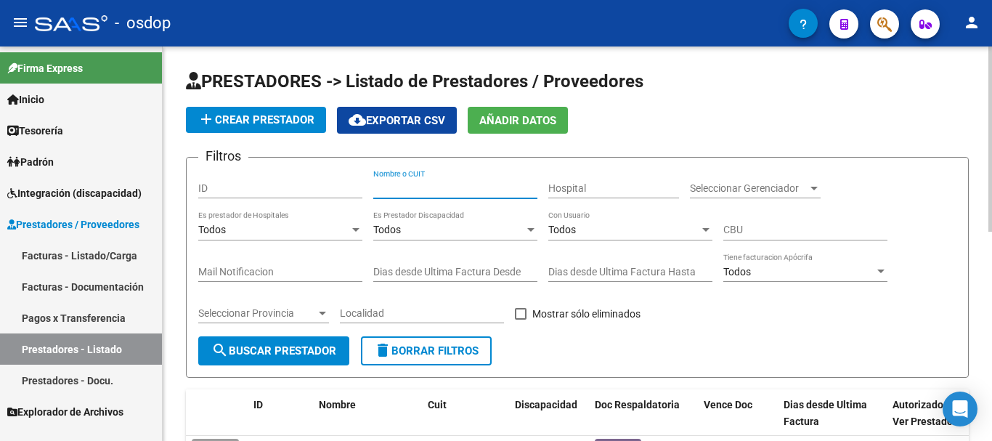
click at [432, 182] on input "Nombre o CUIT" at bounding box center [455, 188] width 164 height 12
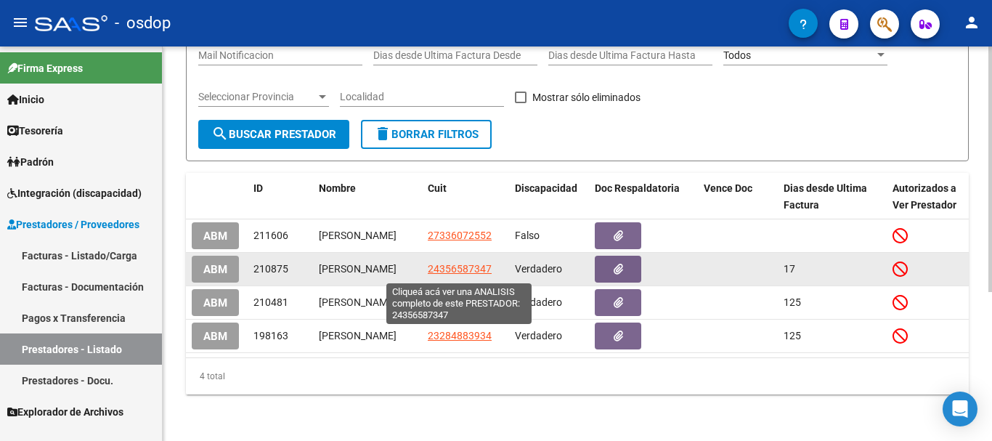
type input "pereiro"
click at [453, 272] on span "24356587347" at bounding box center [460, 269] width 64 height 12
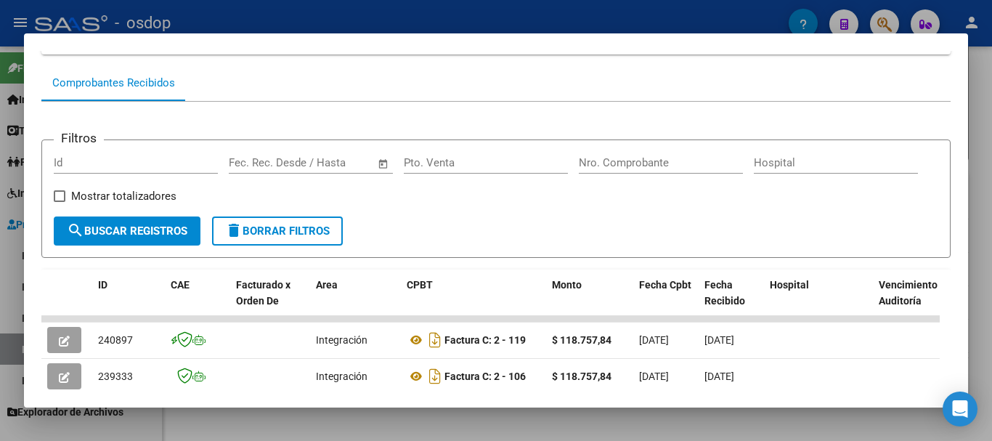
scroll to position [200, 0]
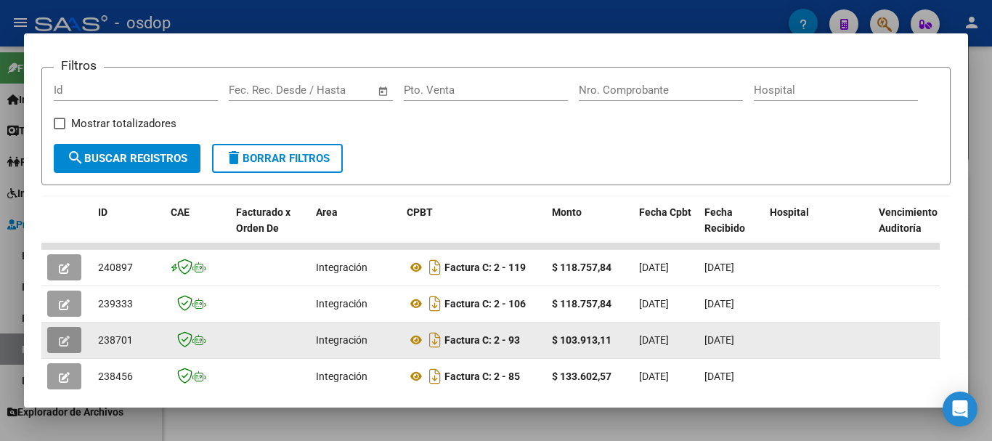
click at [65, 346] on icon "button" at bounding box center [64, 341] width 11 height 11
